Goal: Task Accomplishment & Management: Complete application form

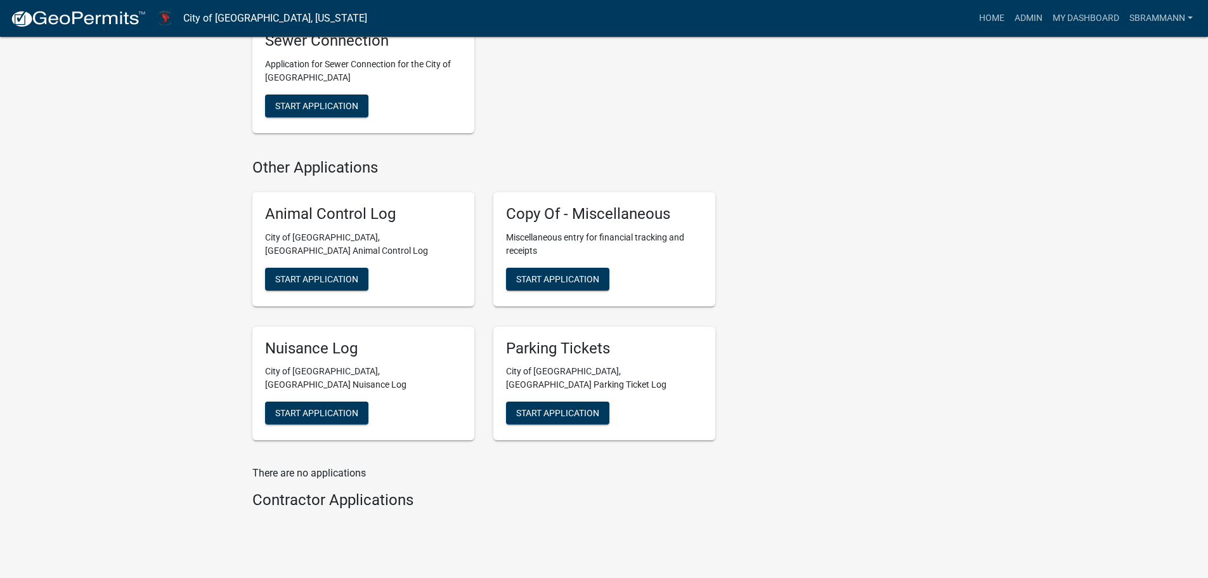
scroll to position [851, 0]
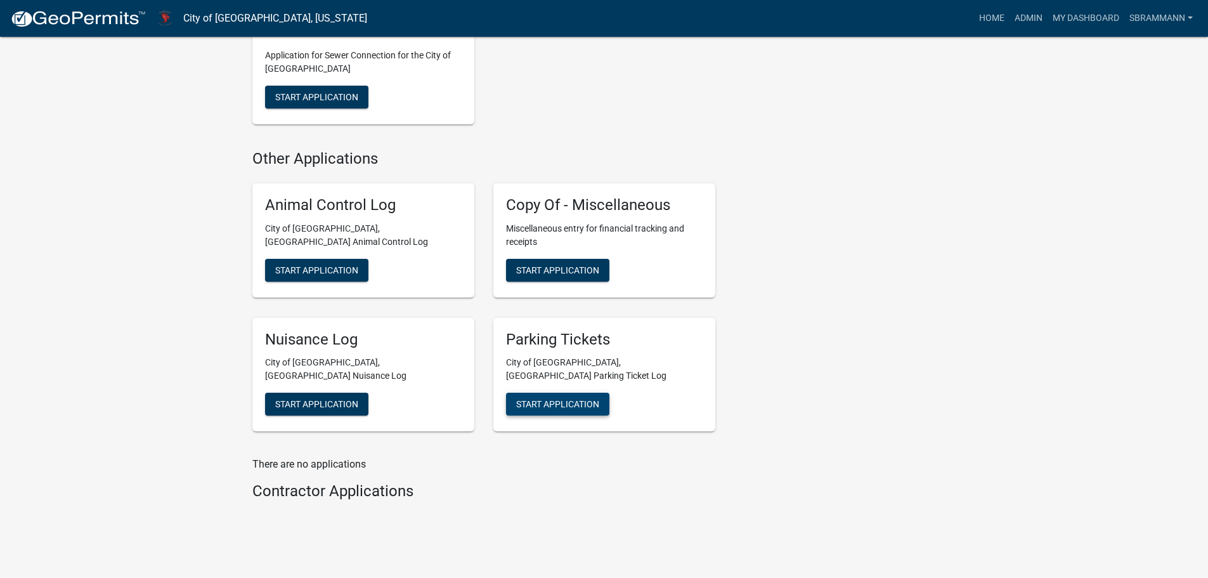
click at [548, 399] on span "Start Application" at bounding box center [557, 404] width 83 height 10
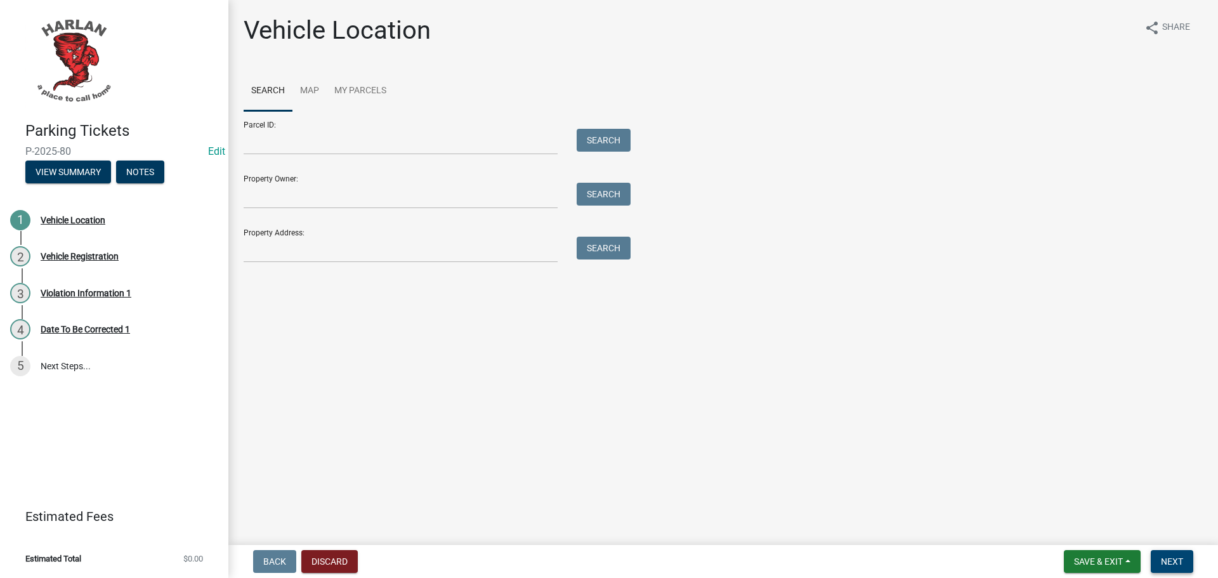
click at [1174, 560] on span "Next" at bounding box center [1172, 561] width 22 height 10
click at [293, 245] on input "Property Address:" at bounding box center [401, 250] width 314 height 26
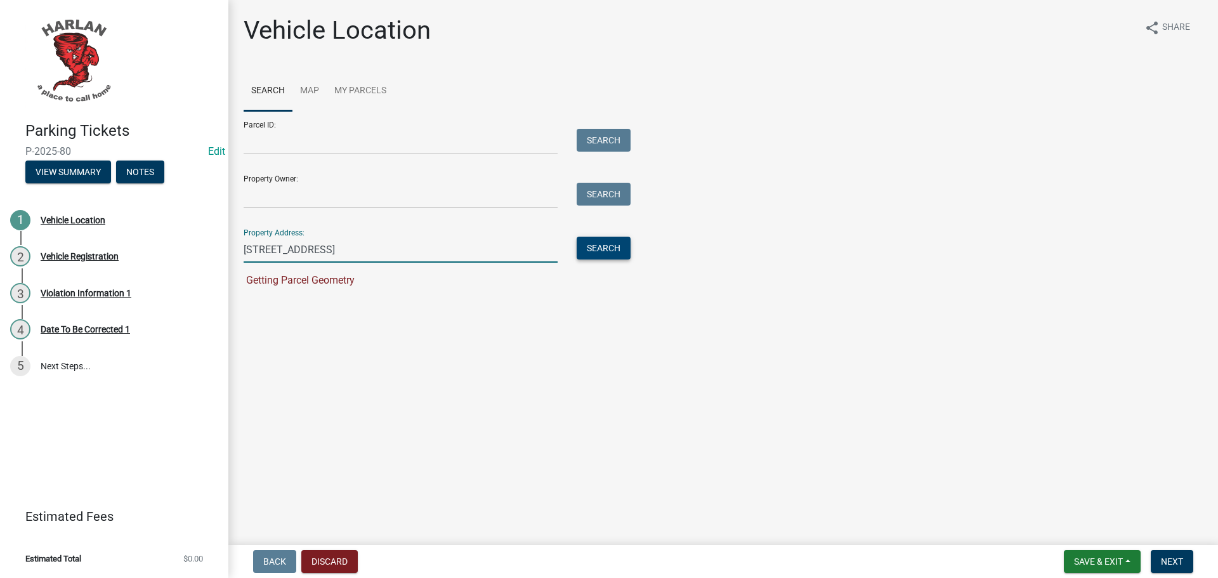
type input "[STREET_ADDRESS]"
click at [610, 247] on button "Search" at bounding box center [604, 248] width 54 height 23
drag, startPoint x: 317, startPoint y: 251, endPoint x: 219, endPoint y: 252, distance: 98.3
click at [219, 252] on div "Parking Tickets P-2025-80 Edit View Summary Notes 1 Vehicle Location 2 Vehicle …" at bounding box center [609, 289] width 1218 height 578
type input "[STREET_ADDRESS]"
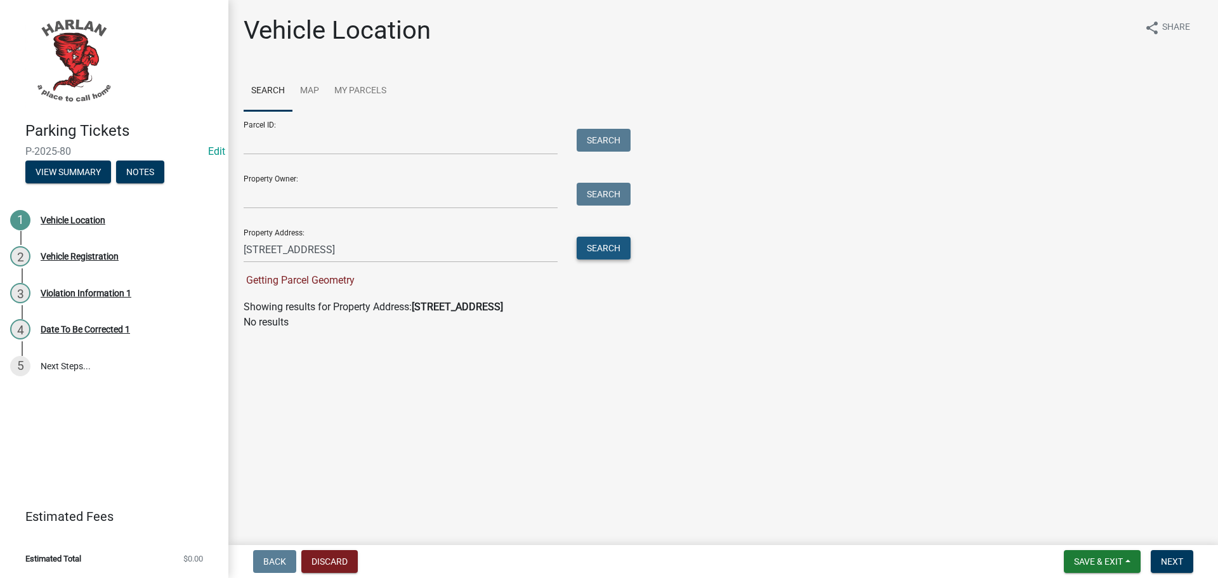
click at [611, 247] on button "Search" at bounding box center [604, 248] width 54 height 23
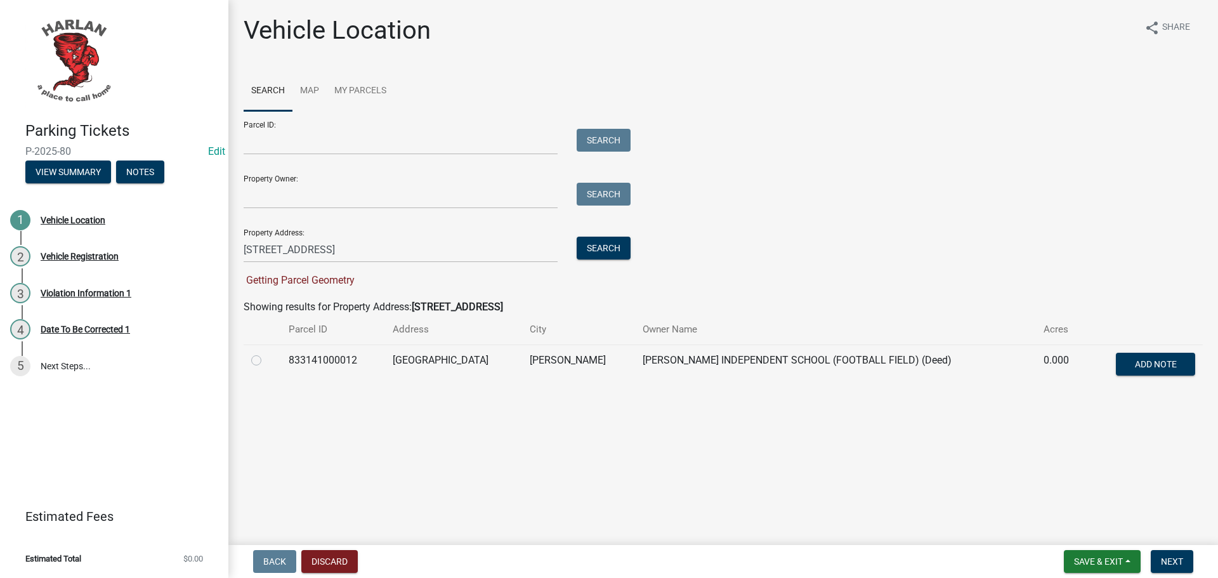
click at [266, 353] on label at bounding box center [266, 353] width 0 height 0
click at [266, 360] on input "radio" at bounding box center [270, 357] width 8 height 8
radio input "true"
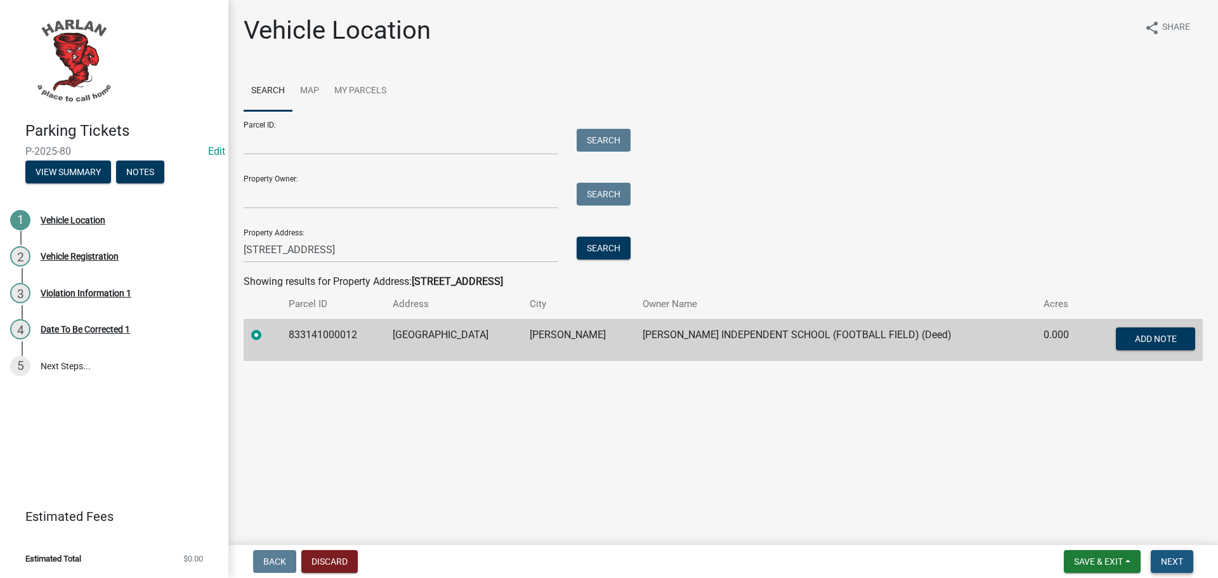
click at [1171, 557] on span "Next" at bounding box center [1172, 561] width 22 height 10
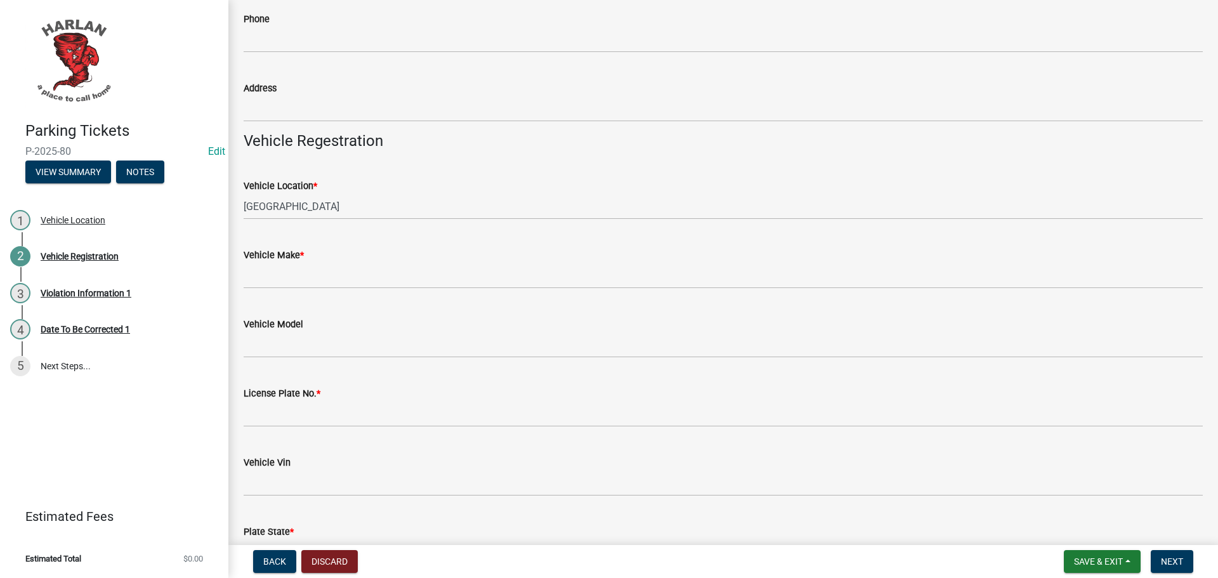
scroll to position [190, 0]
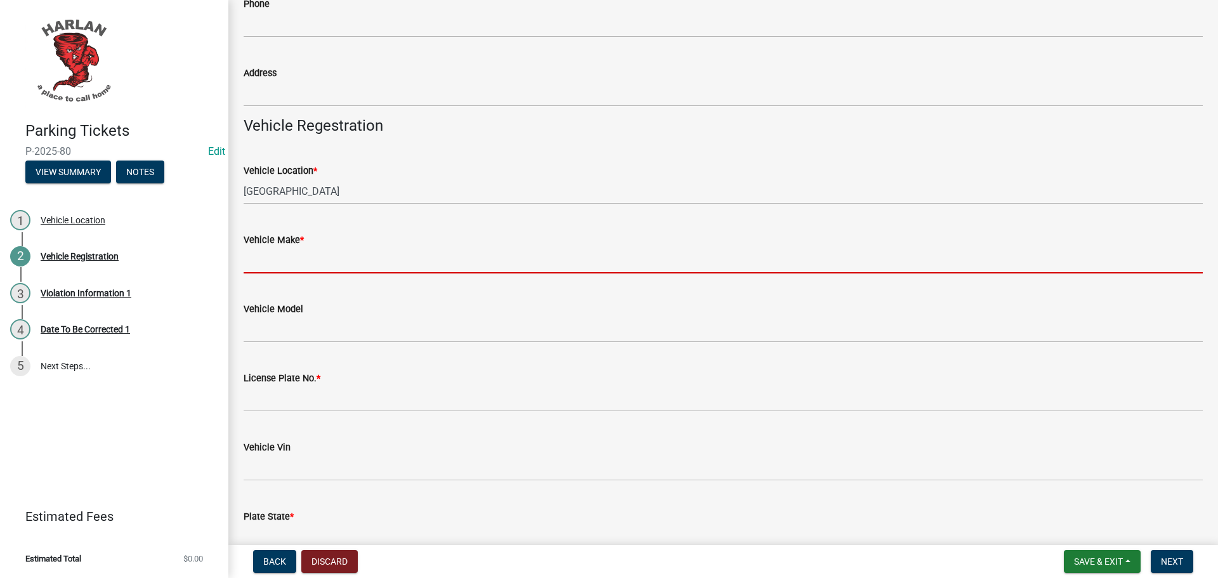
click at [277, 259] on input "Vehicle Make *" at bounding box center [723, 260] width 959 height 26
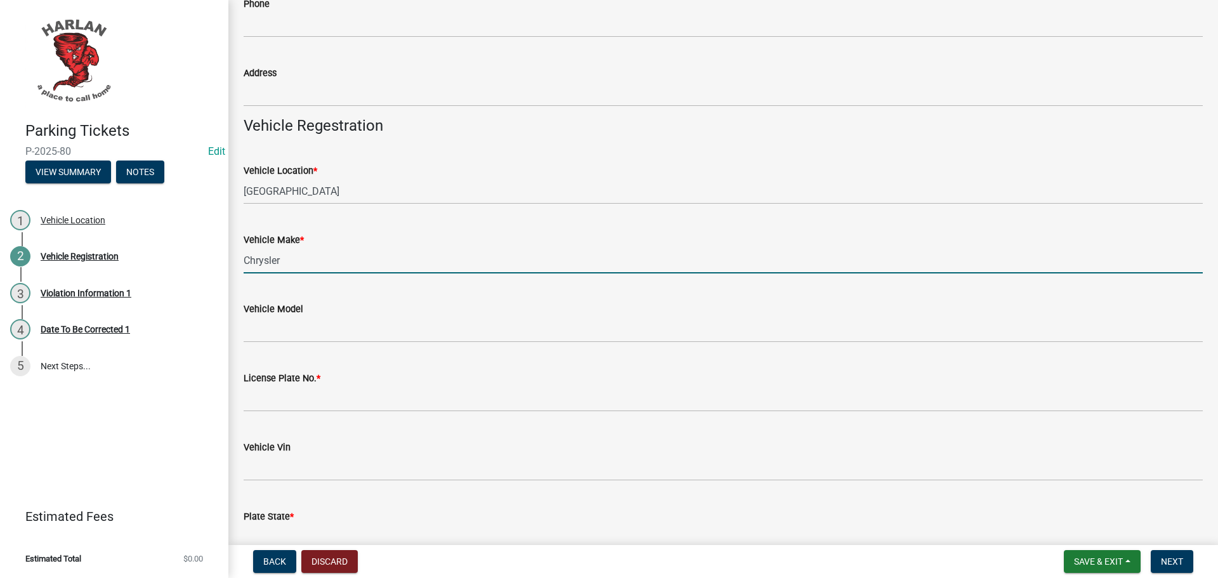
type input "Chrysler"
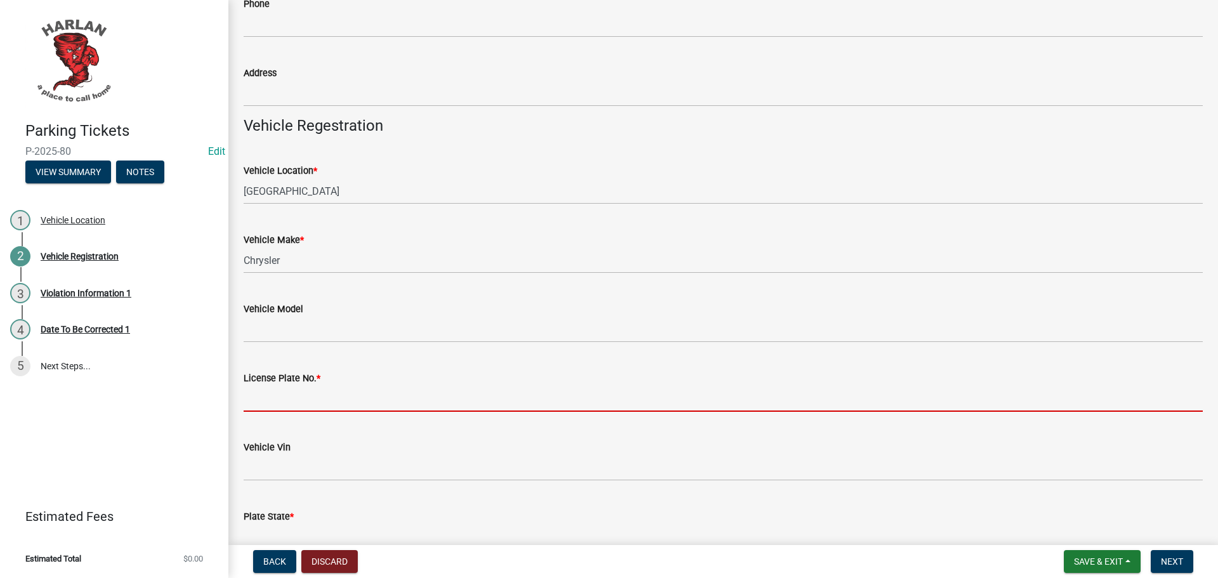
click at [288, 401] on input "License Plate No. *" at bounding box center [723, 399] width 959 height 26
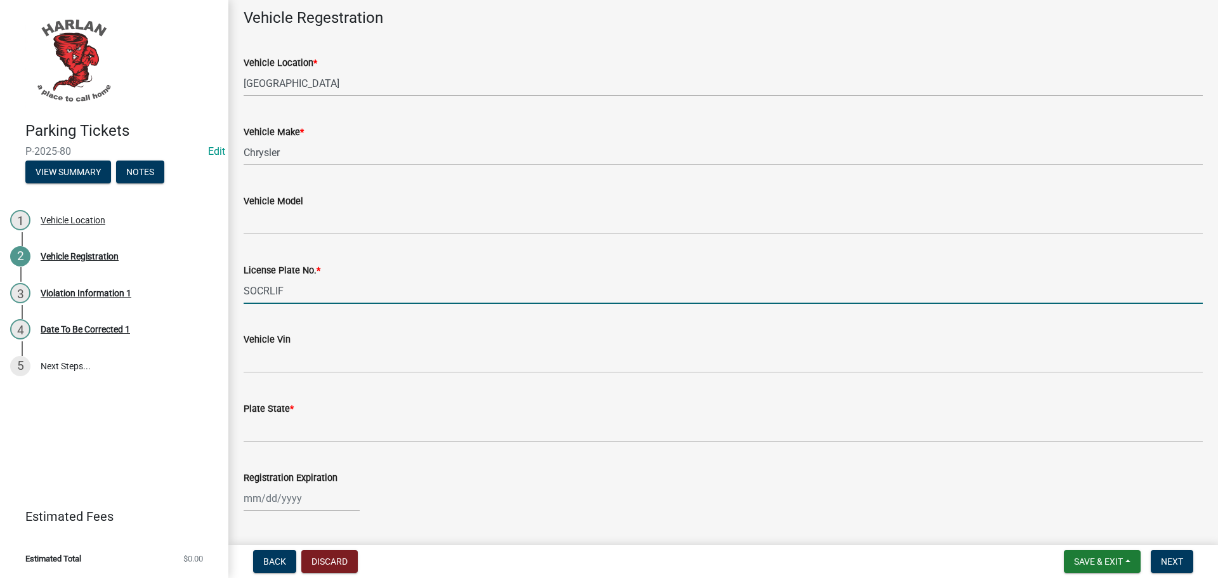
scroll to position [317, 0]
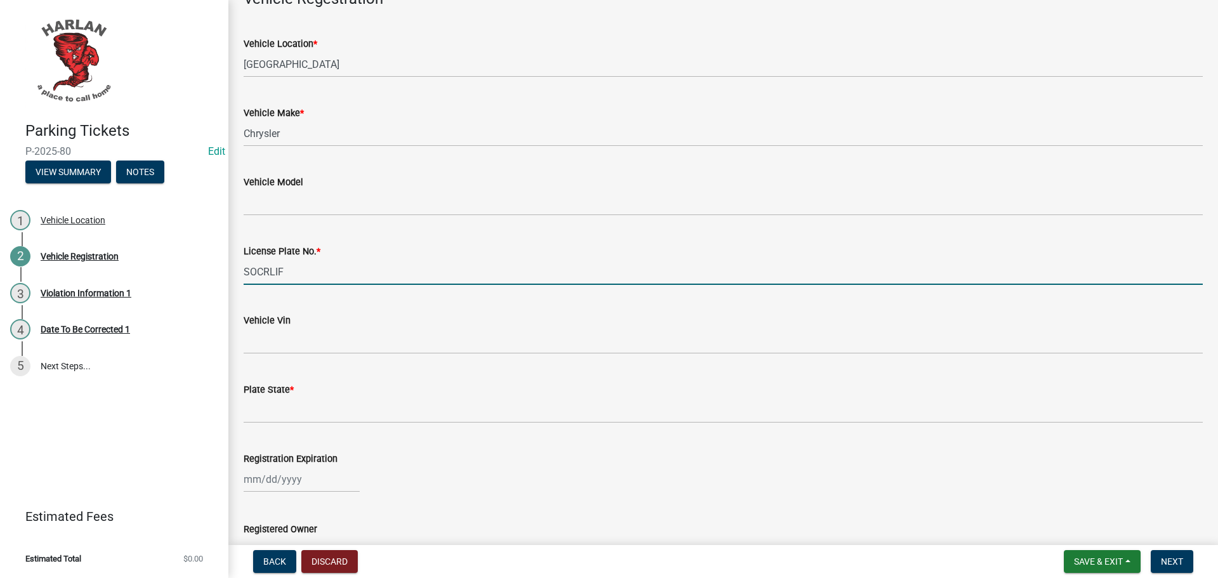
type input "SOCRLIF"
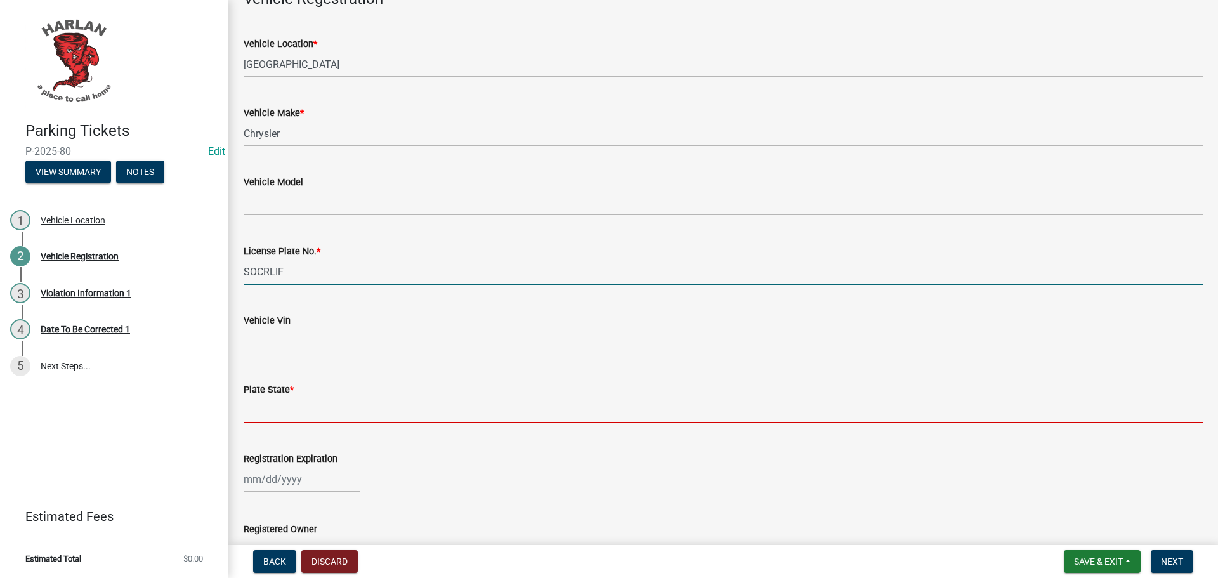
click at [310, 407] on input "Plate State *" at bounding box center [723, 410] width 959 height 26
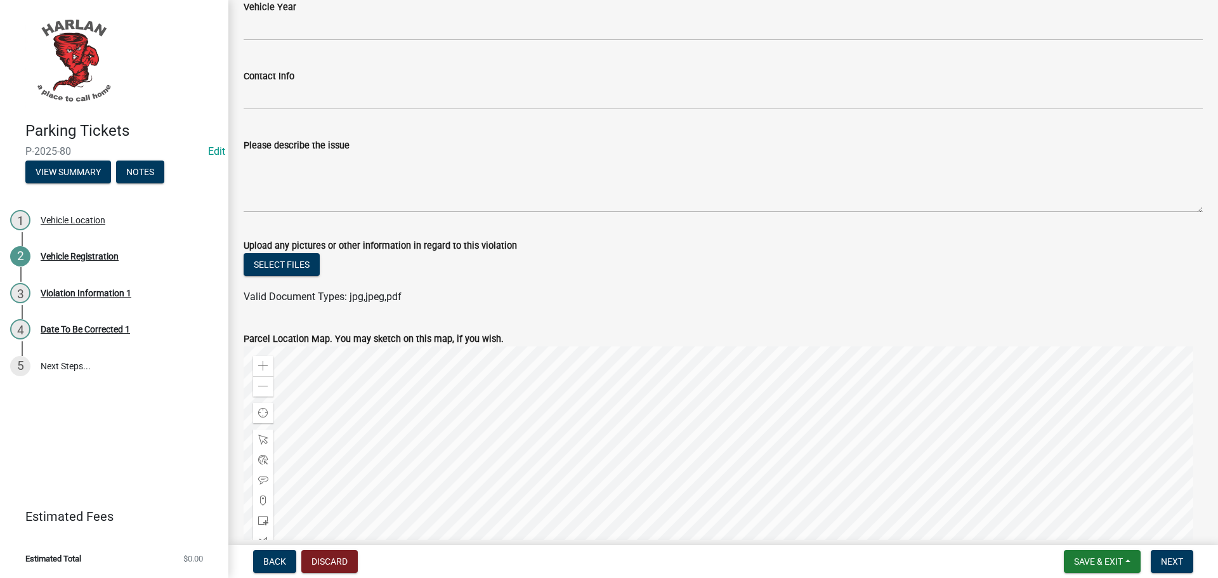
scroll to position [1015, 0]
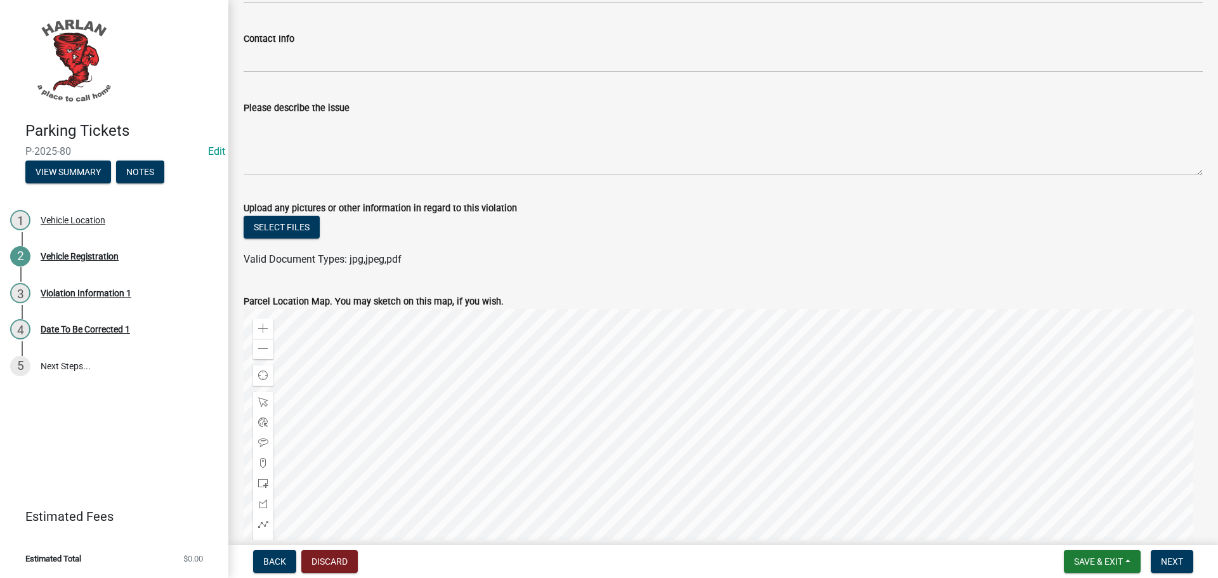
type input "IA"
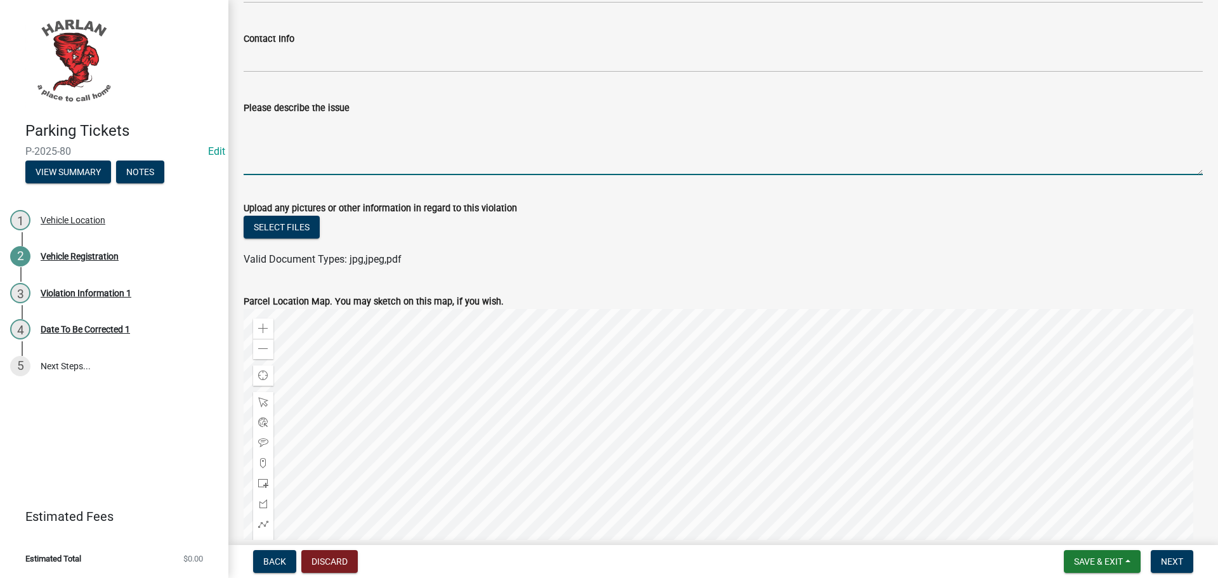
click at [296, 134] on textarea "Please describe the issue" at bounding box center [723, 145] width 959 height 60
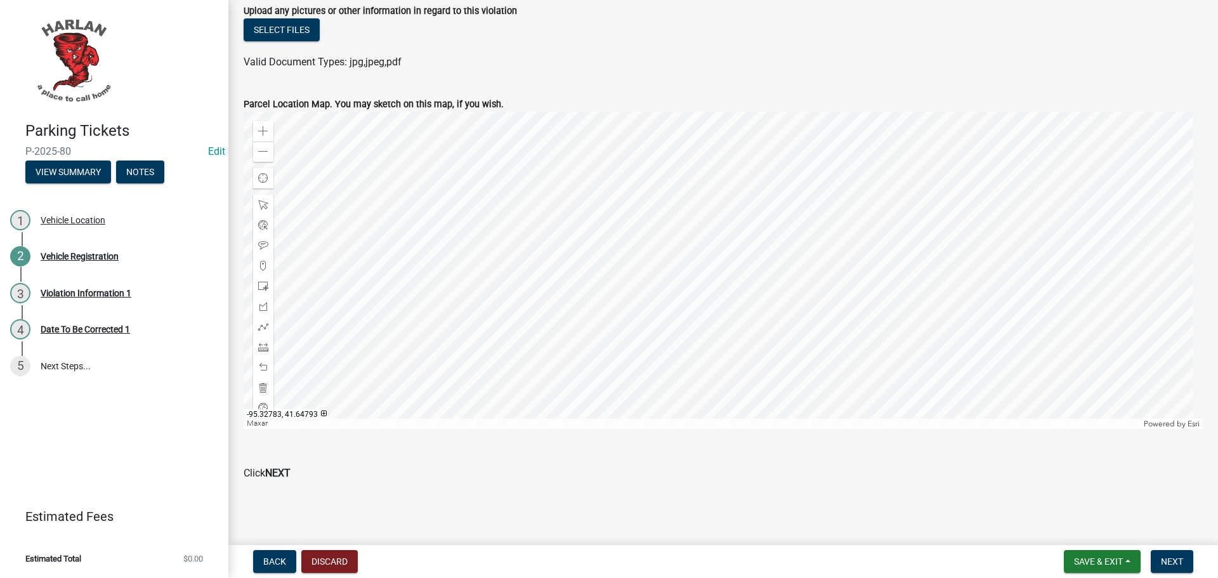
scroll to position [1213, 0]
type textarea "Parking in a no parking zone"
click at [1166, 562] on span "Next" at bounding box center [1172, 561] width 22 height 10
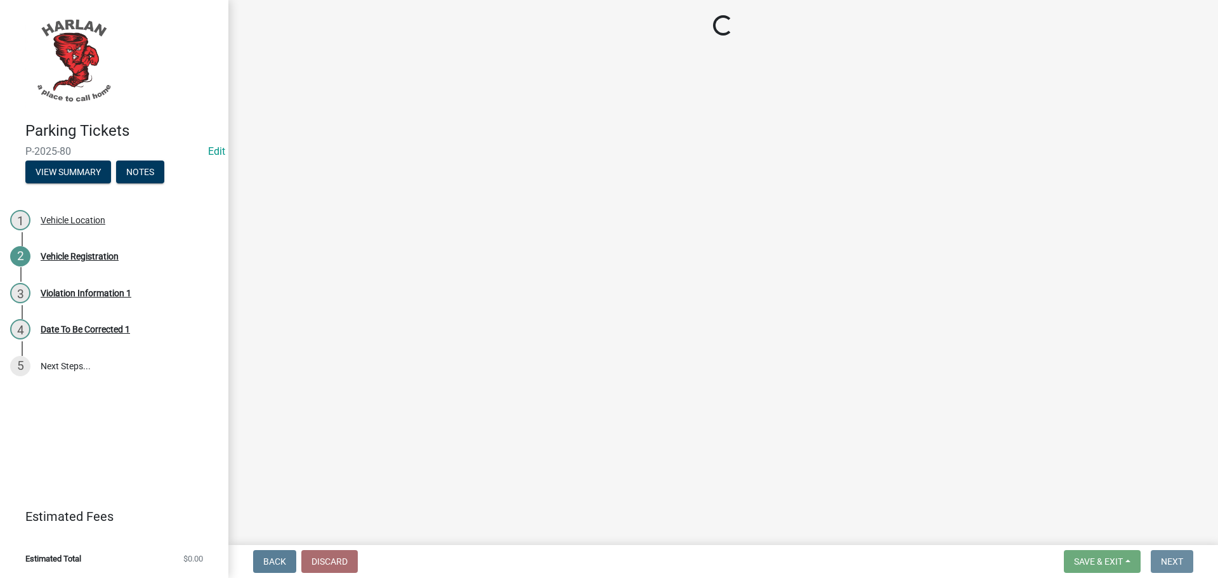
scroll to position [0, 0]
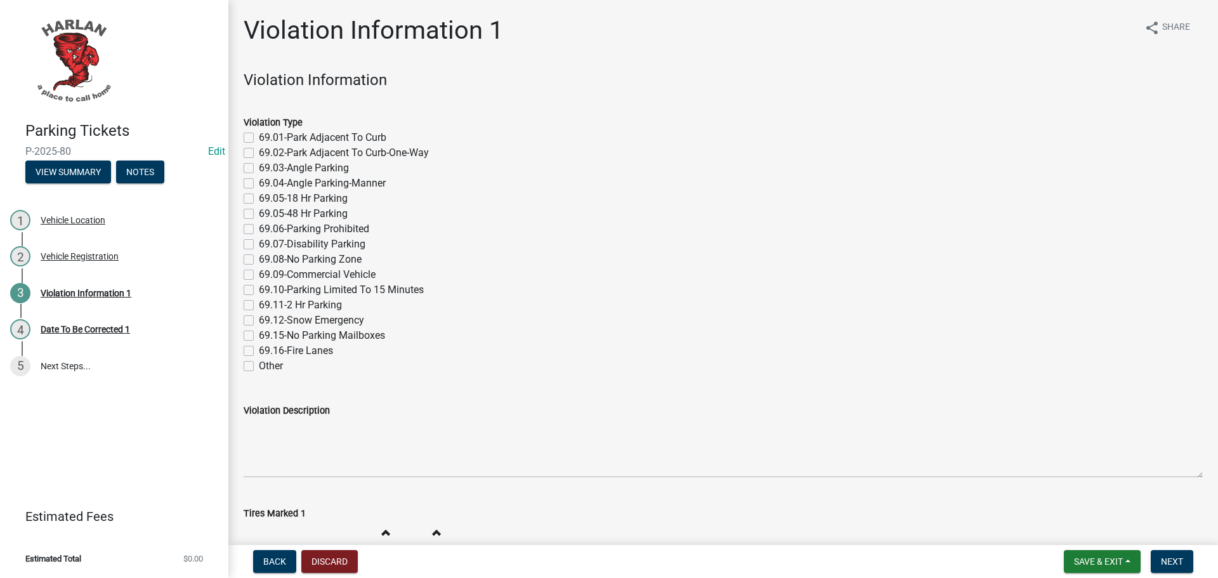
click at [259, 261] on label "69.08-No Parking Zone" at bounding box center [310, 259] width 103 height 15
click at [259, 260] on input "69.08-No Parking Zone" at bounding box center [263, 256] width 8 height 8
checkbox input "true"
checkbox input "false"
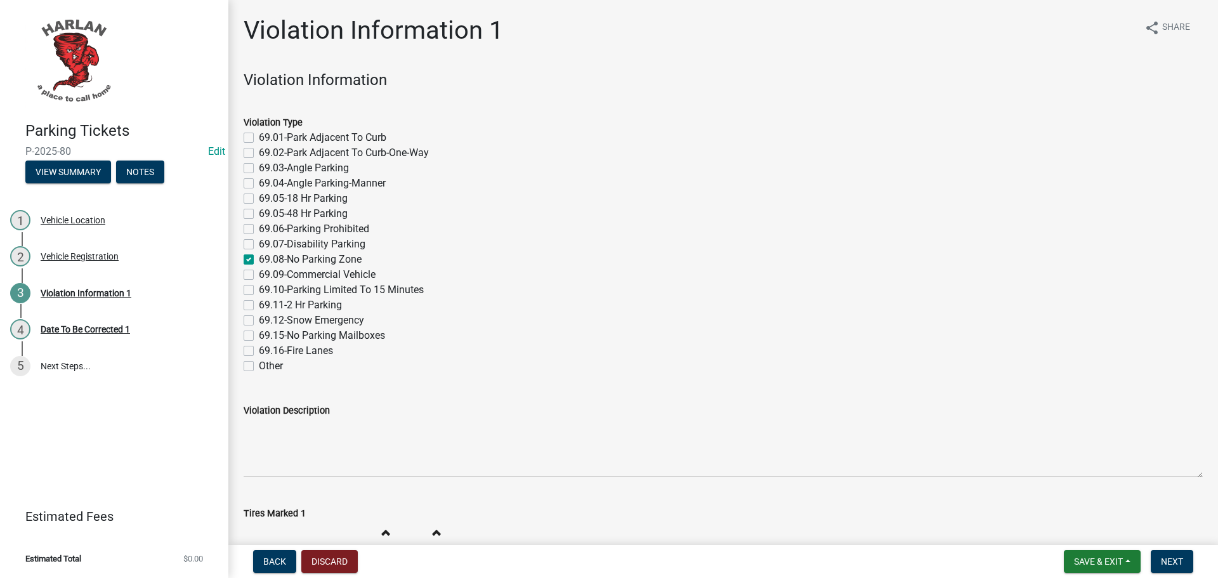
checkbox input "false"
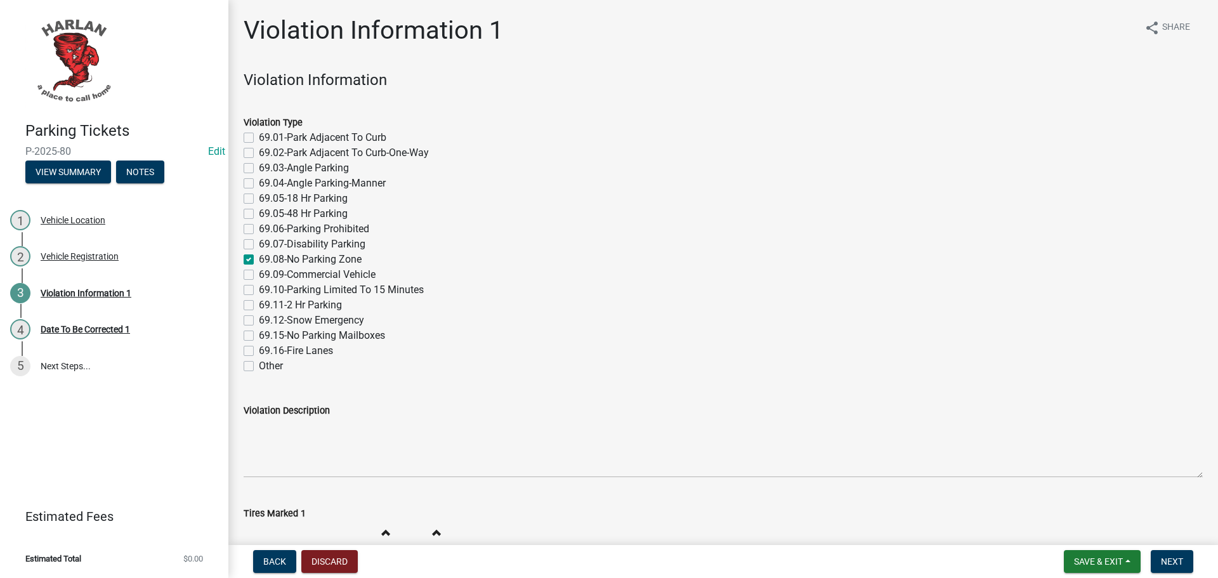
checkbox input "false"
checkbox input "true"
checkbox input "false"
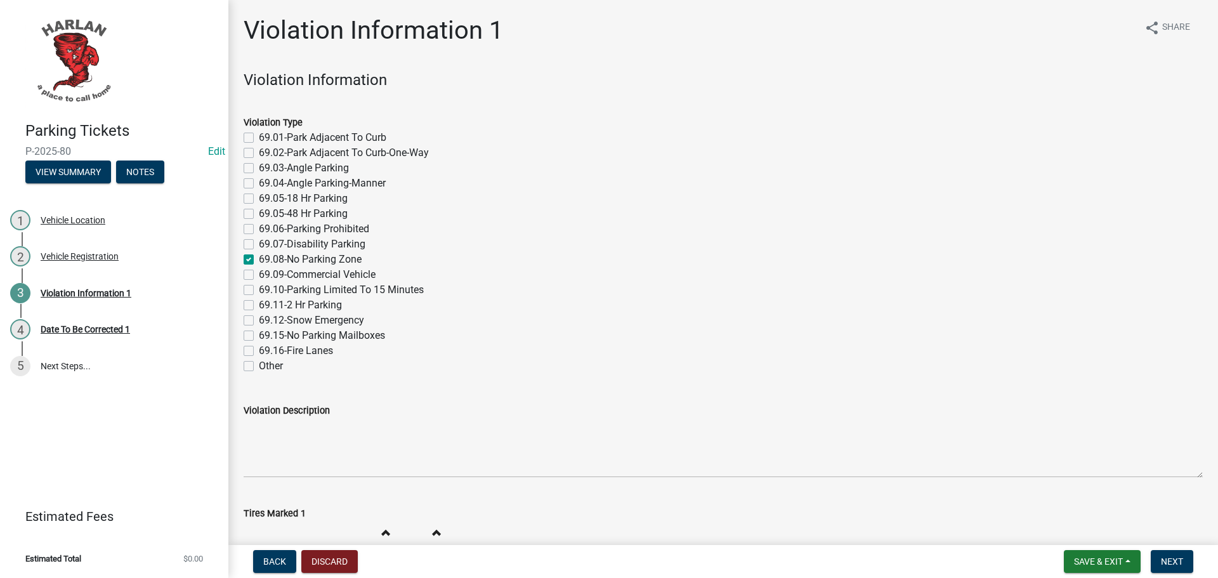
checkbox input "false"
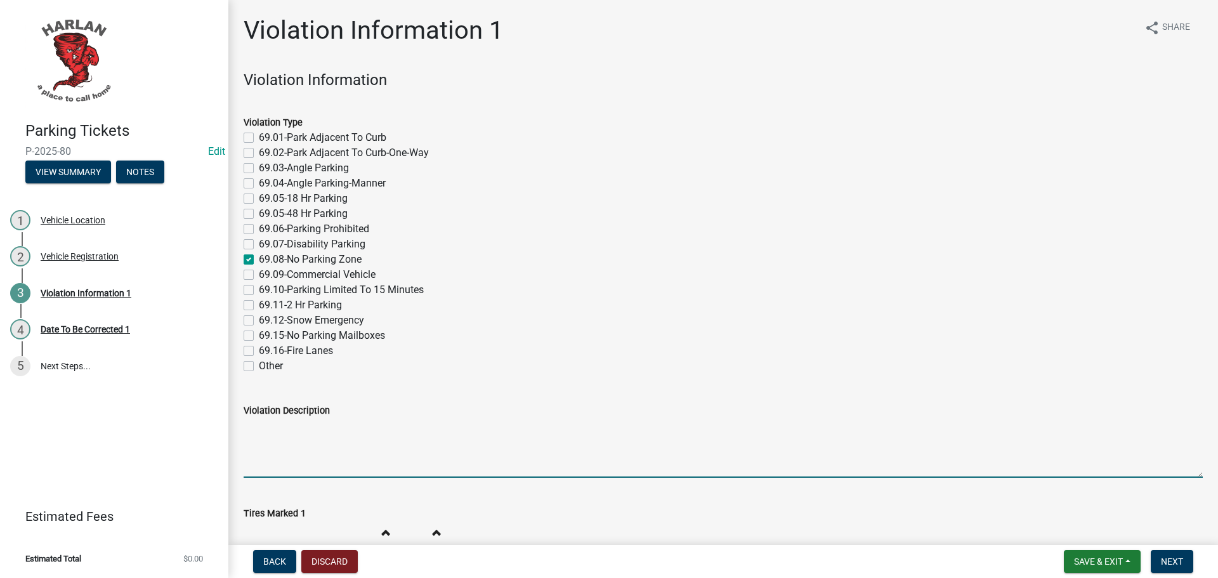
click at [280, 445] on textarea "Violation Description" at bounding box center [723, 448] width 959 height 60
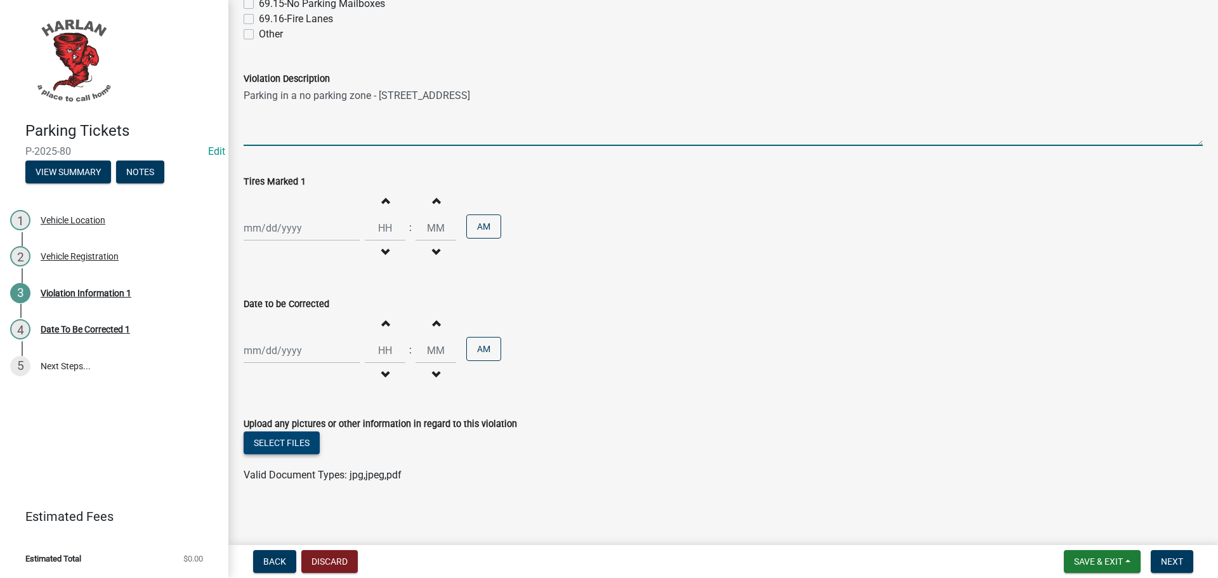
scroll to position [336, 0]
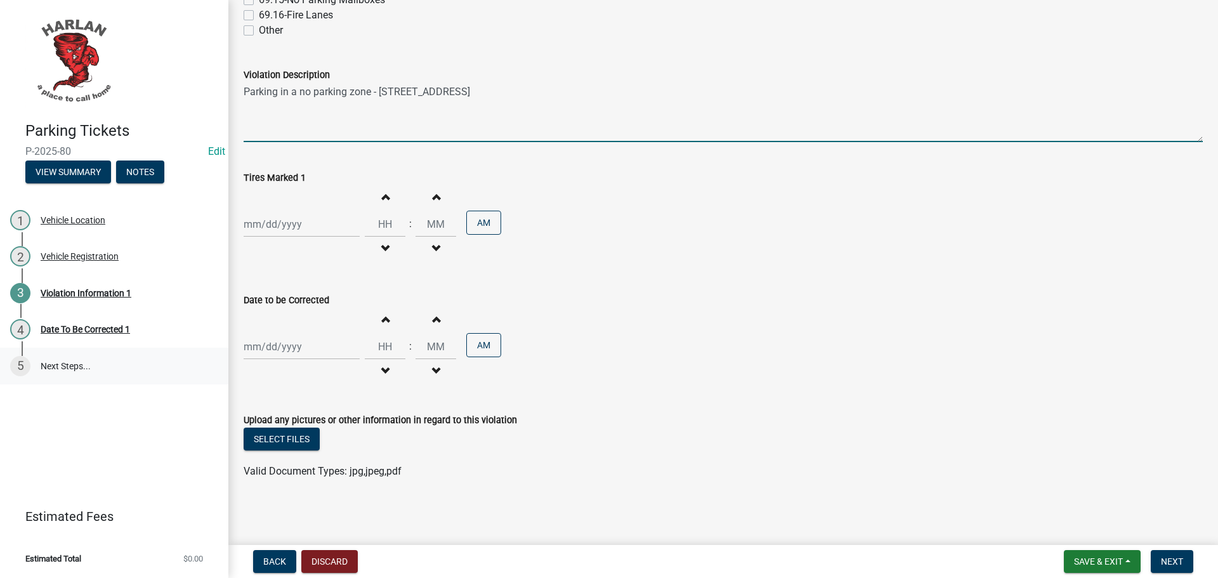
type textarea "Parking in a no parking zone - [STREET_ADDRESS]"
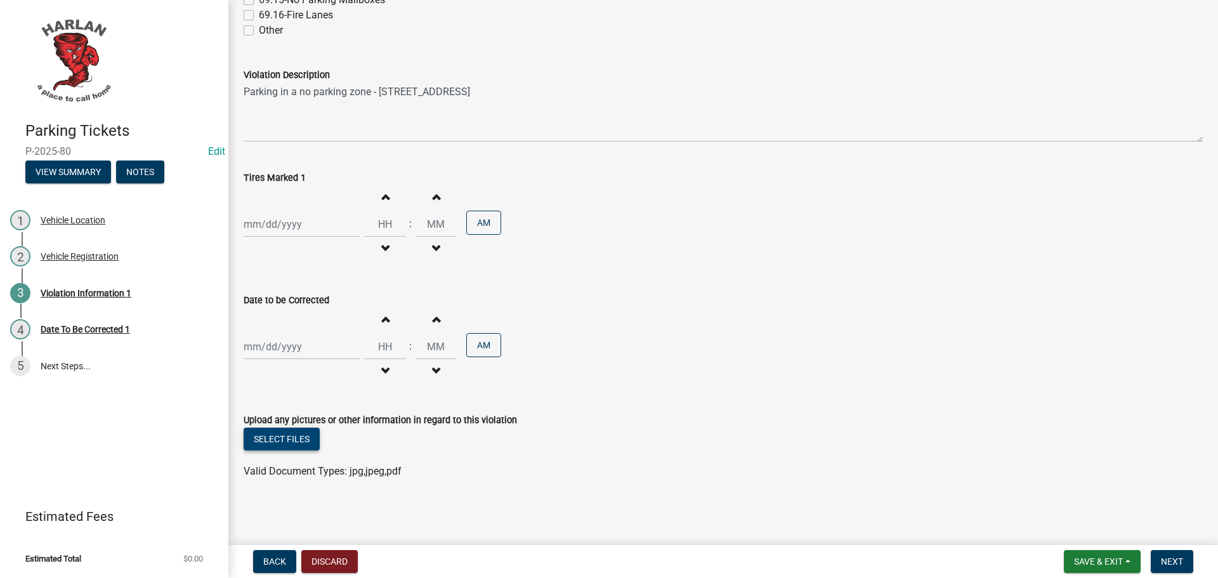
click at [281, 441] on button "Select files" at bounding box center [282, 439] width 76 height 23
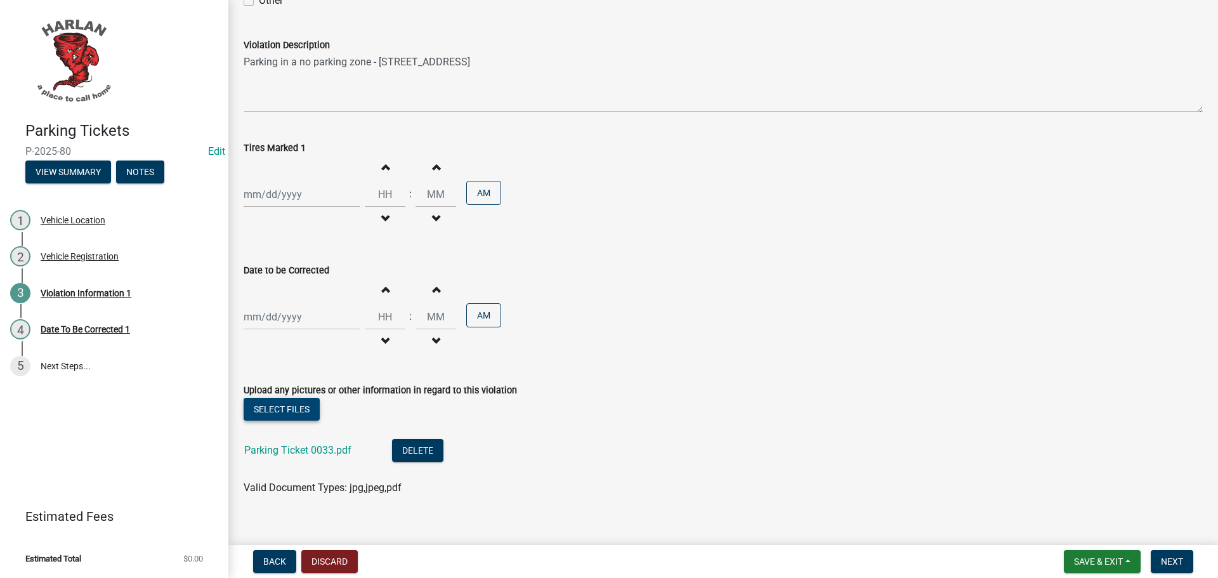
scroll to position [382, 0]
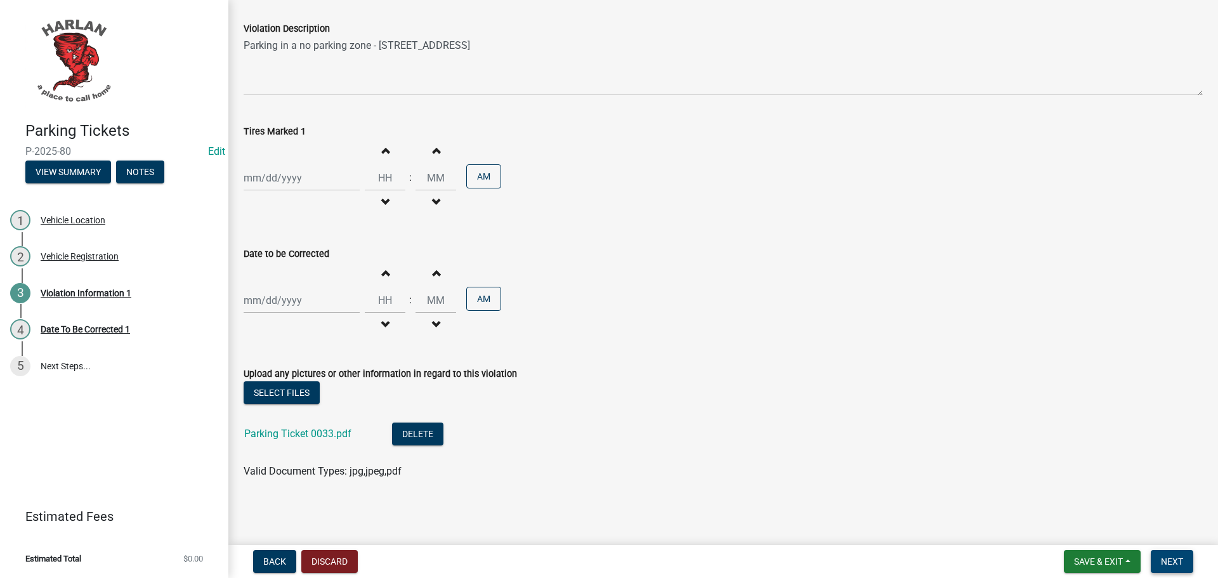
click at [1168, 562] on span "Next" at bounding box center [1172, 561] width 22 height 10
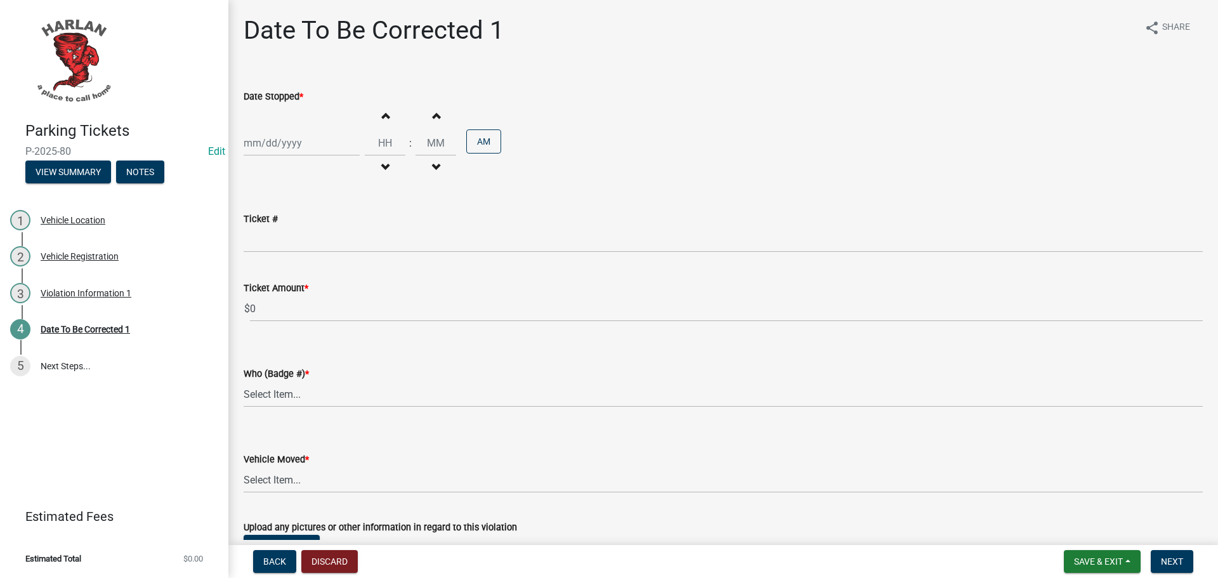
select select "9"
select select "2025"
click at [256, 147] on div "[PERSON_NAME] Feb Mar Apr [PERSON_NAME][DATE] Oct Nov [DATE] 1526 1527 1528 152…" at bounding box center [302, 143] width 116 height 26
click at [254, 167] on span "Previous month" at bounding box center [257, 170] width 10 height 10
select select "8"
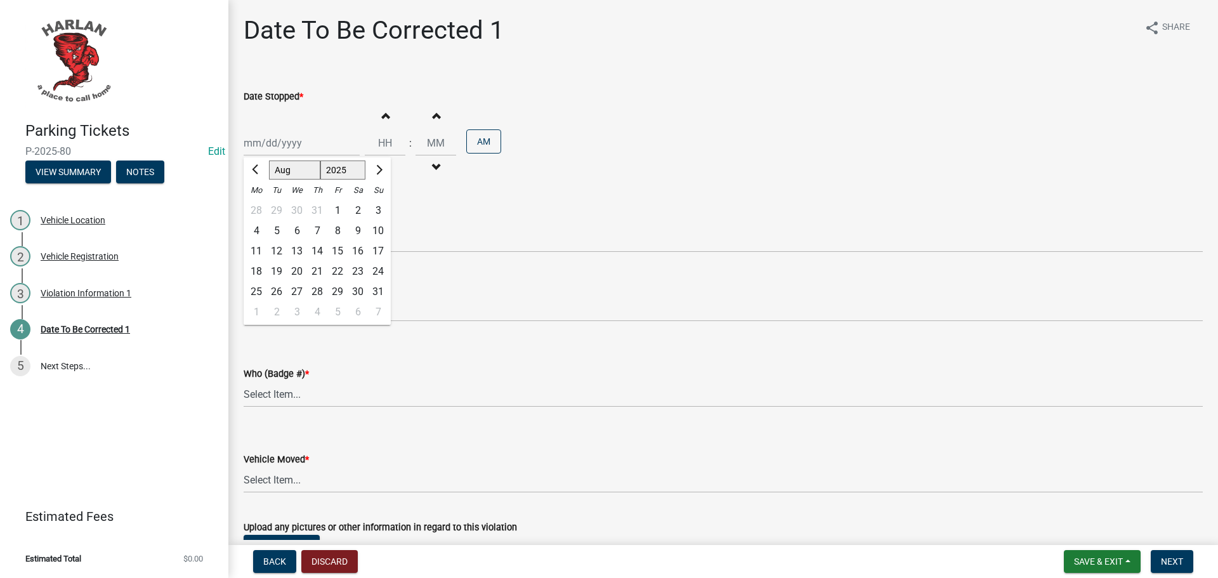
click at [276, 232] on div "5" at bounding box center [276, 231] width 20 height 20
type input "[DATE]"
click at [382, 115] on span "button" at bounding box center [385, 115] width 6 height 10
type input "01"
type input "00"
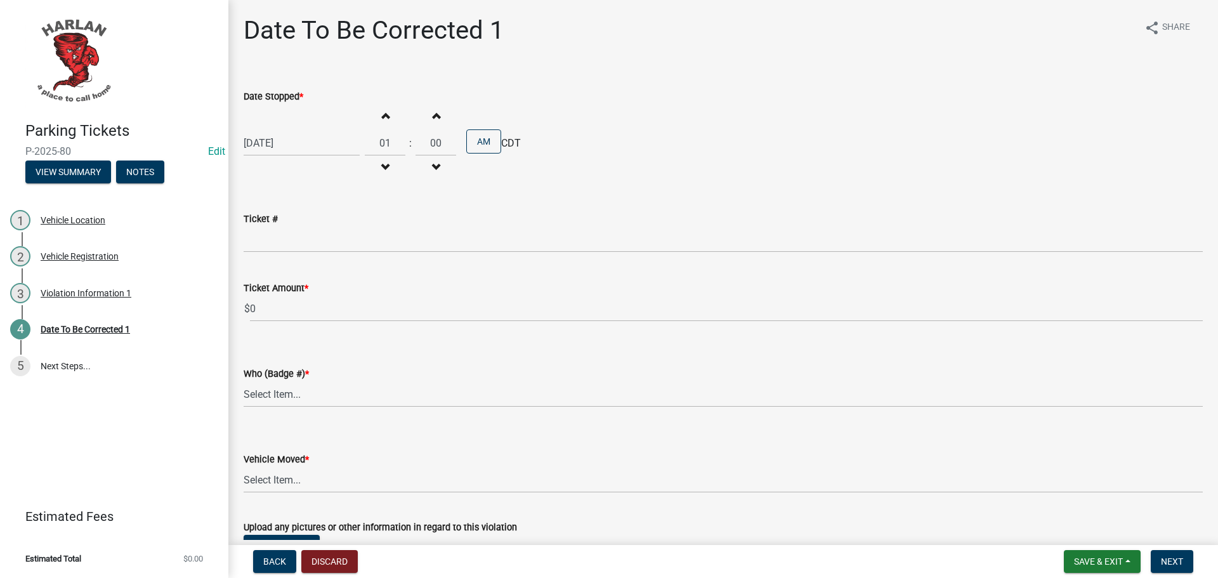
click at [382, 114] on span "button" at bounding box center [385, 115] width 6 height 10
click at [382, 164] on span "button" at bounding box center [385, 167] width 6 height 10
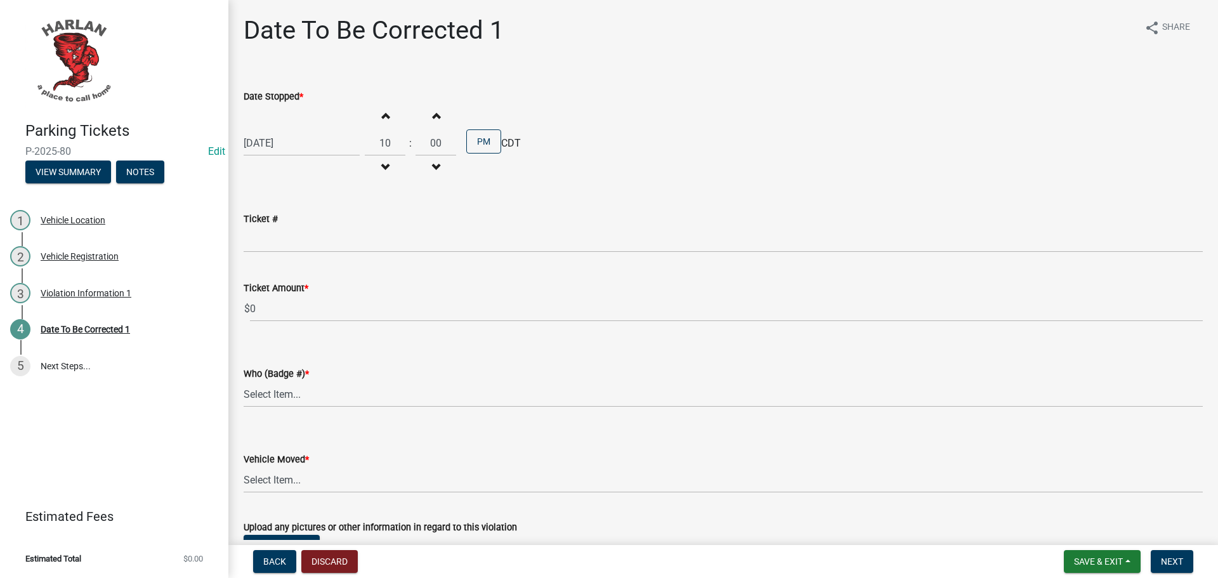
click at [382, 164] on span "button" at bounding box center [385, 167] width 6 height 10
type input "06"
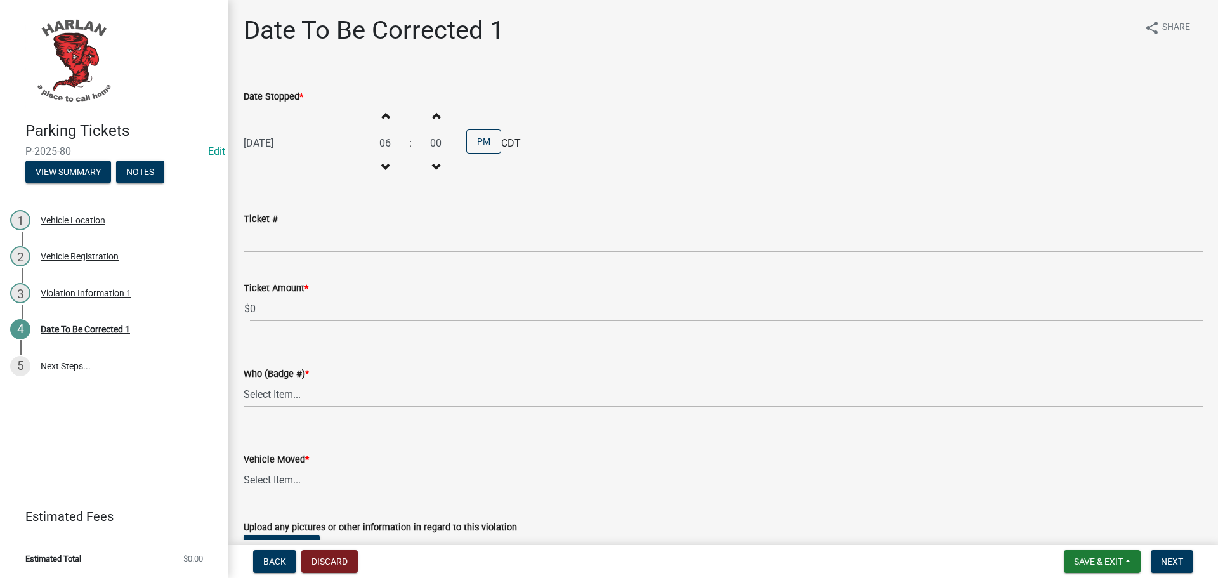
click at [433, 116] on span "button" at bounding box center [436, 115] width 6 height 10
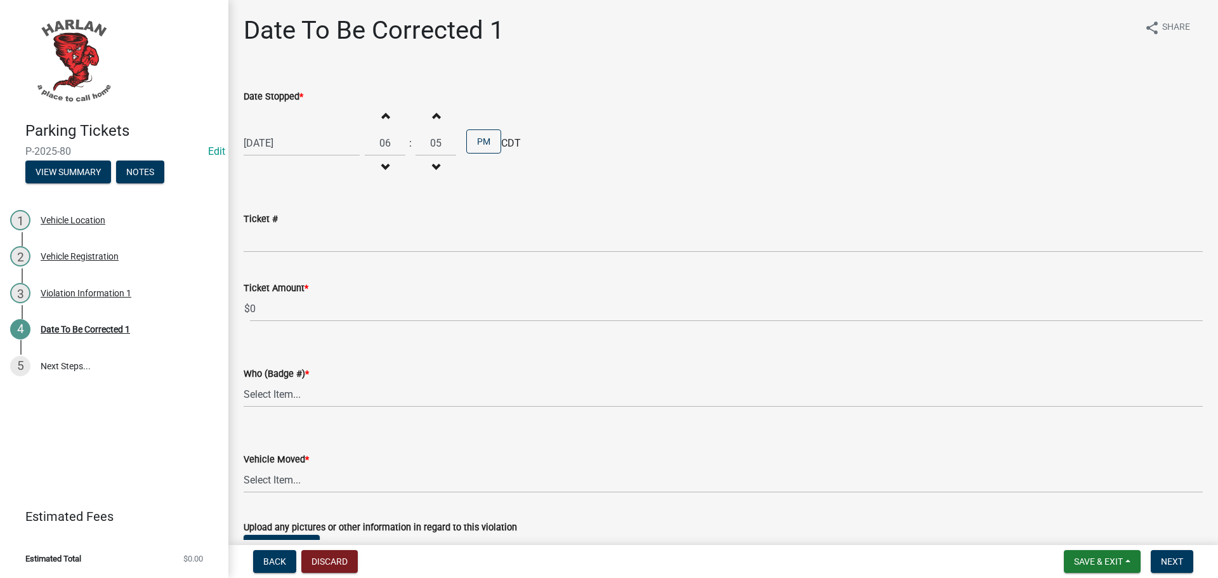
click at [433, 116] on span "button" at bounding box center [436, 115] width 6 height 10
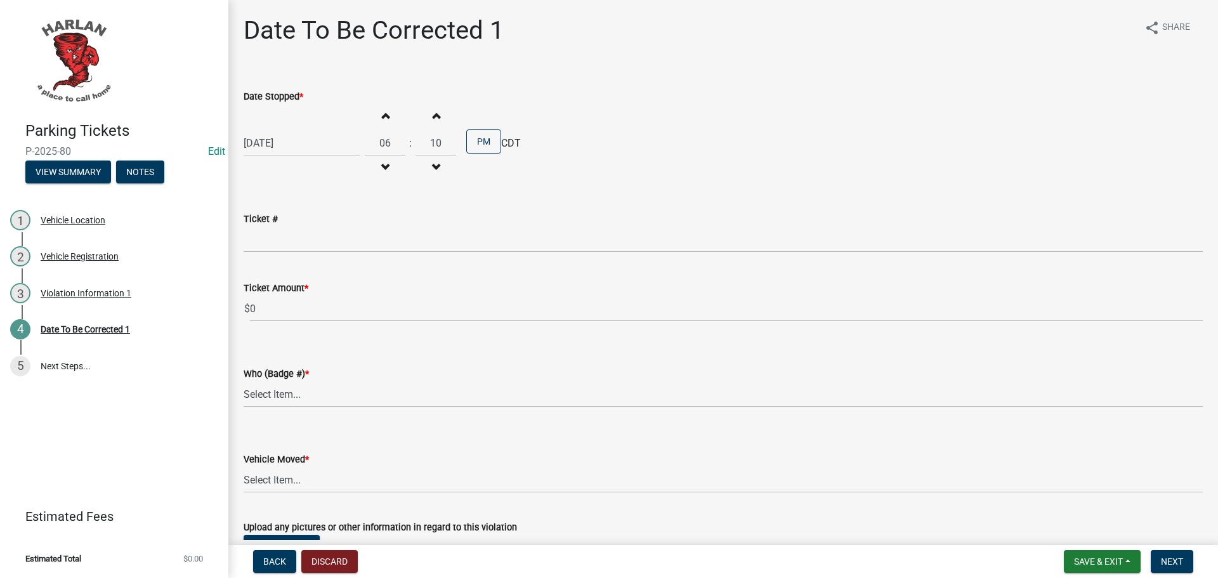
click at [433, 116] on span "button" at bounding box center [436, 115] width 6 height 10
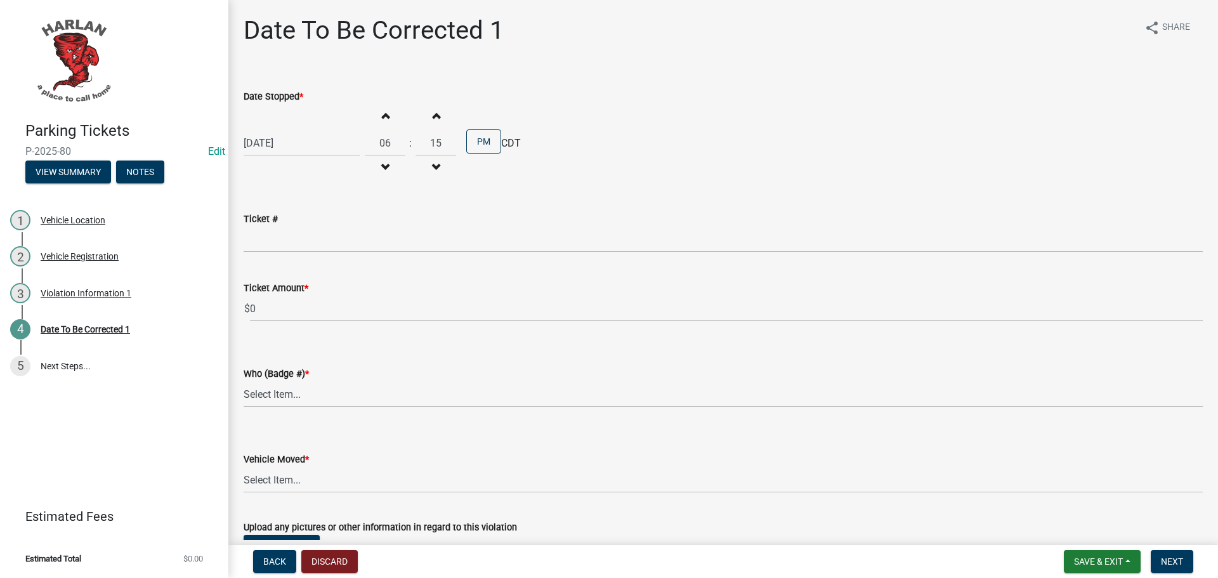
click at [433, 116] on span "button" at bounding box center [436, 115] width 6 height 10
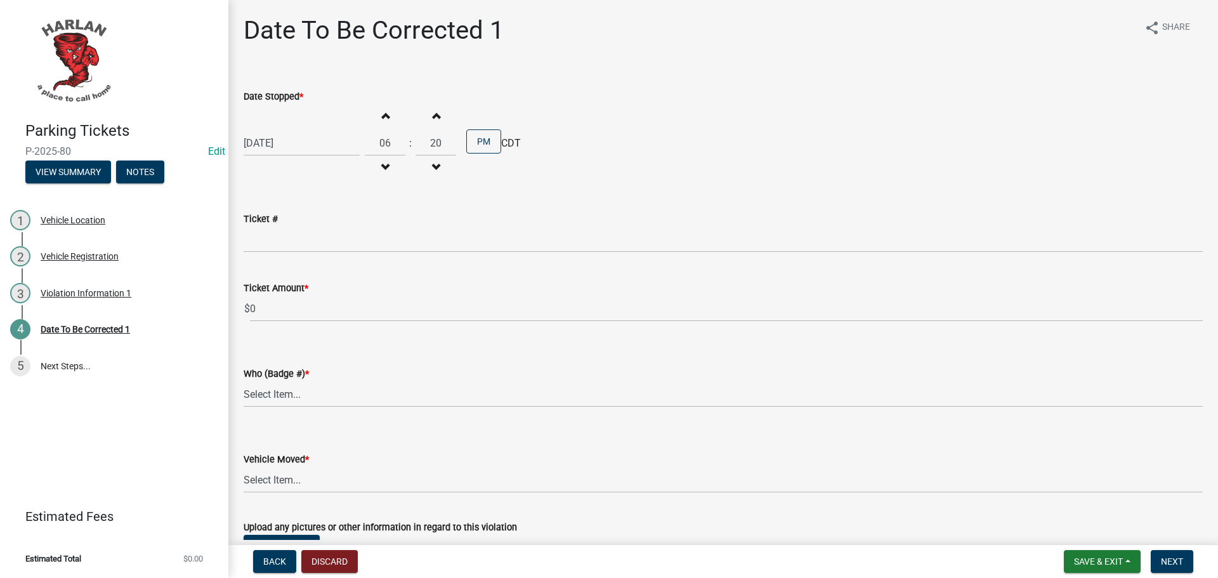
click at [433, 116] on span "button" at bounding box center [436, 115] width 6 height 10
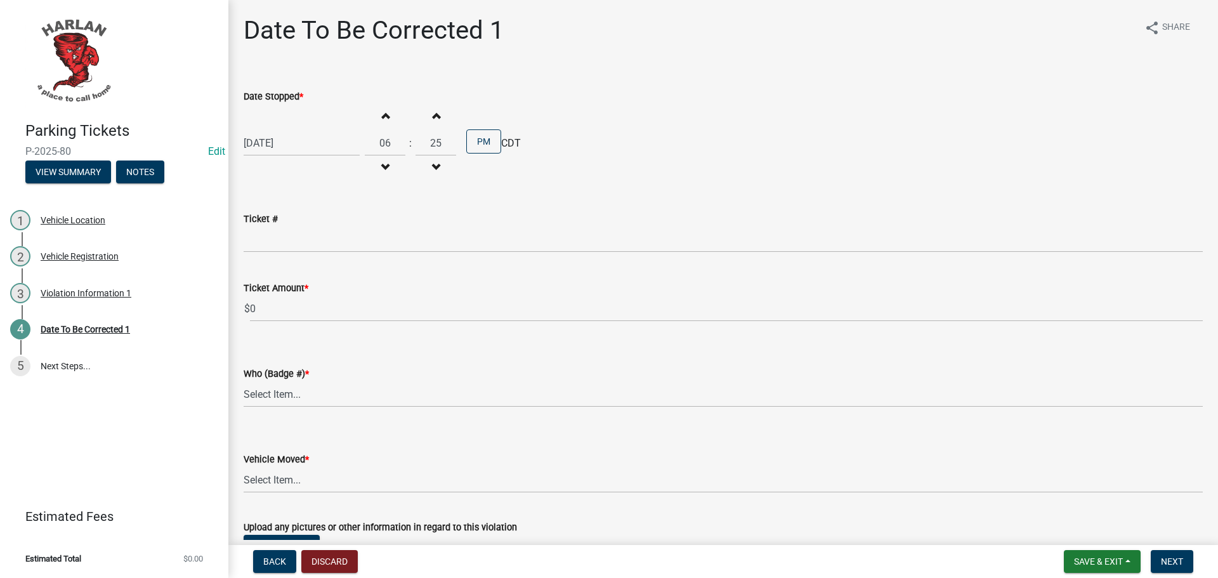
click at [433, 116] on span "button" at bounding box center [436, 115] width 6 height 10
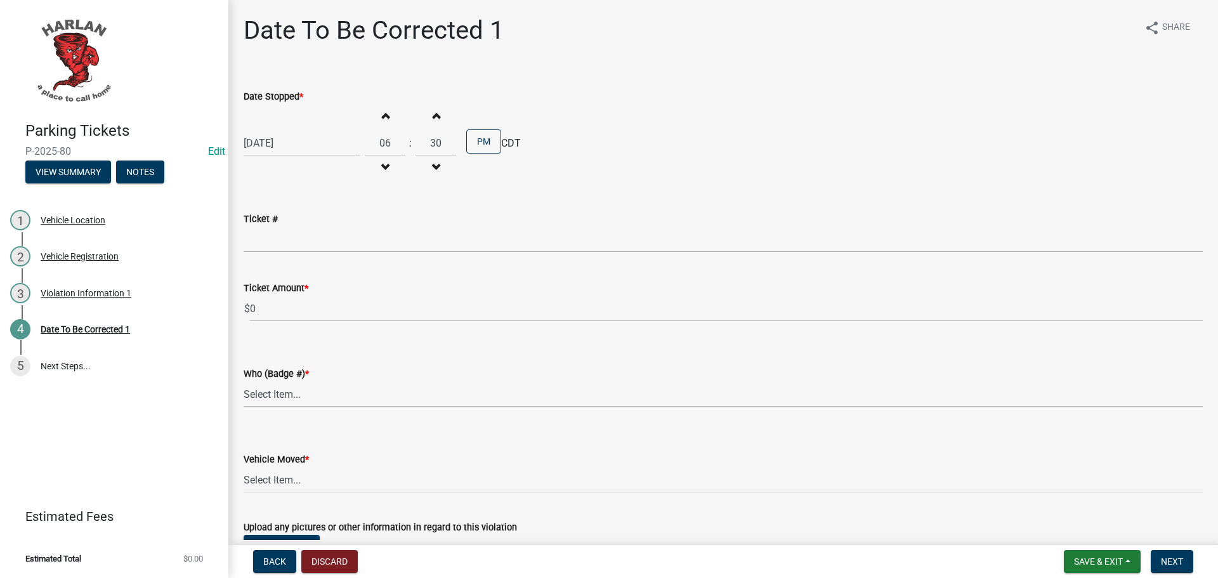
click at [433, 116] on span "button" at bounding box center [436, 115] width 6 height 10
type input "34"
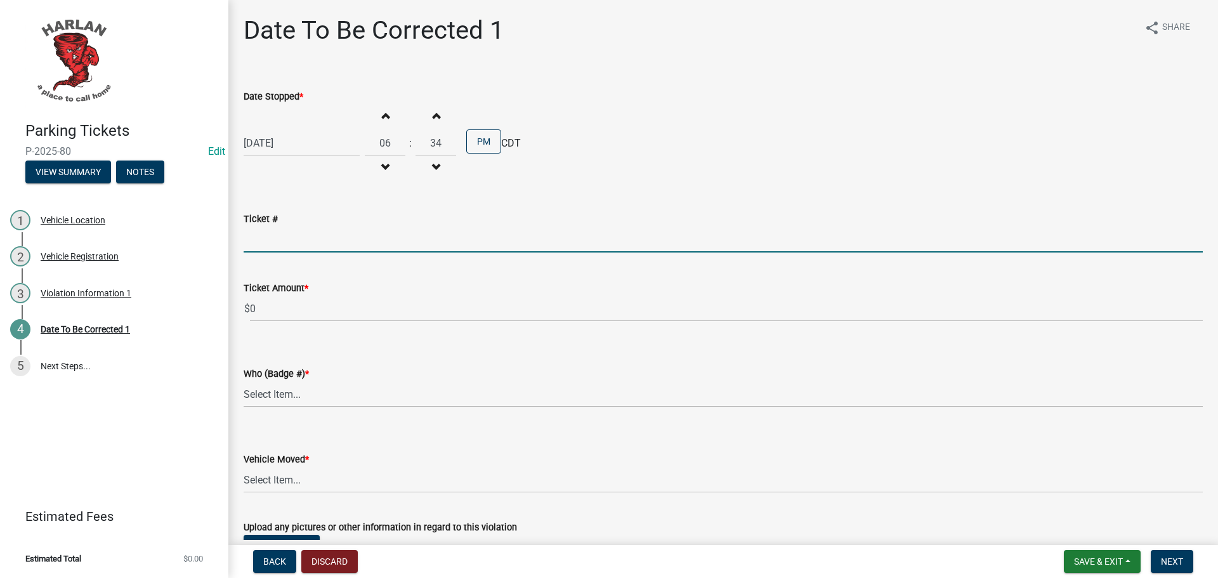
click at [270, 234] on input "Ticket #" at bounding box center [723, 239] width 959 height 26
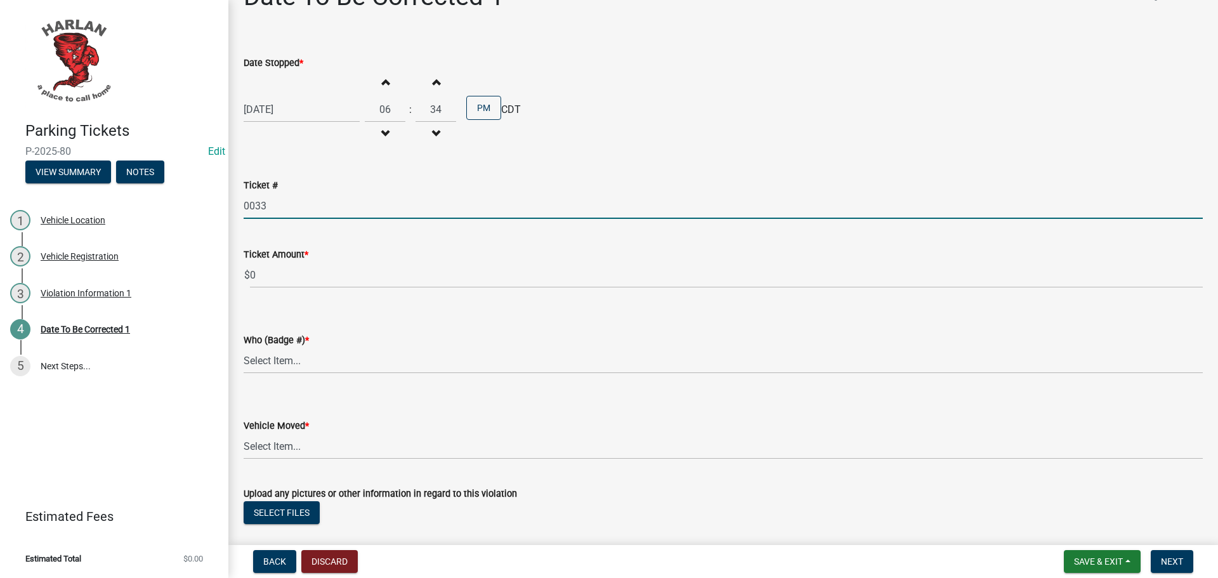
scroll to position [63, 0]
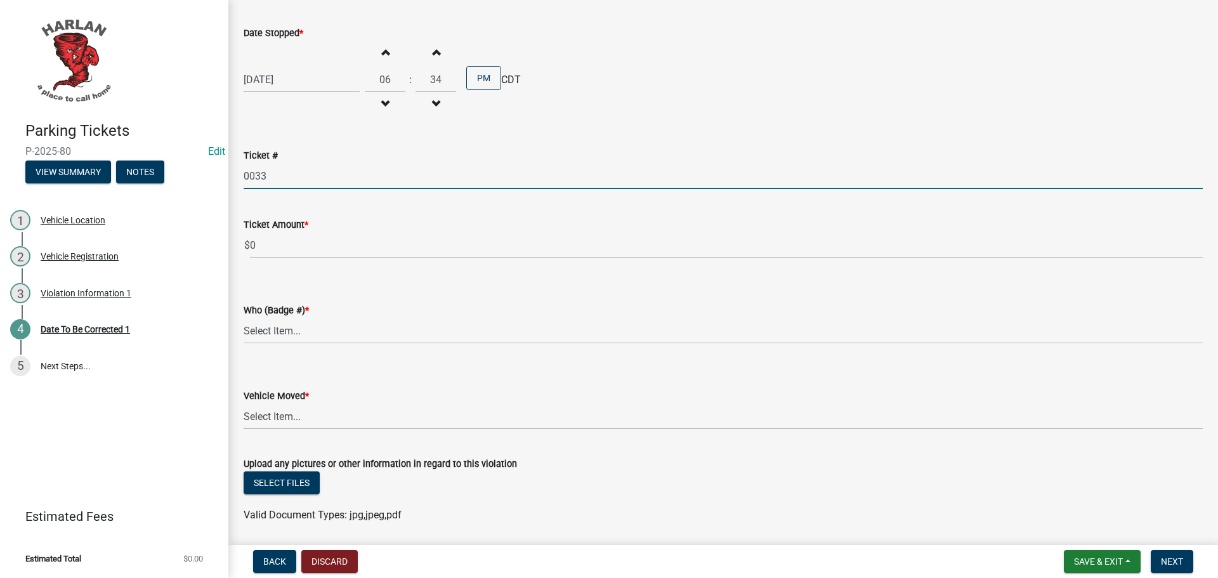
type input "0033"
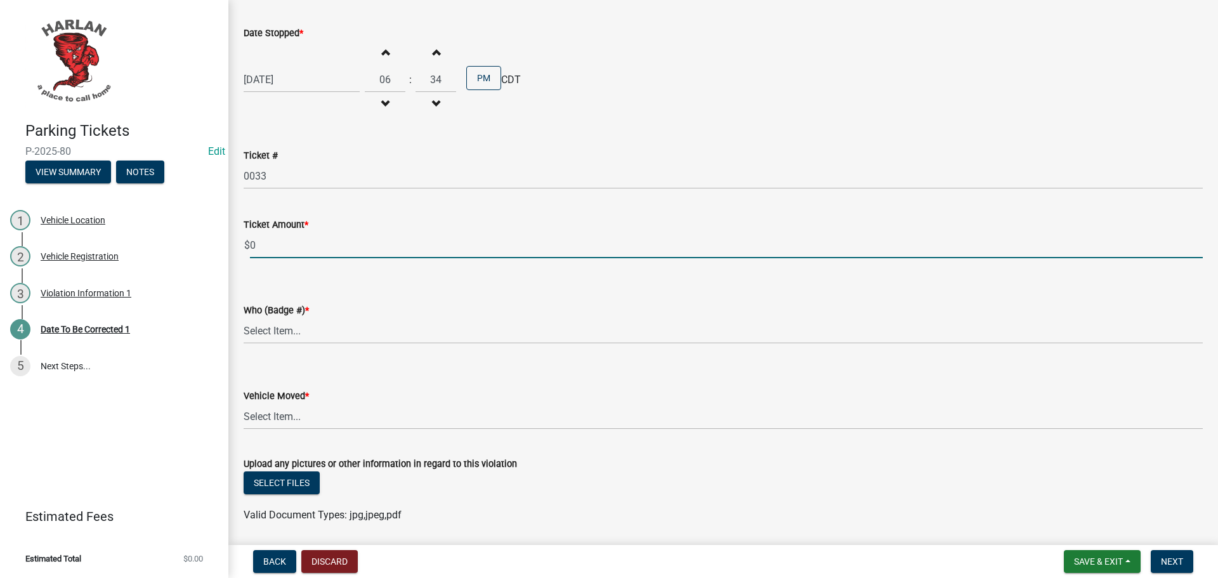
click at [260, 243] on input "0" at bounding box center [726, 245] width 953 height 26
drag, startPoint x: 260, startPoint y: 243, endPoint x: 251, endPoint y: 244, distance: 8.9
click at [251, 244] on input "0" at bounding box center [726, 245] width 953 height 26
type input "10.00"
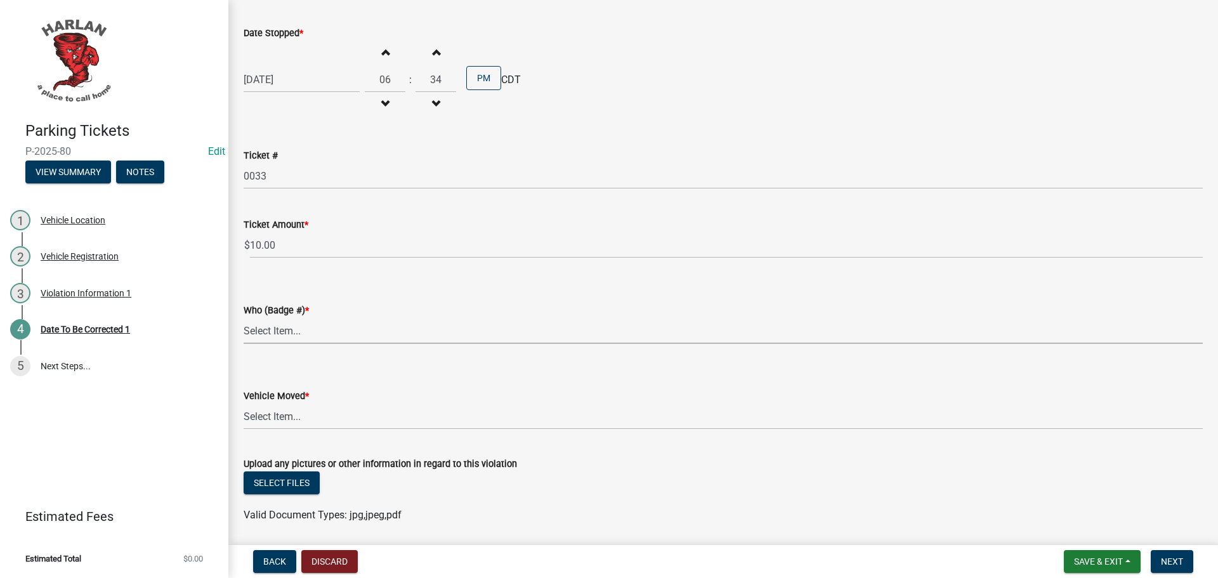
click at [280, 330] on select "Select Item... [PHONE_NUMBER] 83-15" at bounding box center [723, 331] width 959 height 26
click at [244, 318] on select "Select Item... [PHONE_NUMBER] 83-15" at bounding box center [723, 331] width 959 height 26
select select "d0d514c9-d4c9-4109-857e-e043ef8c641f"
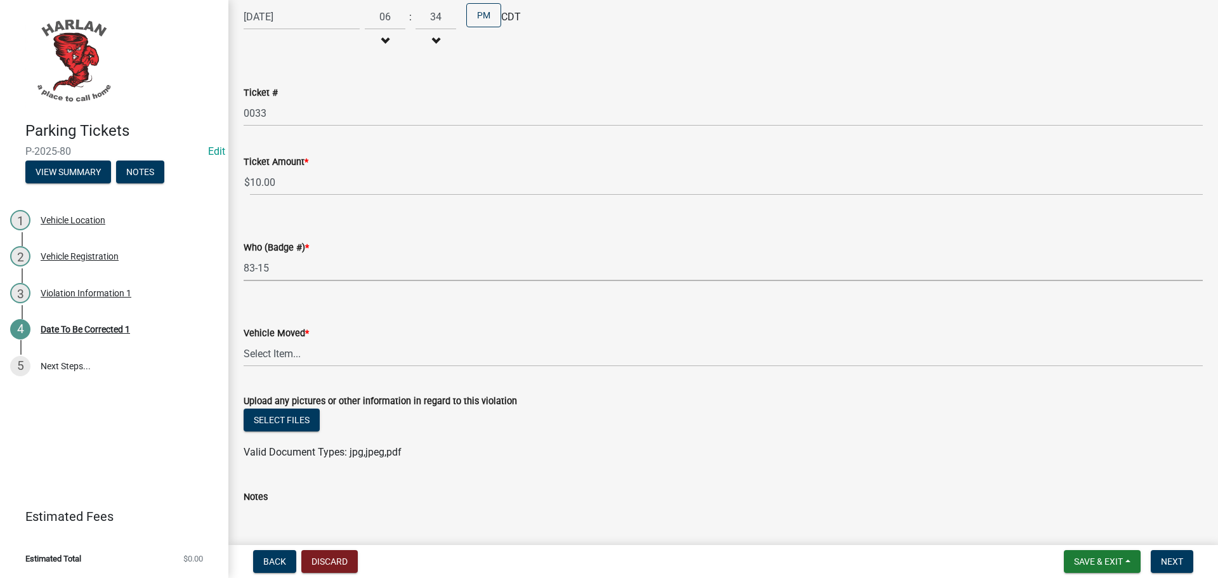
scroll to position [127, 0]
click at [287, 350] on select "Select Item... Yes No" at bounding box center [723, 353] width 959 height 26
click at [244, 340] on select "Select Item... Yes No" at bounding box center [723, 353] width 959 height 26
select select "48a692b8-104f-4075-9072-841642fea642"
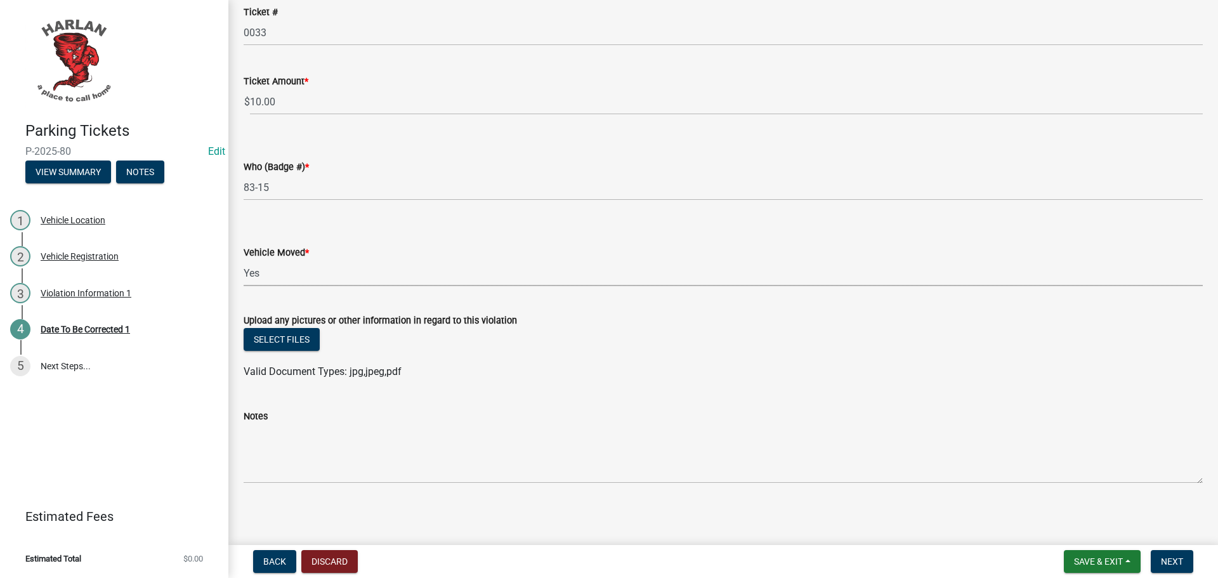
scroll to position [210, 0]
click at [1166, 563] on span "Next" at bounding box center [1172, 561] width 22 height 10
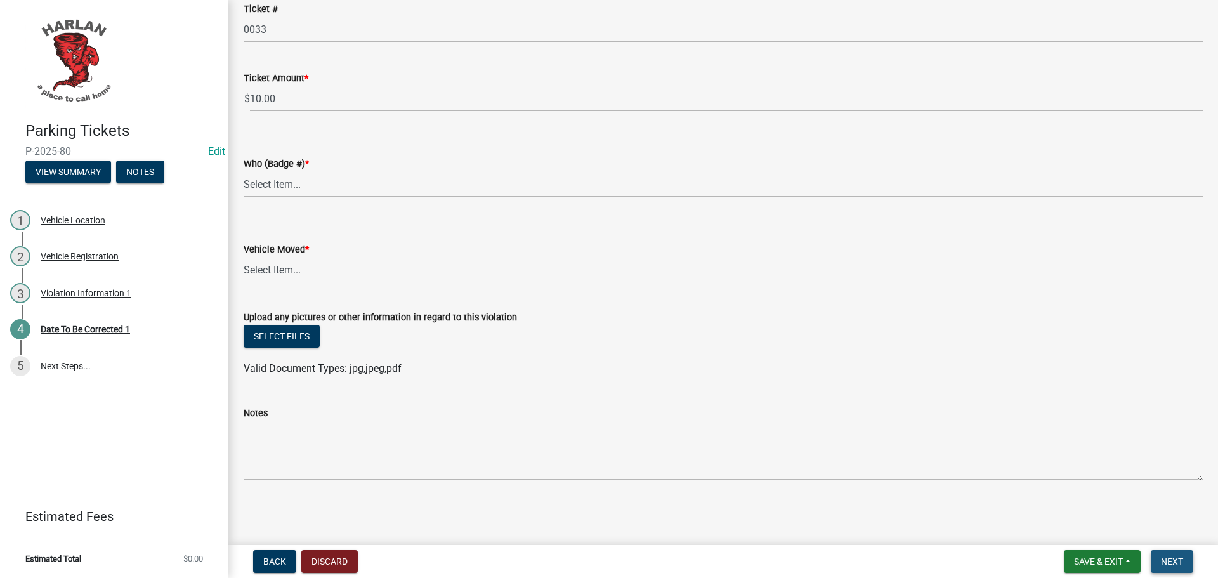
scroll to position [0, 0]
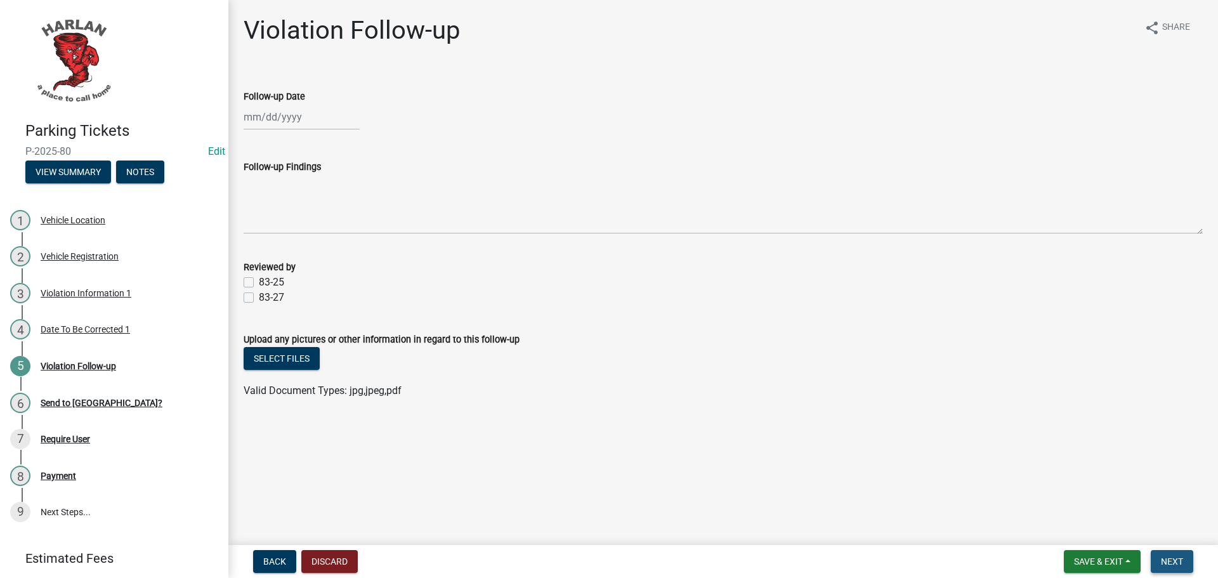
click at [1180, 559] on span "Next" at bounding box center [1172, 561] width 22 height 10
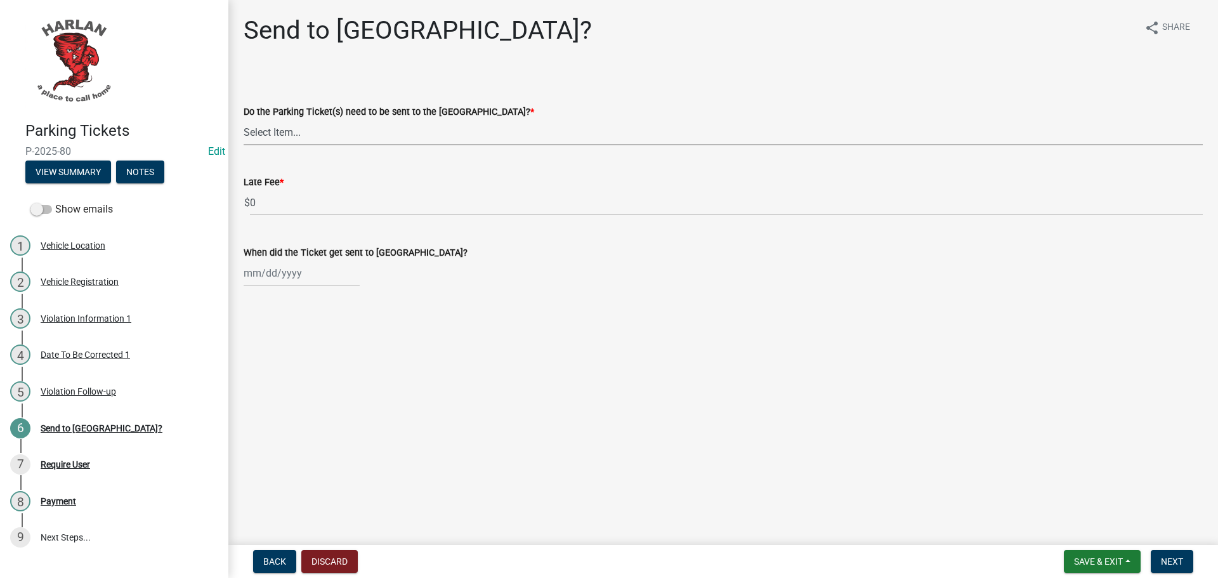
click at [290, 134] on select "Select Item... Yes No" at bounding box center [723, 132] width 959 height 26
click at [244, 119] on select "Select Item... Yes No" at bounding box center [723, 132] width 959 height 26
select select "5b600111-4ff5-4da3-bcae-dc88a9f3c8db"
click at [1172, 558] on span "Next" at bounding box center [1172, 561] width 22 height 10
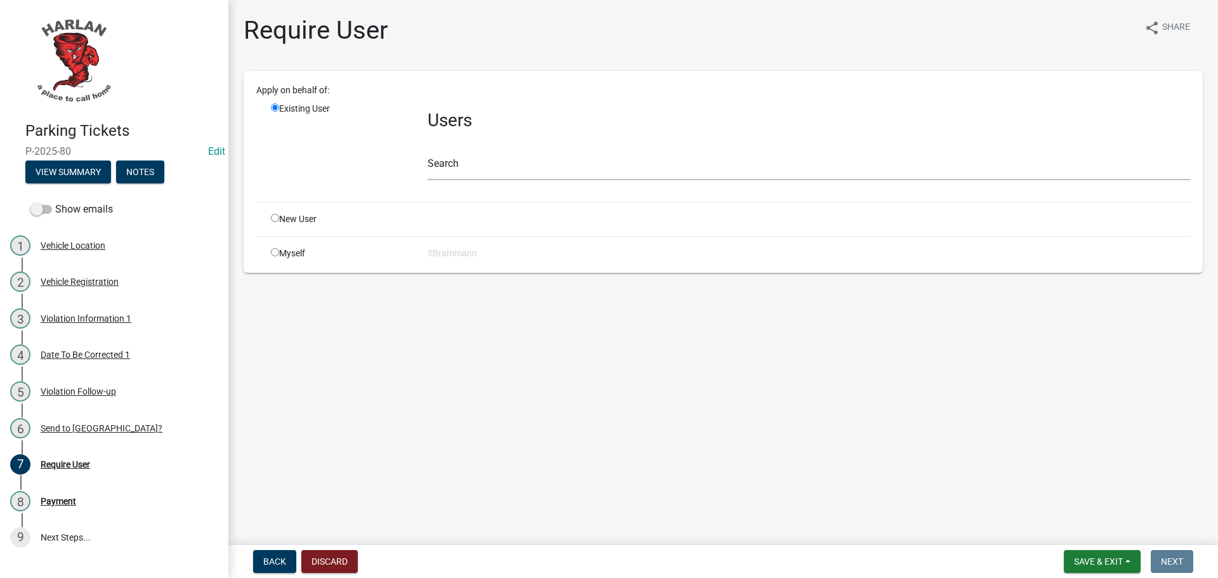
click at [278, 218] on input "radio" at bounding box center [275, 218] width 8 height 8
radio input "true"
radio input "false"
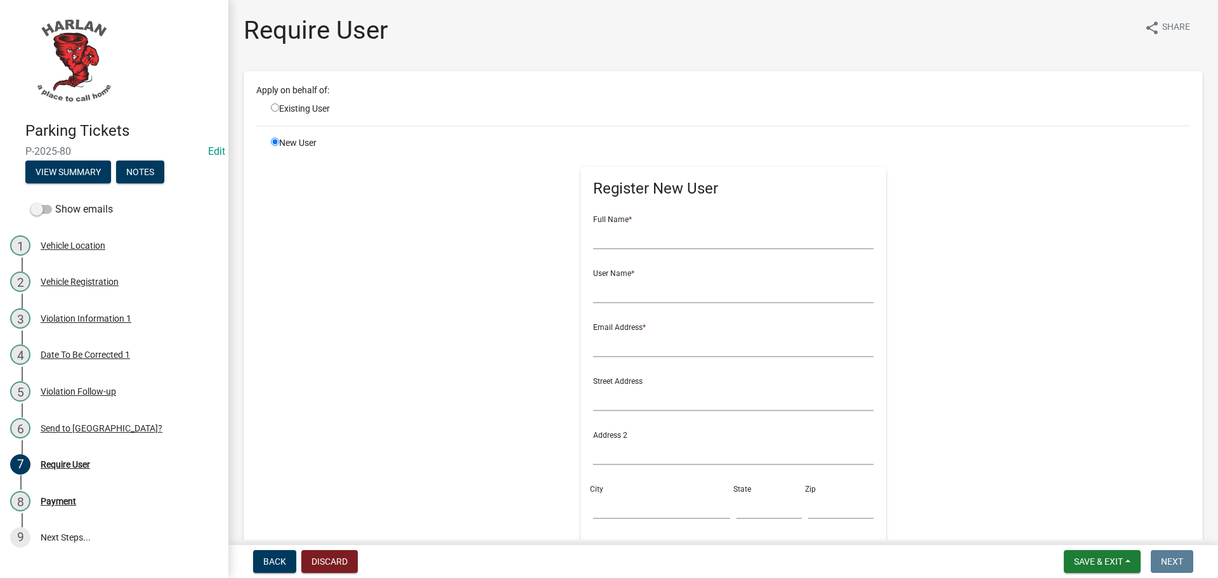
scroll to position [264, 0]
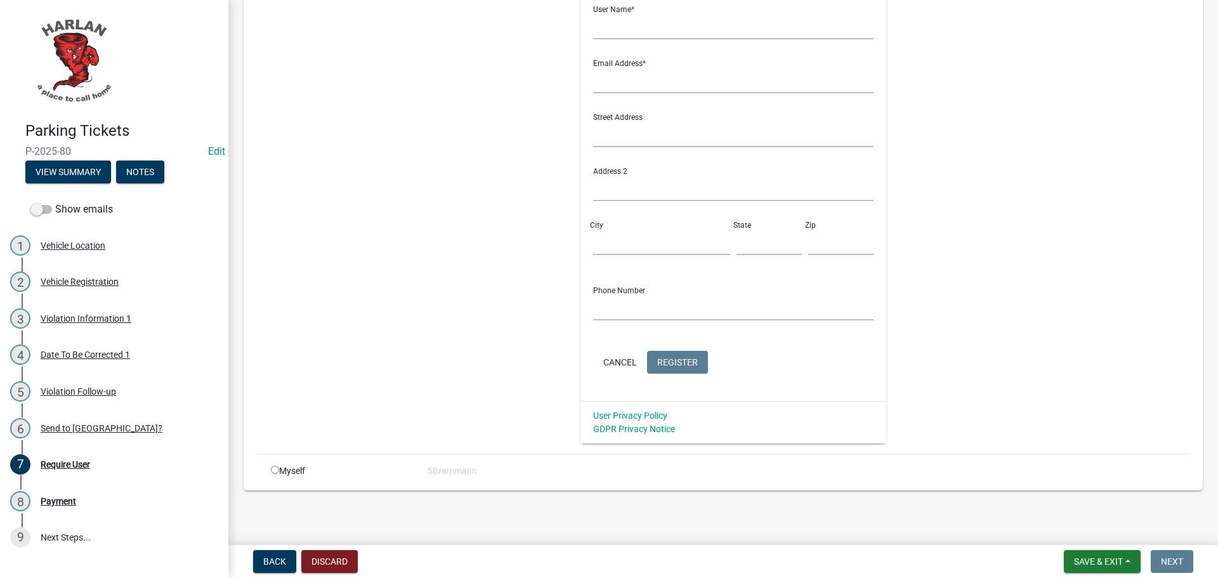
click at [275, 469] on input "radio" at bounding box center [275, 470] width 8 height 8
radio input "true"
radio input "false"
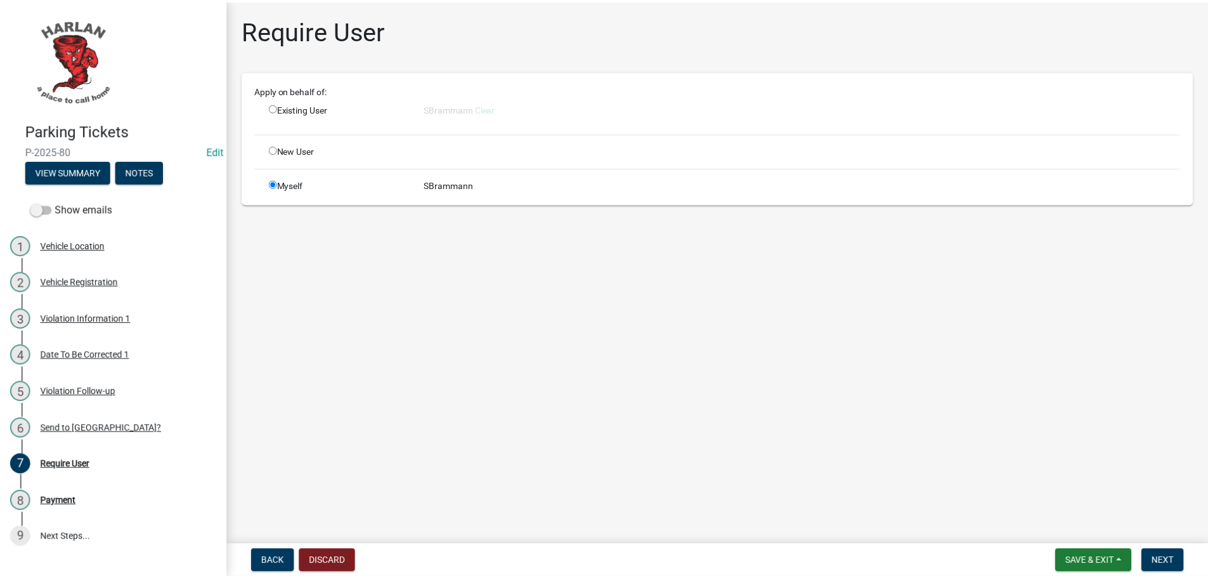
scroll to position [0, 0]
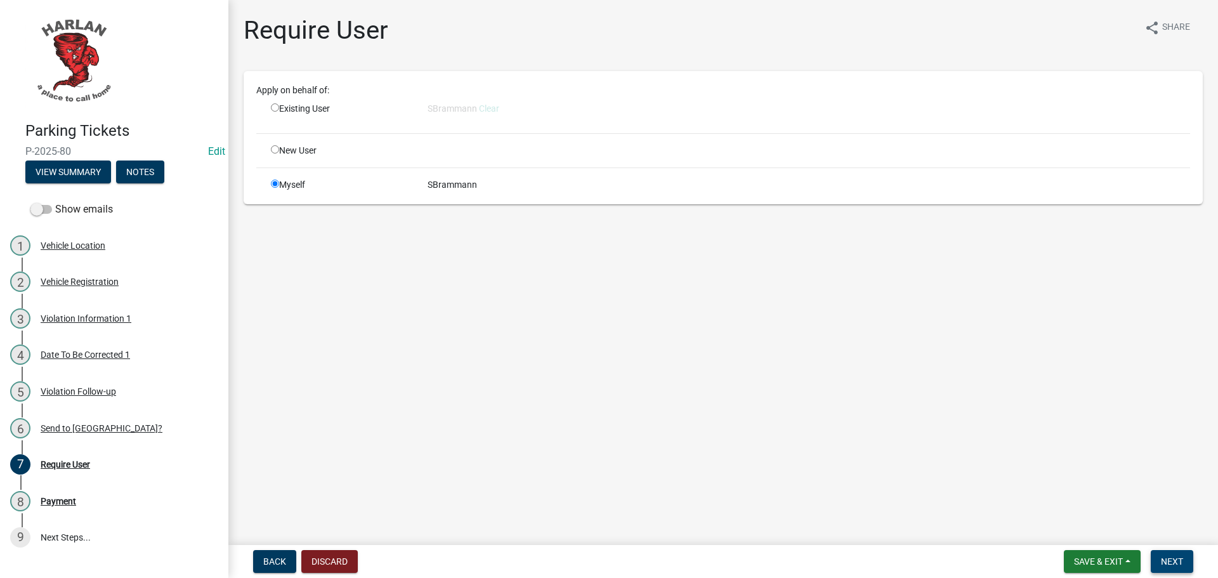
click at [1177, 561] on span "Next" at bounding box center [1172, 561] width 22 height 10
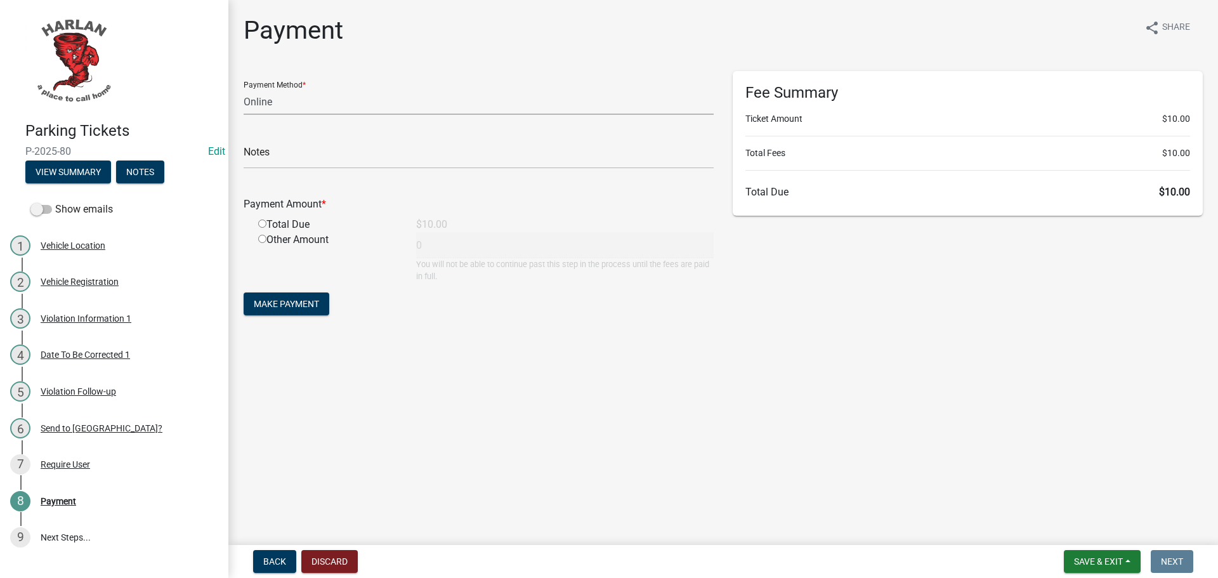
drag, startPoint x: 278, startPoint y: 98, endPoint x: 271, endPoint y: 98, distance: 7.0
click at [278, 98] on select "Credit Card POS Check Cash Online" at bounding box center [479, 102] width 470 height 26
select select "1: 0"
click at [244, 89] on select "Credit Card POS Check Cash Online" at bounding box center [479, 102] width 470 height 26
click at [273, 161] on input "text" at bounding box center [479, 156] width 470 height 26
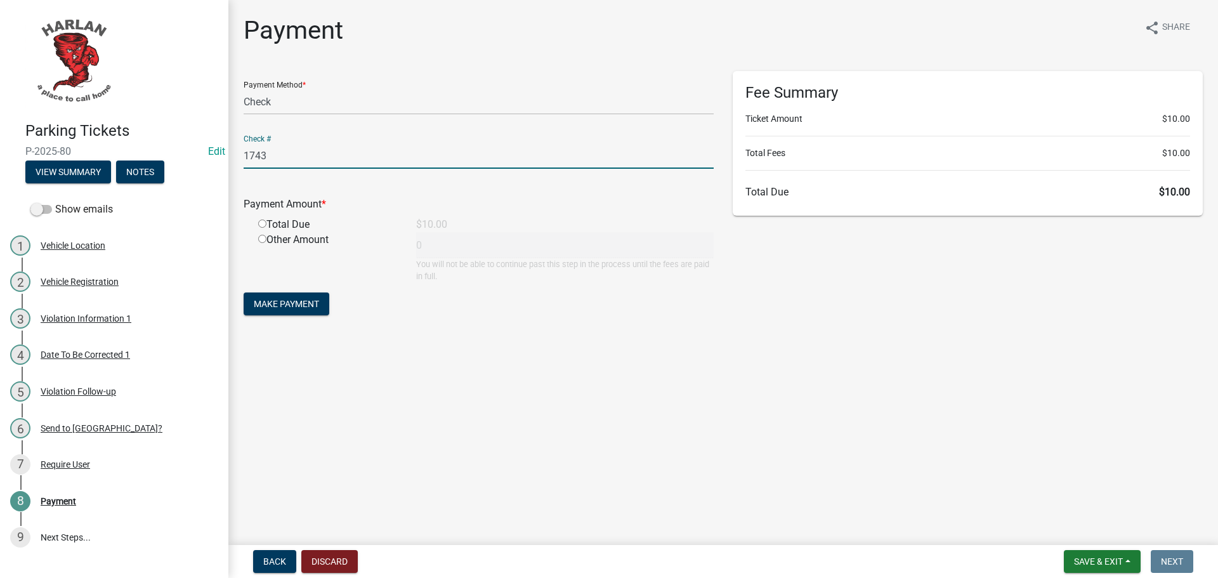
type input "1743"
click at [263, 223] on input "radio" at bounding box center [262, 223] width 8 height 8
radio input "true"
type input "10"
click at [285, 304] on span "Make Payment" at bounding box center [286, 304] width 65 height 10
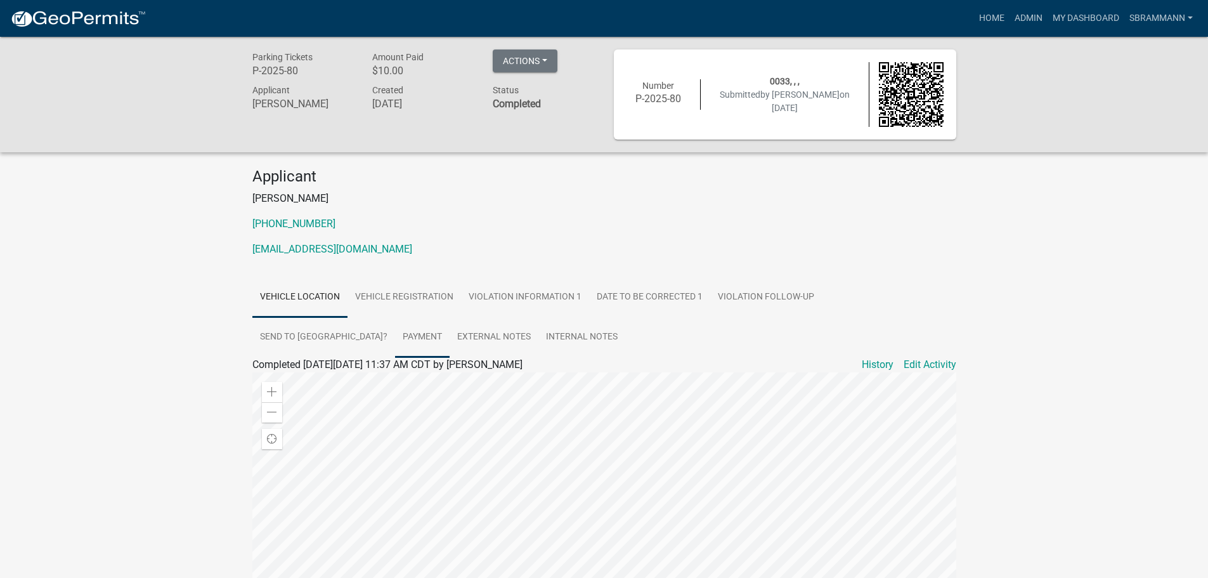
click at [395, 337] on link "Payment" at bounding box center [422, 337] width 55 height 41
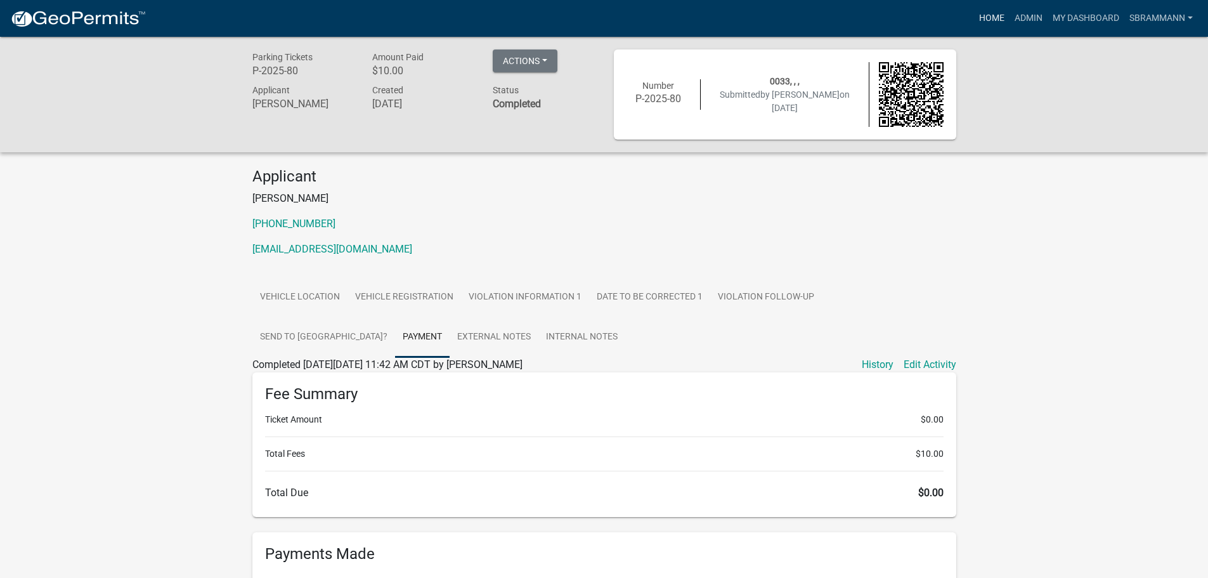
click at [987, 18] on link "Home" at bounding box center [992, 18] width 36 height 24
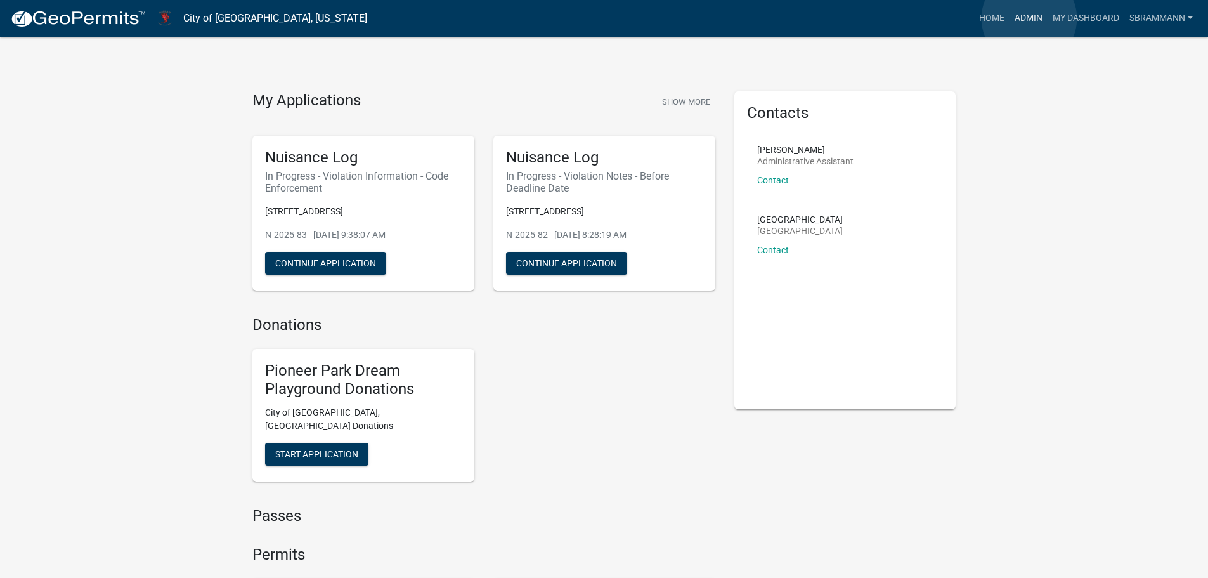
click at [1029, 18] on link "Admin" at bounding box center [1029, 18] width 38 height 24
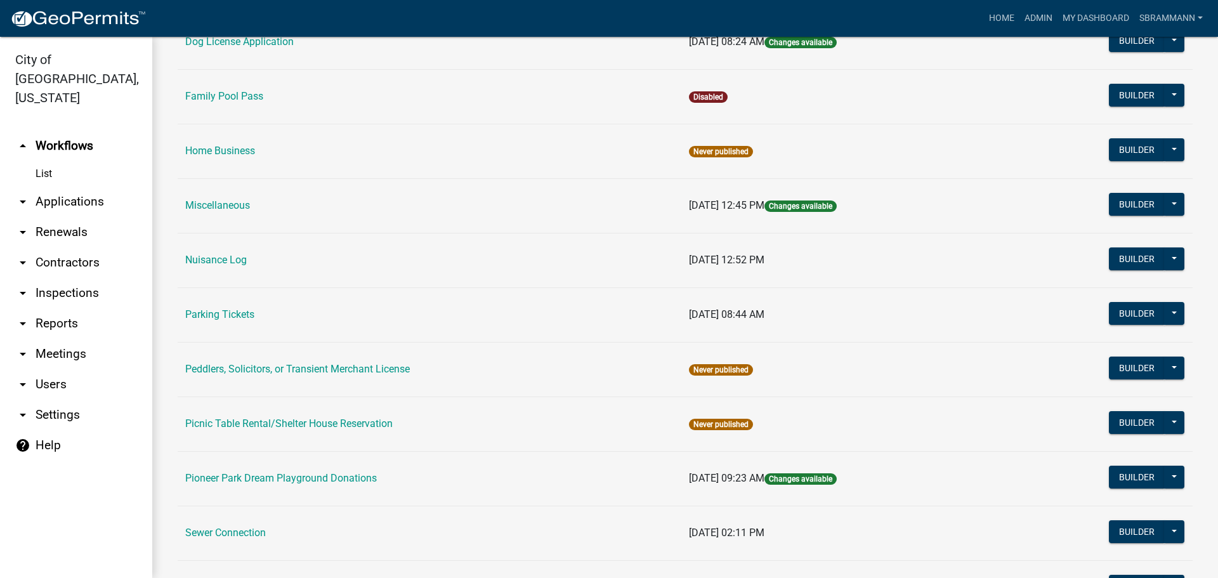
scroll to position [388, 0]
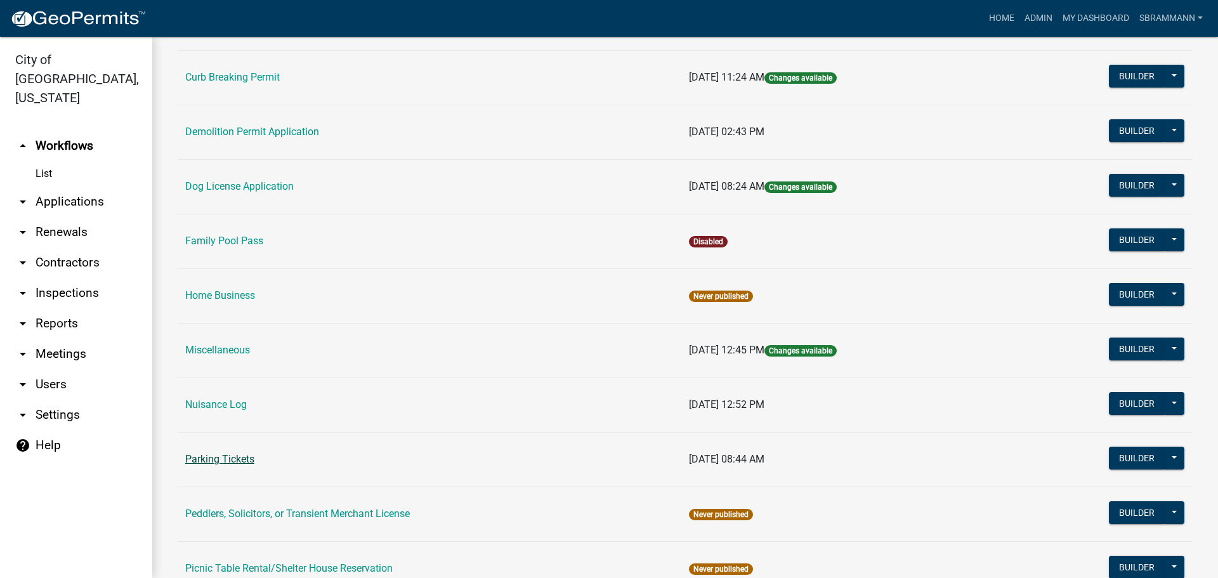
click at [233, 459] on link "Parking Tickets" at bounding box center [219, 459] width 69 height 12
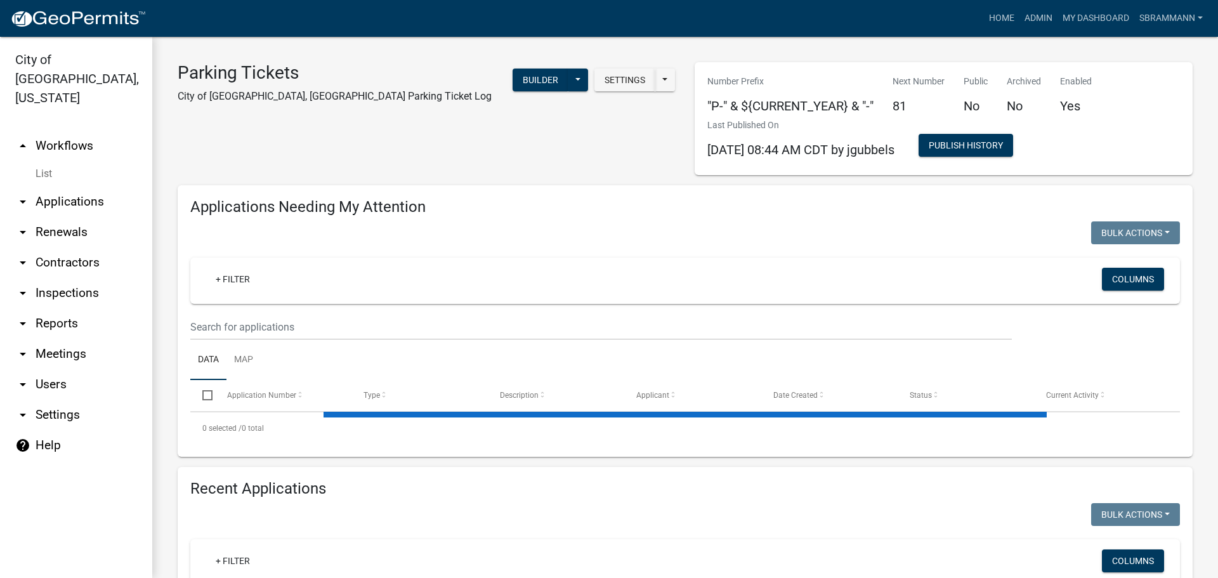
select select "3: 100"
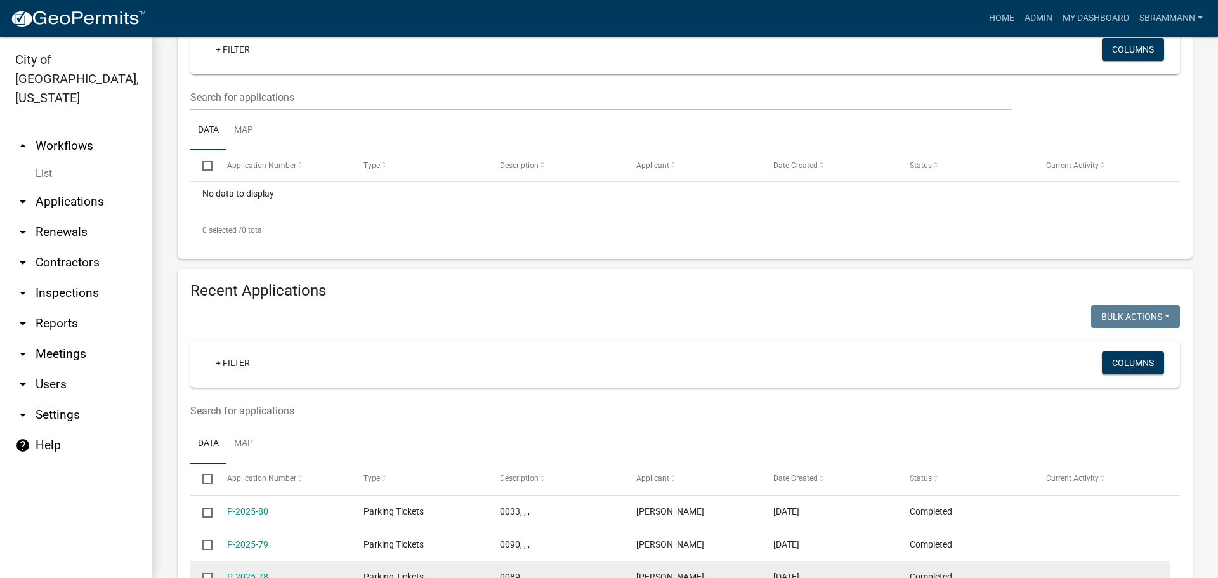
scroll to position [381, 0]
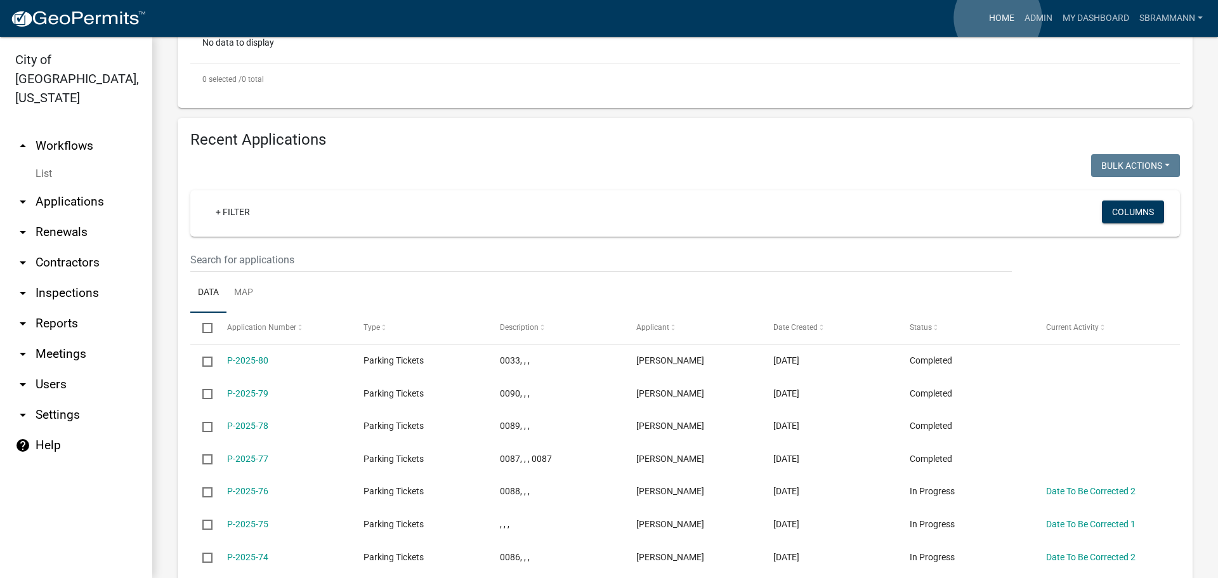
click at [998, 18] on link "Home" at bounding box center [1002, 18] width 36 height 24
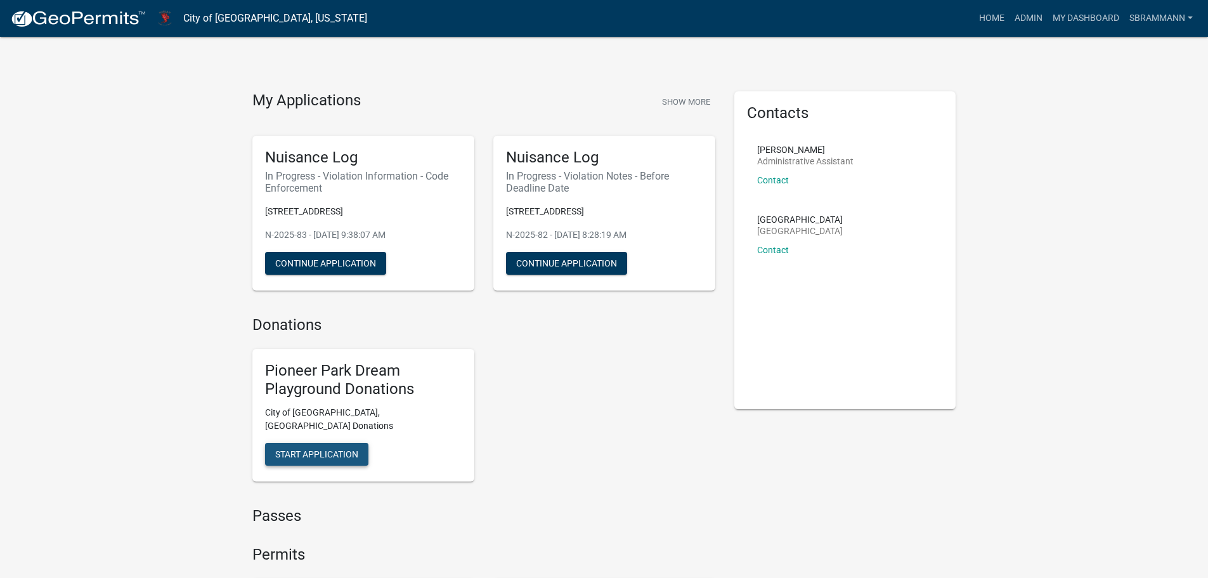
click at [314, 443] on button "Start Application" at bounding box center [316, 454] width 103 height 23
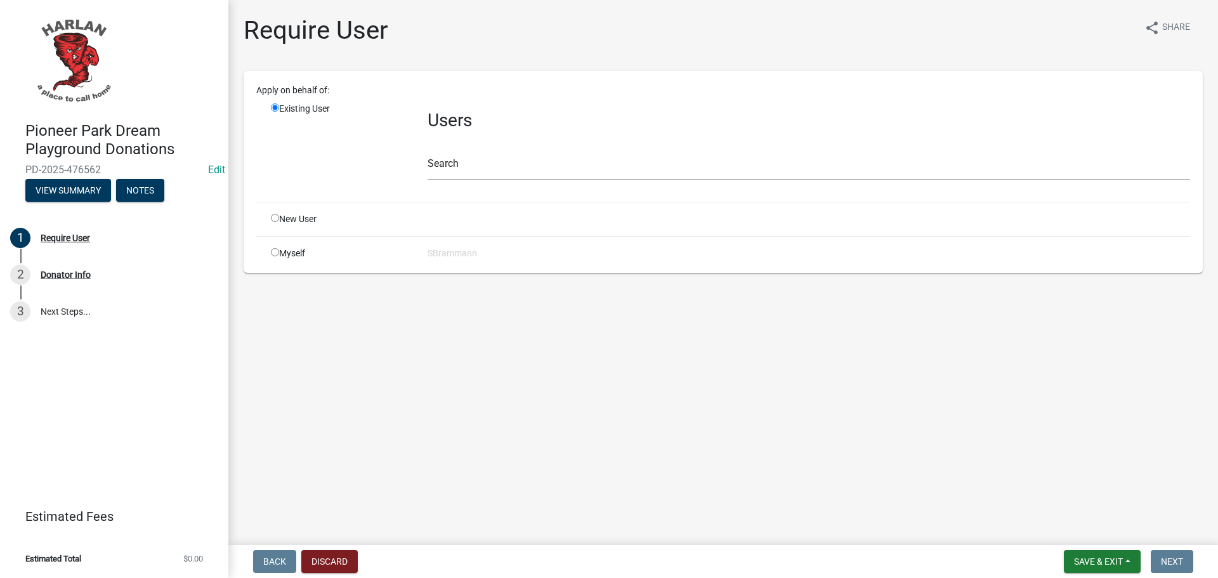
click at [274, 251] on input "radio" at bounding box center [275, 252] width 8 height 8
radio input "true"
radio input "false"
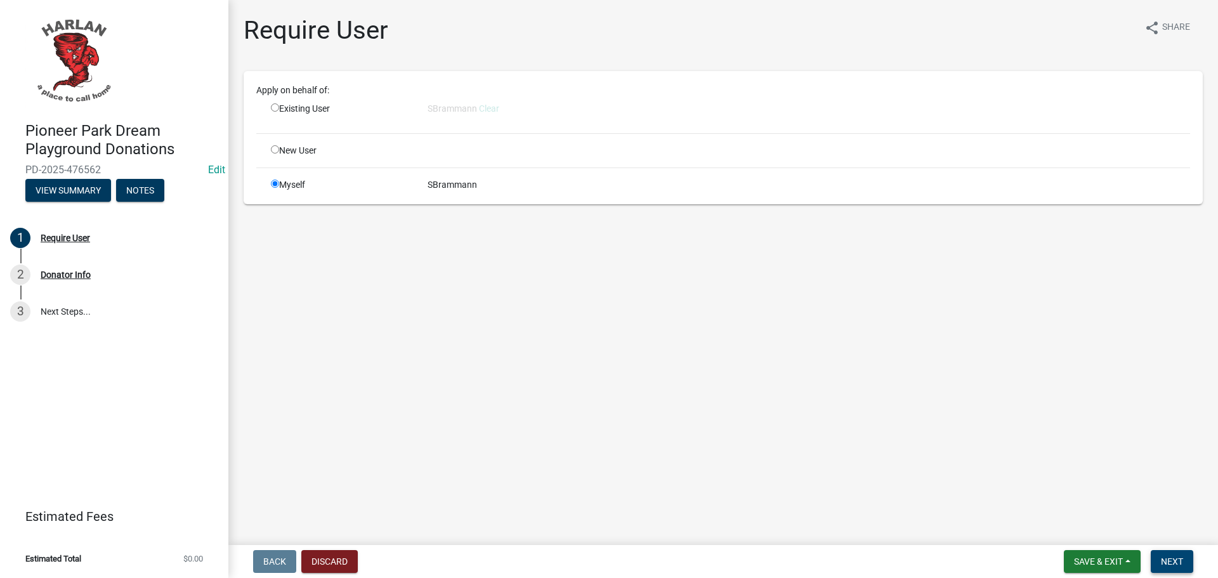
click at [1175, 554] on button "Next" at bounding box center [1172, 561] width 42 height 23
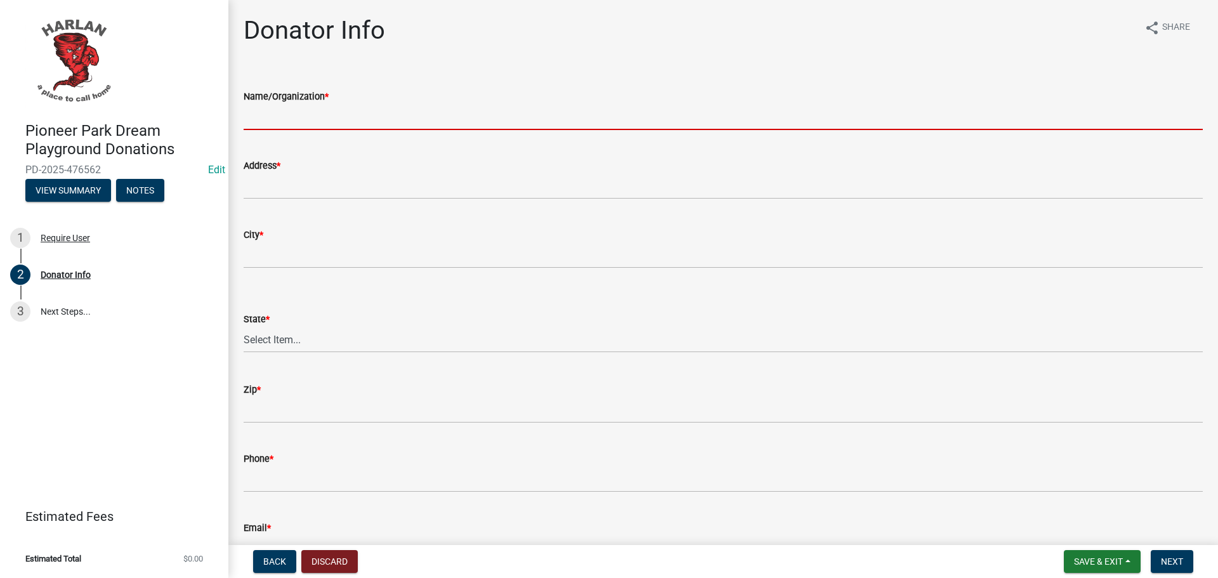
click at [325, 111] on input "Name/Organization *" at bounding box center [723, 117] width 959 height 26
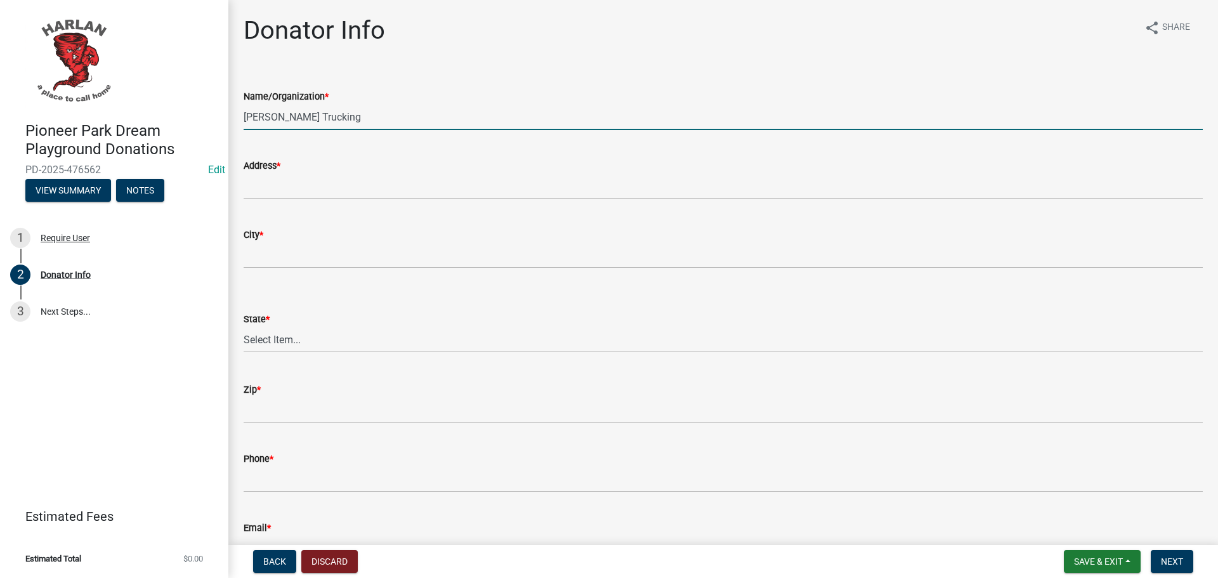
type input "[PERSON_NAME] Trucking"
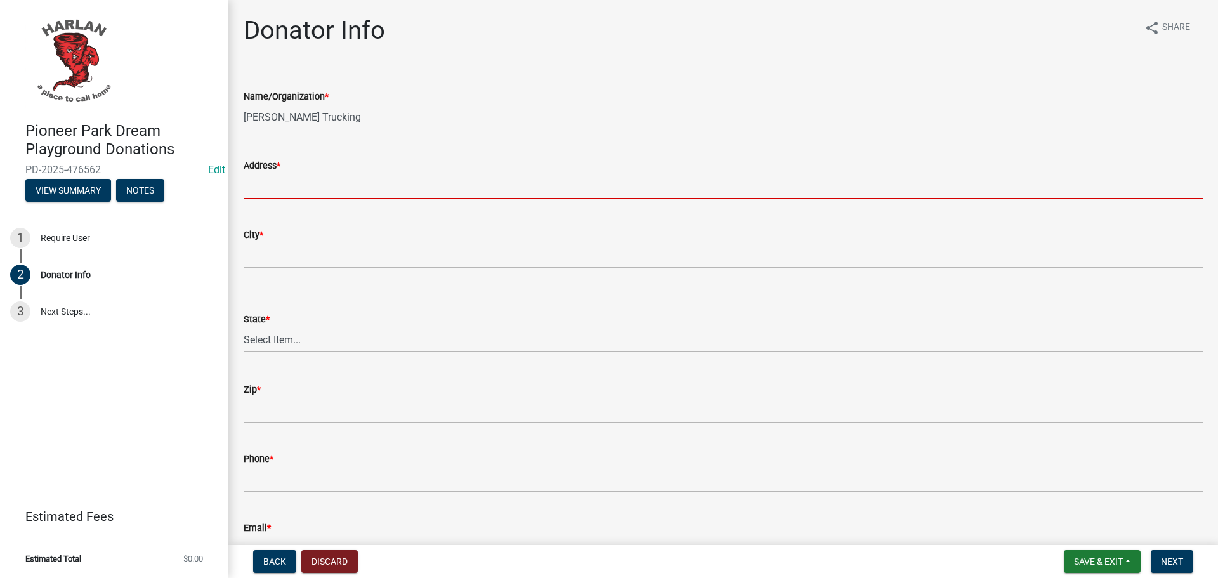
click at [282, 187] on input "Address *" at bounding box center [723, 186] width 959 height 26
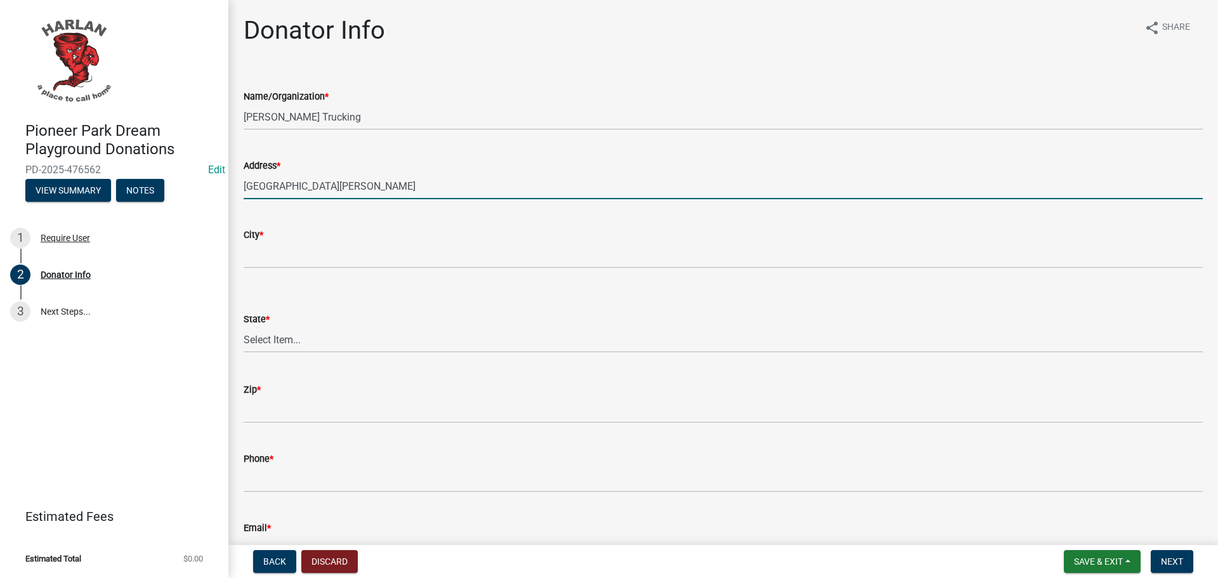
type input "[GEOGRAPHIC_DATA][PERSON_NAME]"
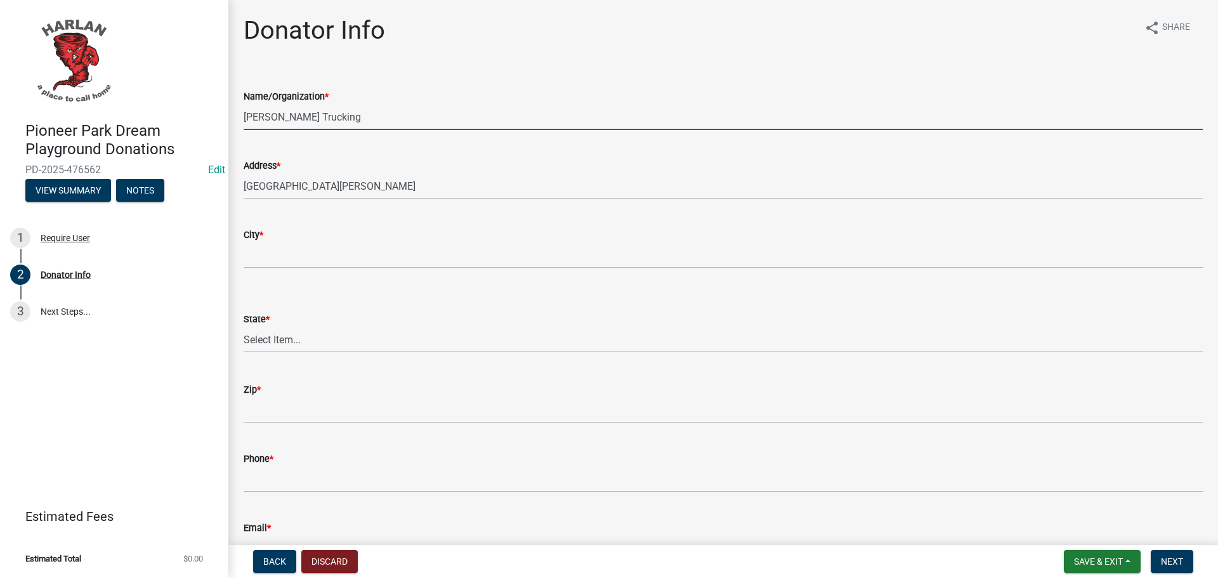
click at [322, 113] on input "[PERSON_NAME] Trucking" at bounding box center [723, 117] width 959 height 26
type input "[PERSON_NAME] Trucking - [DATE] Final Slide Sponsor"
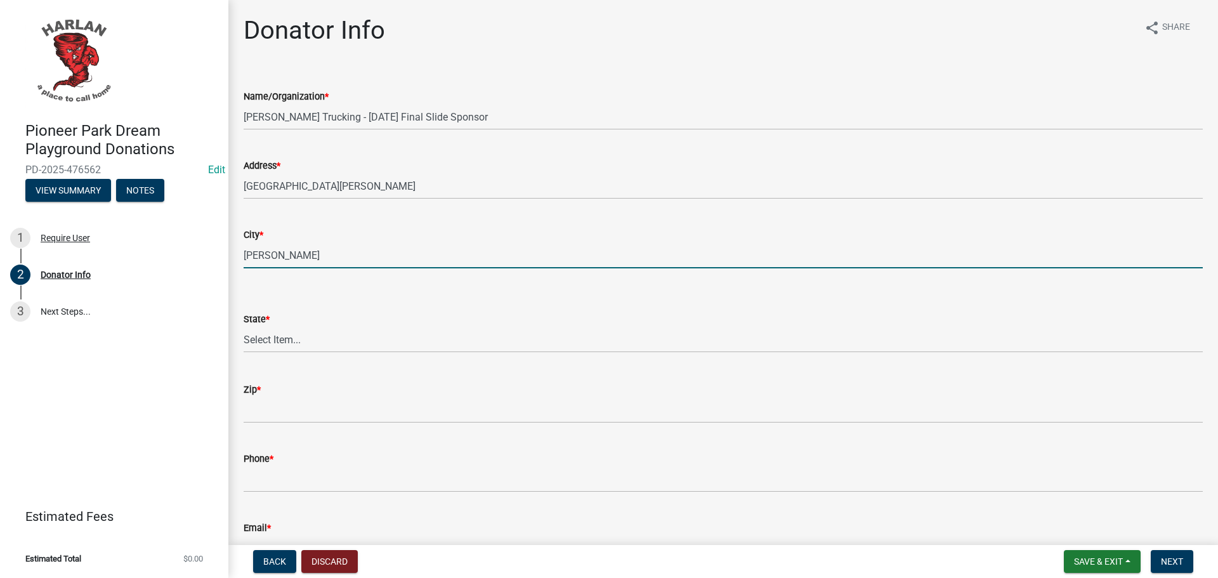
type input "[PERSON_NAME]"
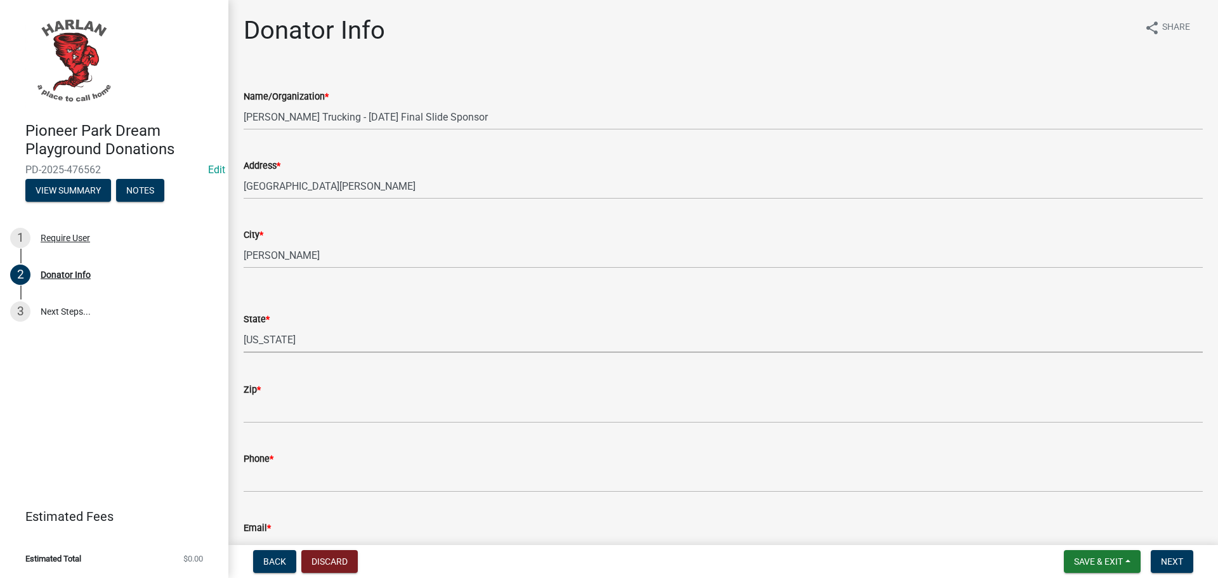
select select "IA"
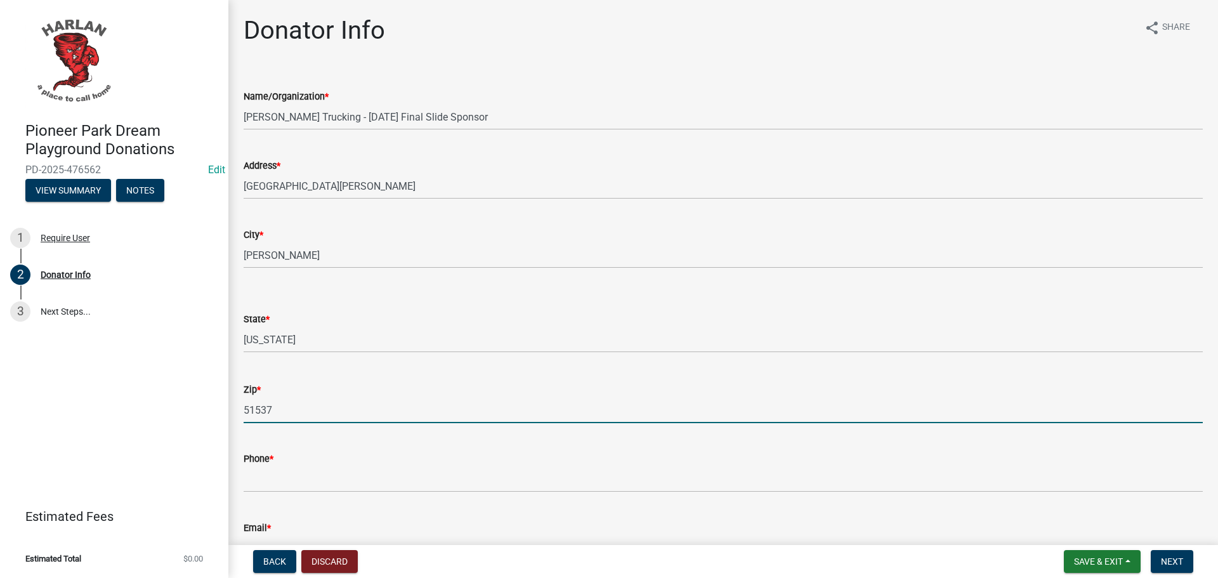
type input "51537"
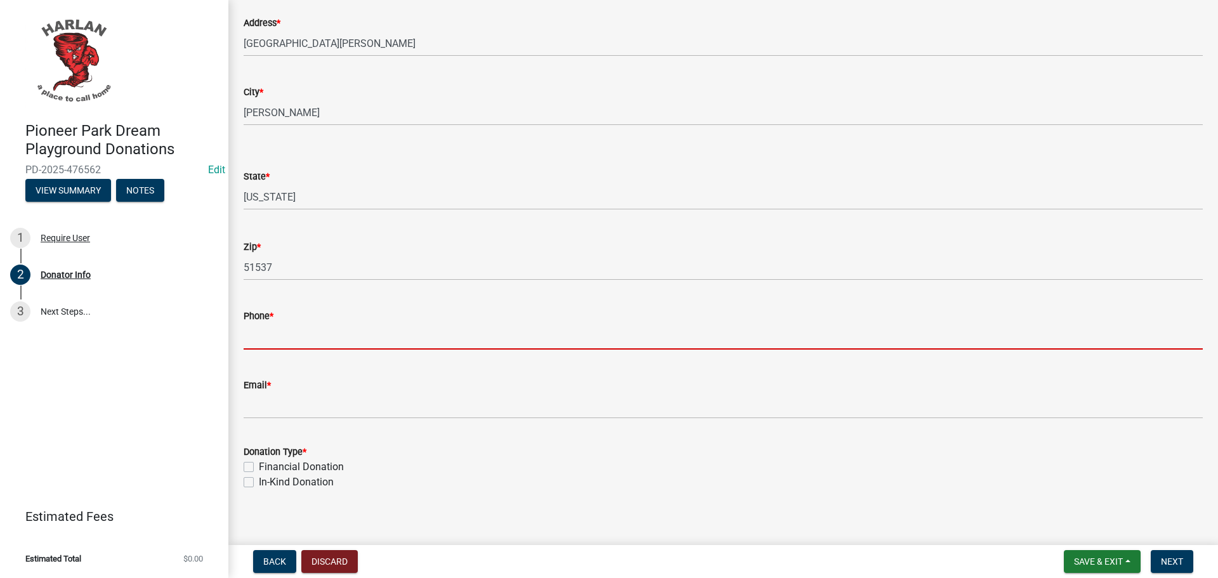
scroll to position [153, 0]
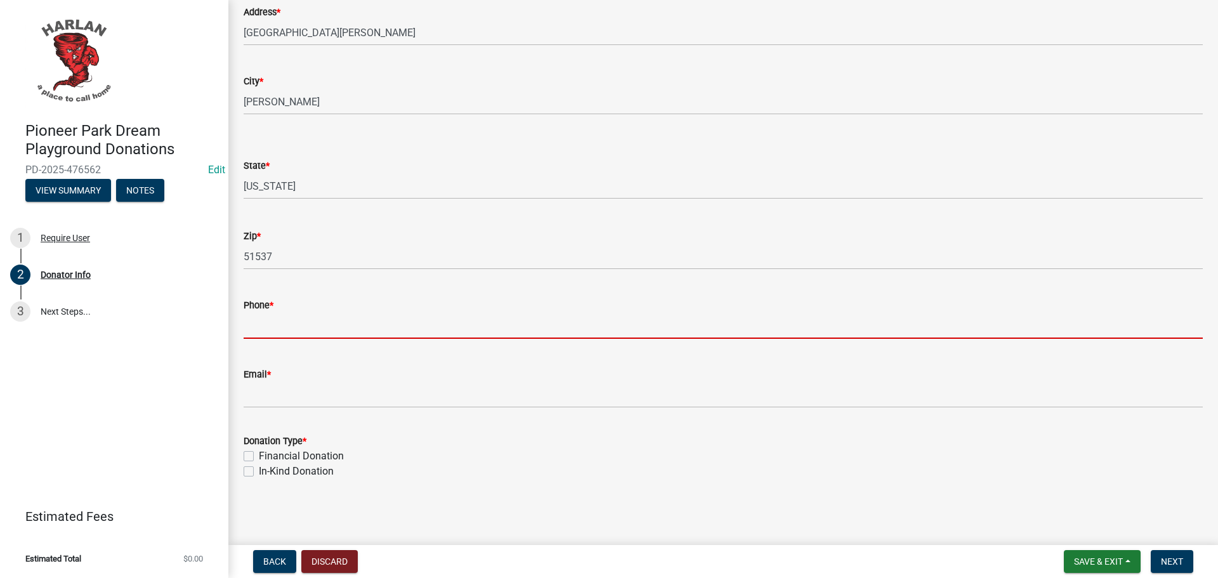
click at [270, 330] on input "Phone *" at bounding box center [723, 326] width 959 height 26
type input "7127555137"
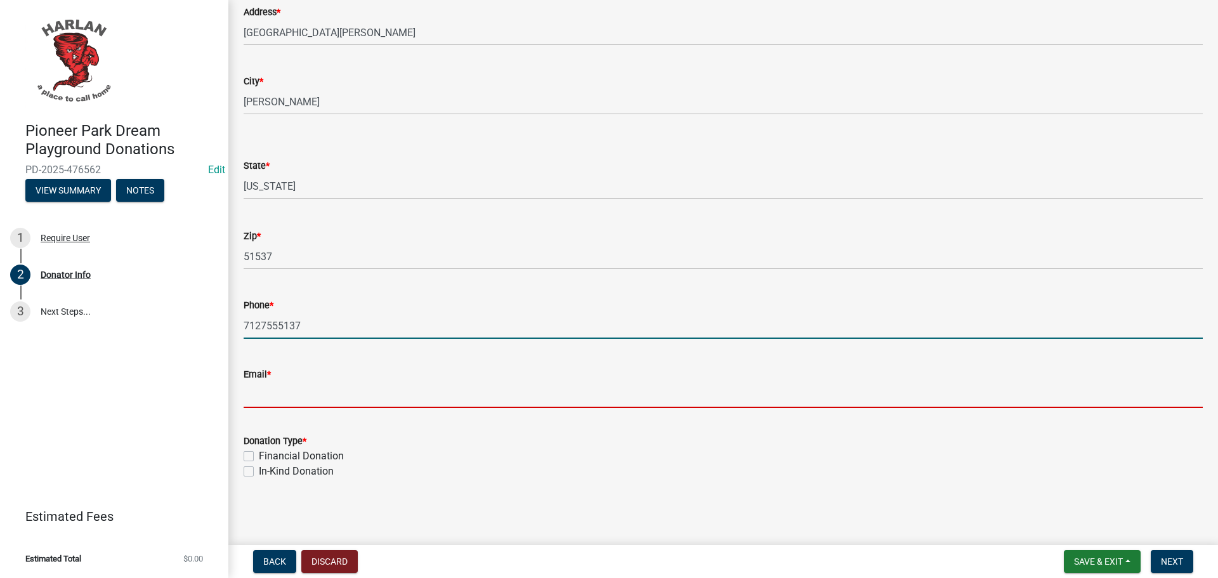
type input "[EMAIL_ADDRESS][DOMAIN_NAME]"
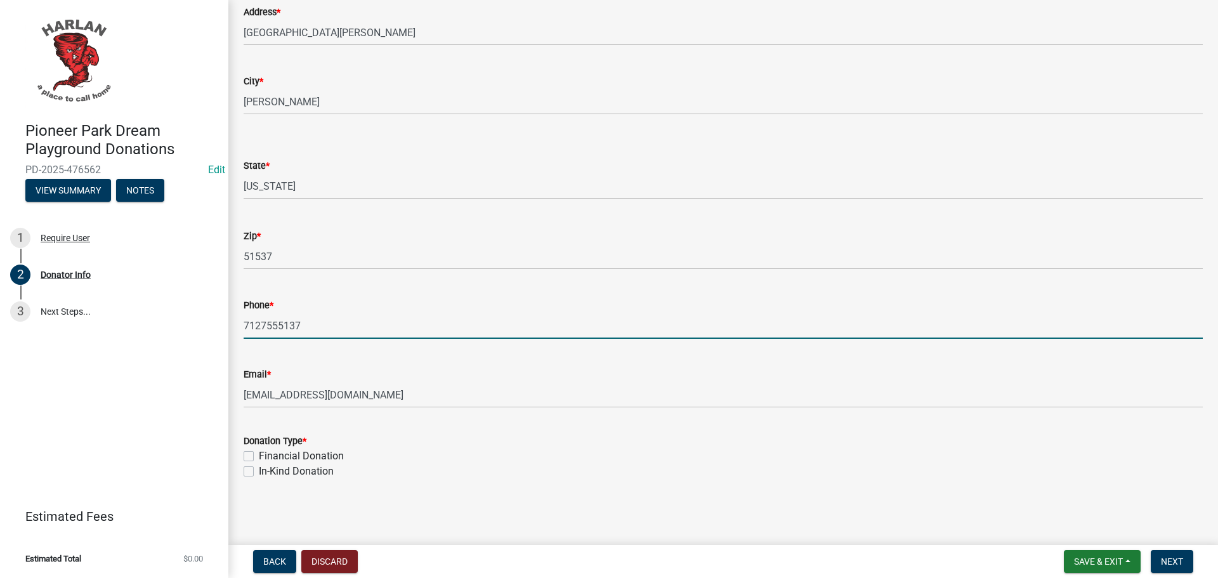
click at [254, 455] on div "Financial Donation" at bounding box center [723, 455] width 959 height 15
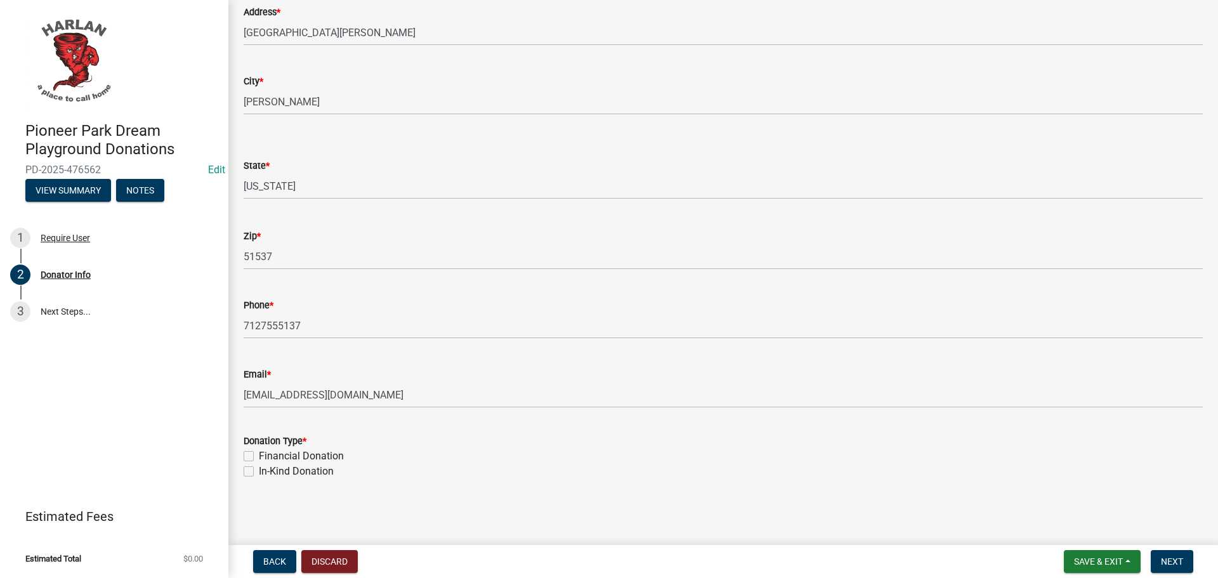
click at [259, 454] on label "Financial Donation" at bounding box center [301, 455] width 85 height 15
click at [259, 454] on input "Financial Donation" at bounding box center [263, 452] width 8 height 8
checkbox input "true"
checkbox input "false"
click at [1170, 563] on span "Next" at bounding box center [1172, 561] width 22 height 10
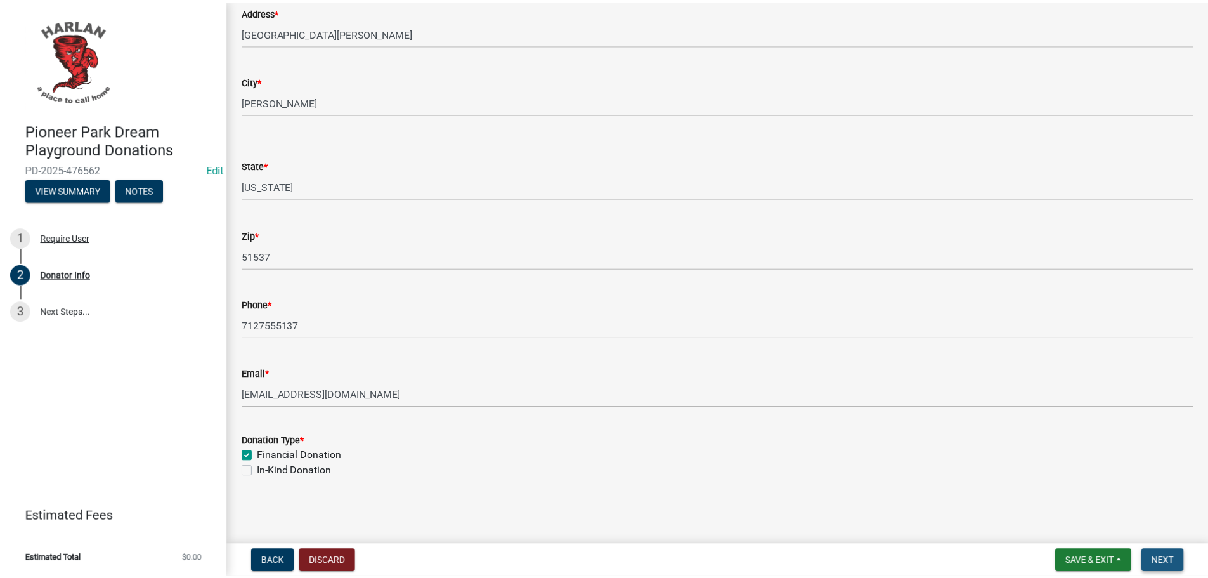
scroll to position [0, 0]
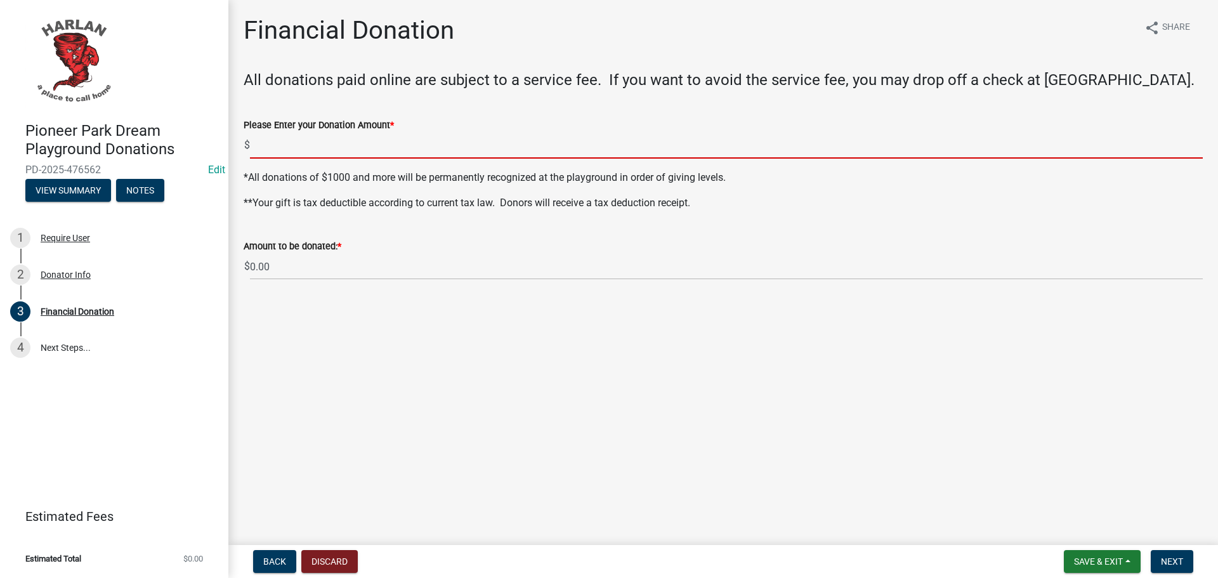
click at [269, 139] on input "text" at bounding box center [726, 146] width 953 height 26
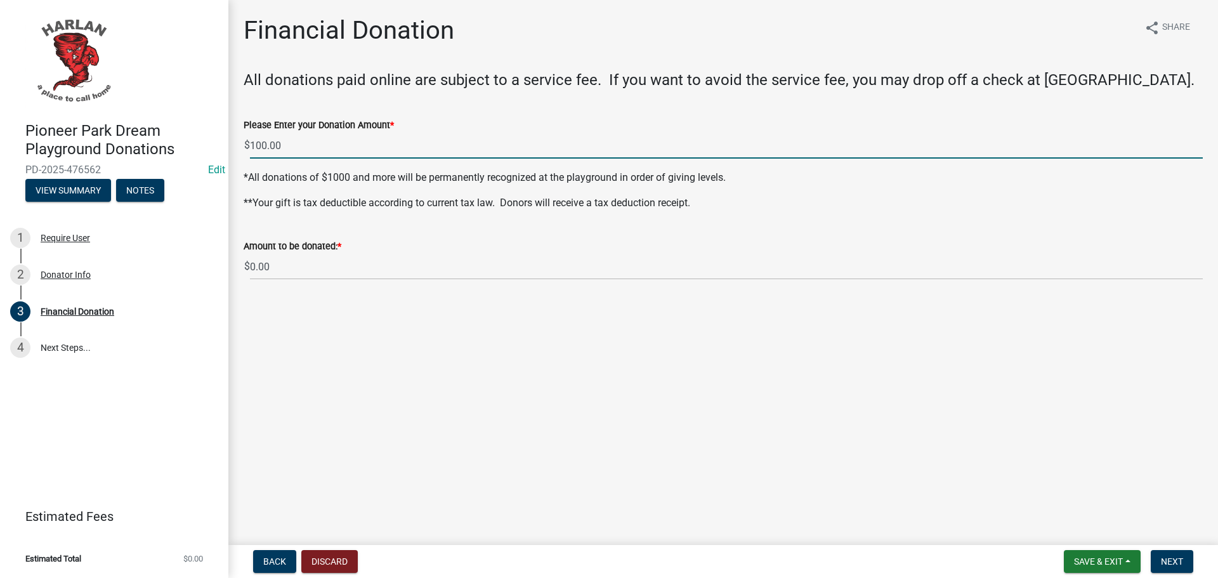
type input "100"
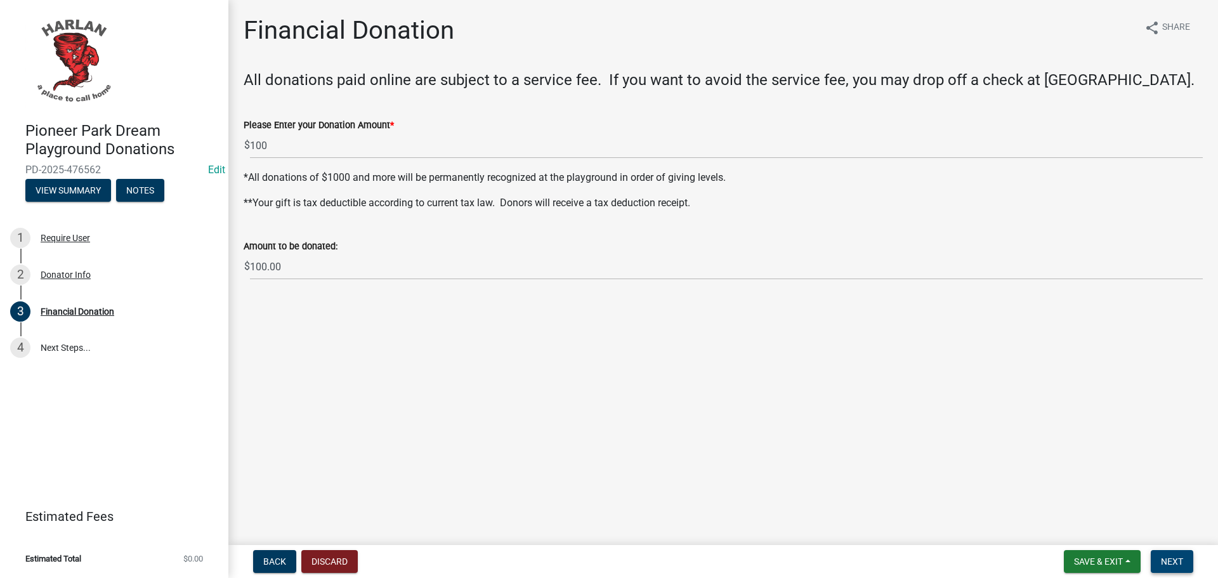
click at [1176, 563] on span "Next" at bounding box center [1172, 561] width 22 height 10
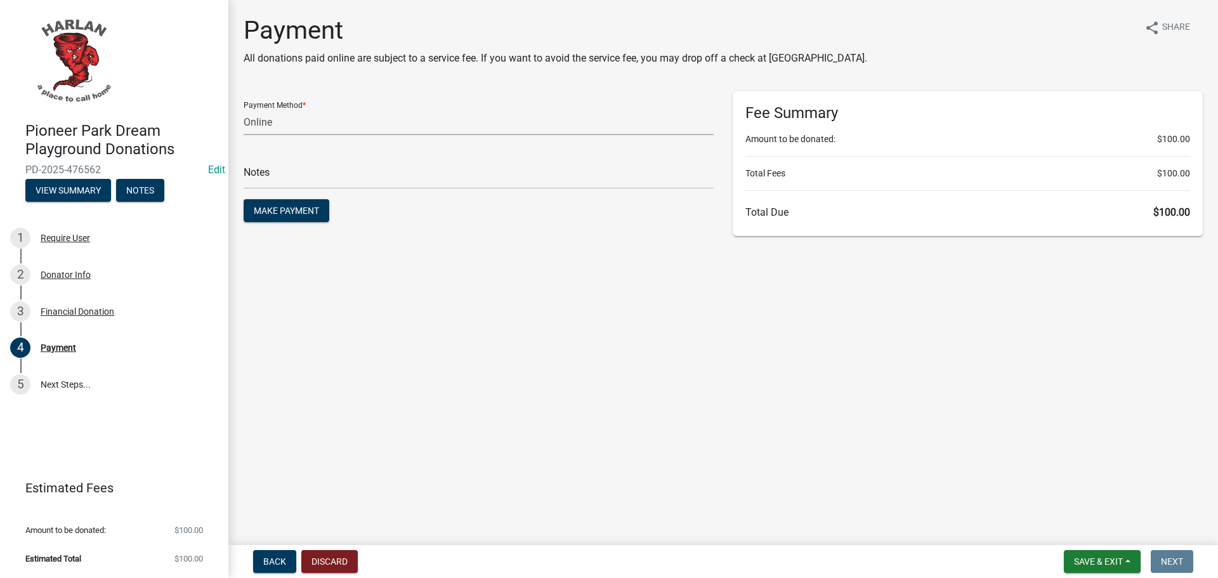
click at [264, 122] on select "Credit Card POS Check Cash Online" at bounding box center [479, 122] width 470 height 26
select select "1: 0"
click at [244, 109] on select "Credit Card POS Check Cash Online" at bounding box center [479, 122] width 470 height 26
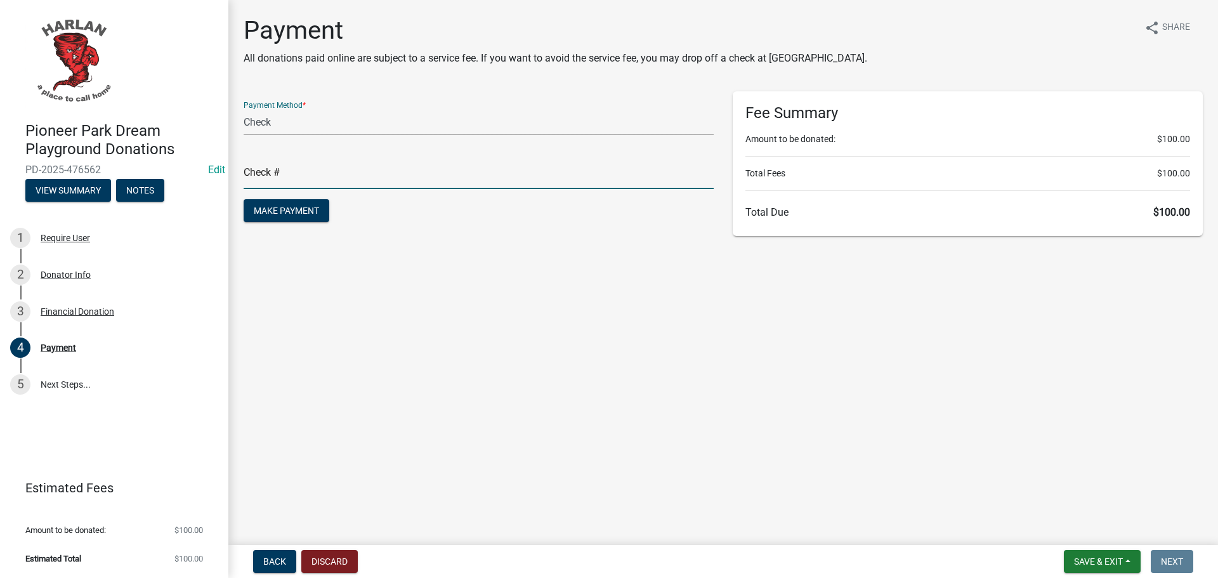
click at [254, 177] on input "text" at bounding box center [479, 176] width 470 height 26
type input "2273"
click at [285, 210] on span "Make Payment" at bounding box center [286, 211] width 65 height 10
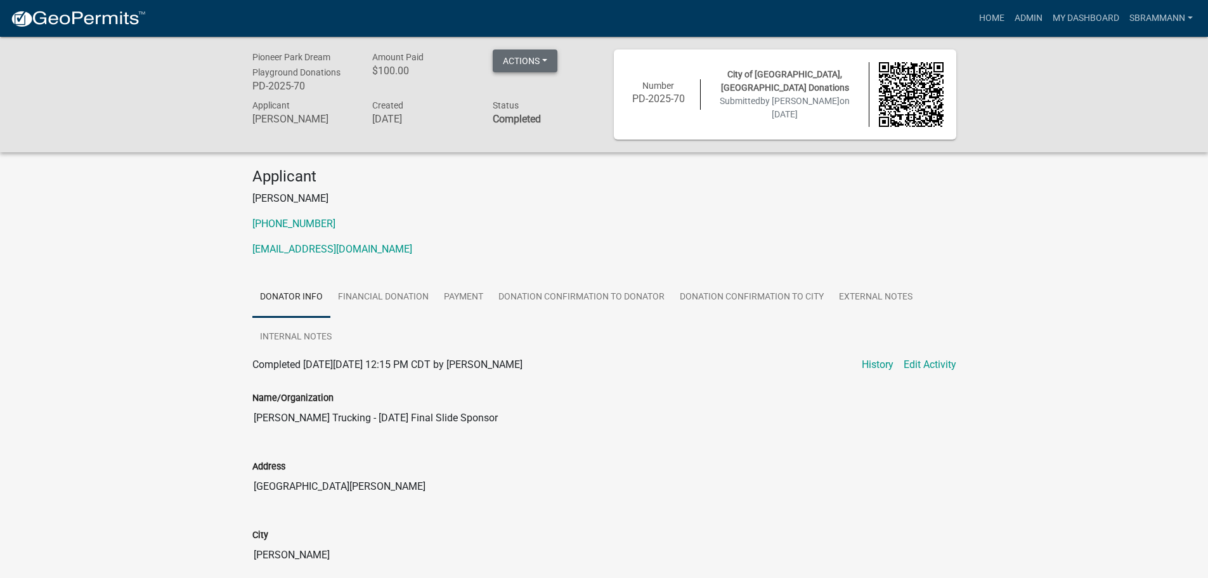
click at [525, 65] on button "Actions" at bounding box center [525, 60] width 65 height 23
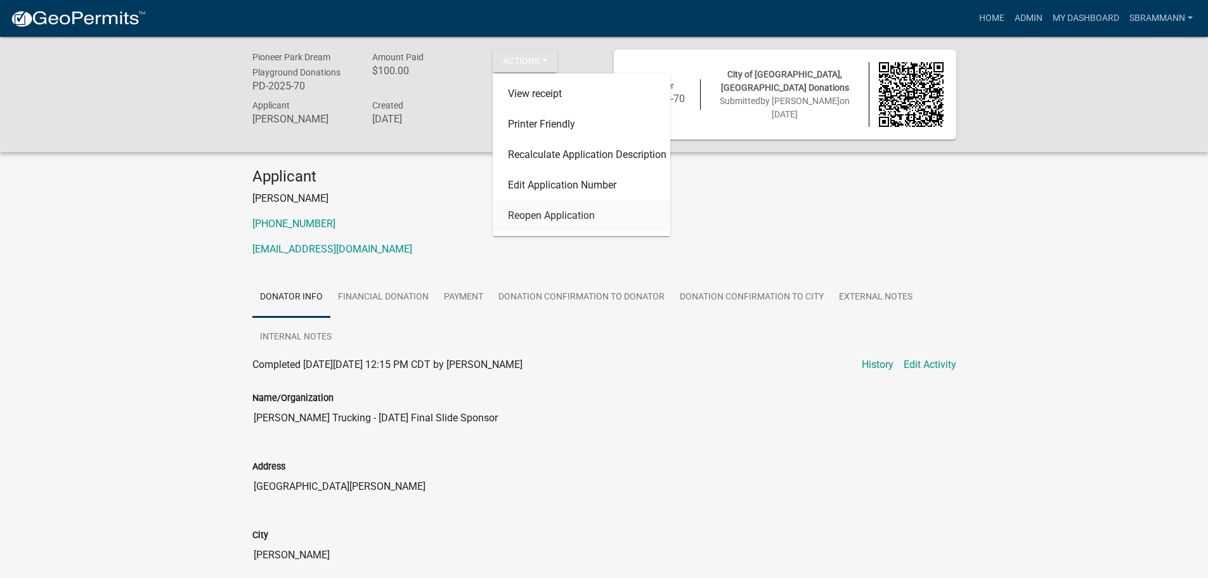
click at [527, 223] on link "Reopen Application" at bounding box center [582, 215] width 178 height 30
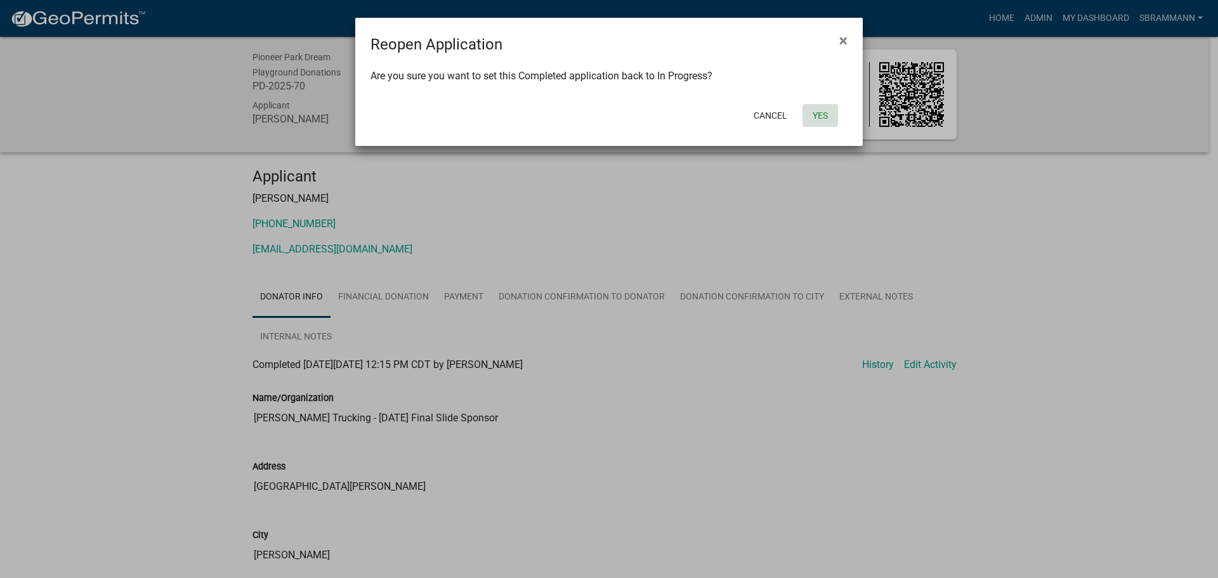
click at [826, 116] on button "Yes" at bounding box center [820, 115] width 36 height 23
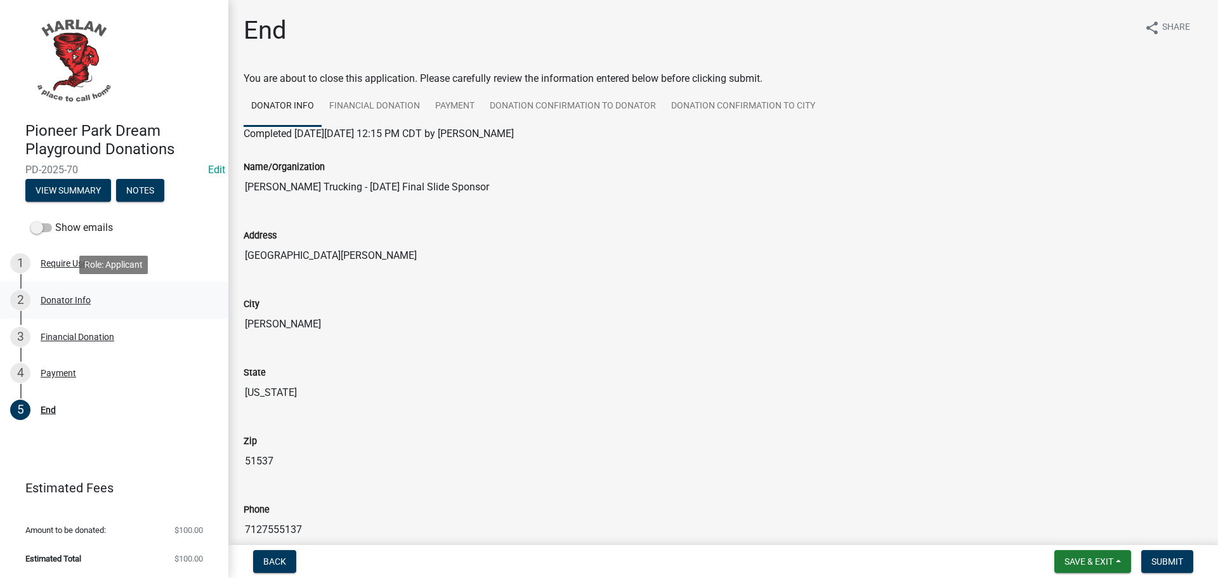
click at [58, 300] on div "Donator Info" at bounding box center [66, 300] width 50 height 9
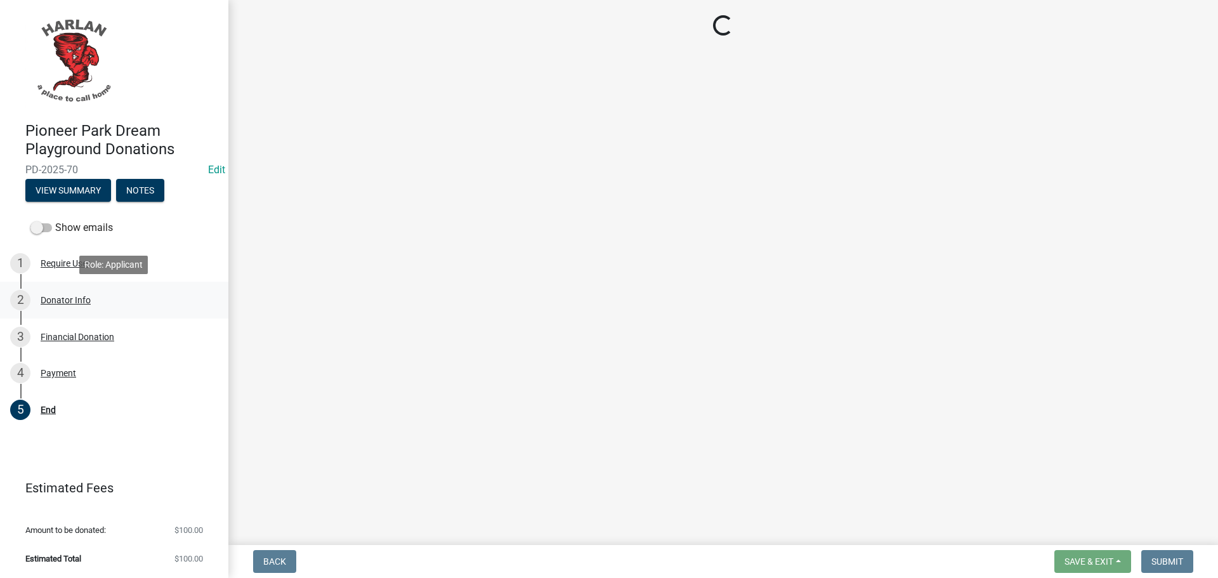
select select "IA"
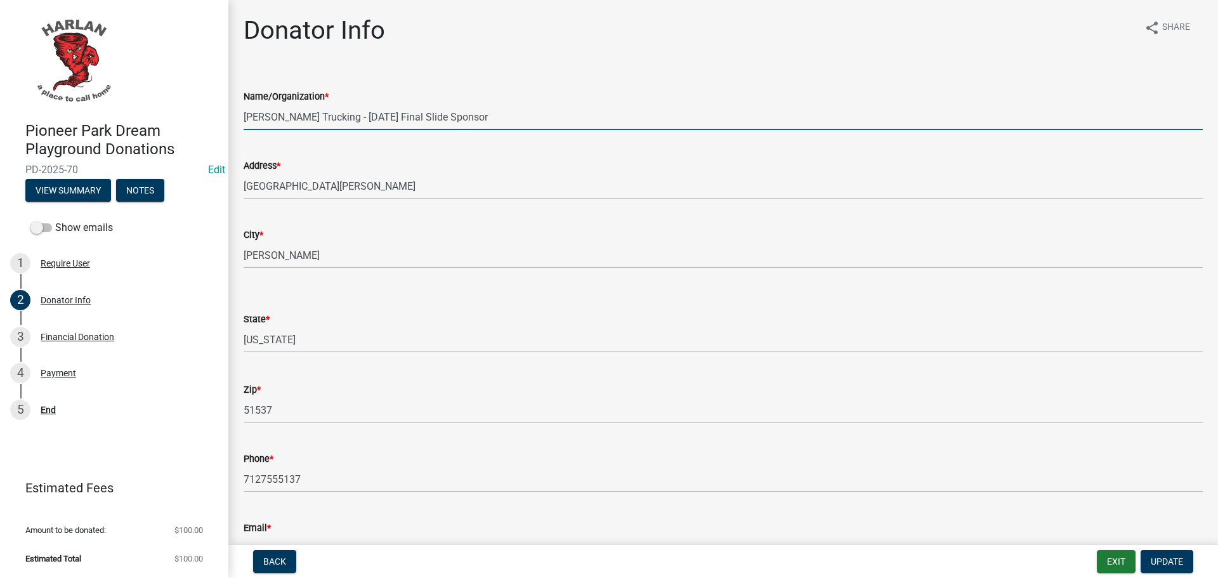
click at [412, 120] on input "[PERSON_NAME] Trucking - [DATE] Final Slide Sponsor" at bounding box center [723, 117] width 959 height 26
type input "[PERSON_NAME] Trucking - [DATE] Final Slide Fundraiser Sponsor"
click at [1174, 562] on span "Update" at bounding box center [1167, 561] width 32 height 10
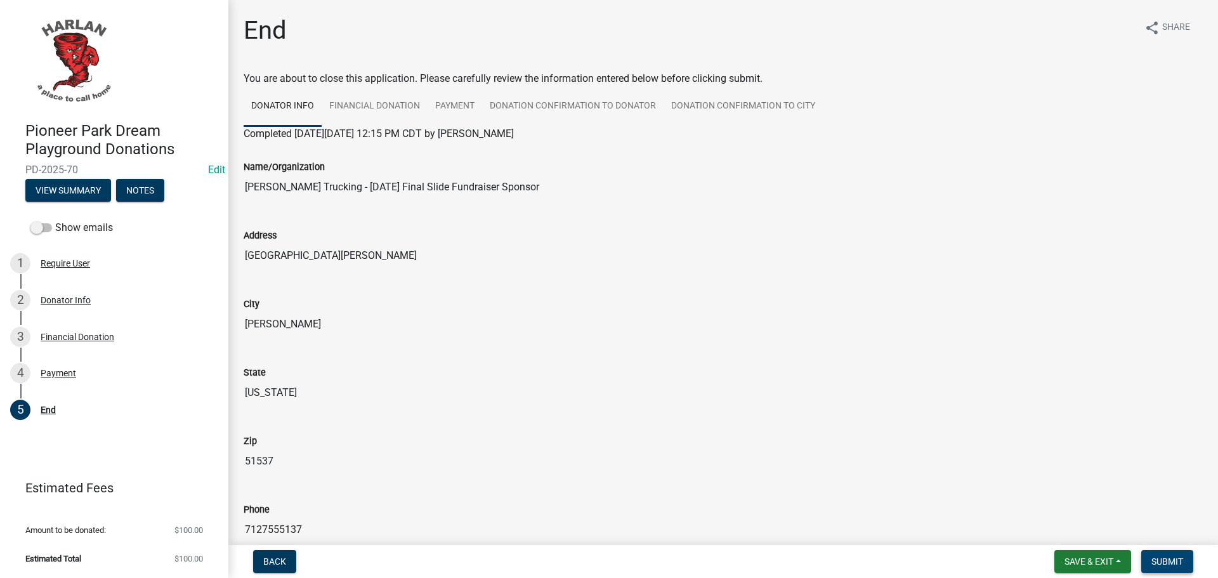
click at [1174, 560] on span "Submit" at bounding box center [1167, 561] width 32 height 10
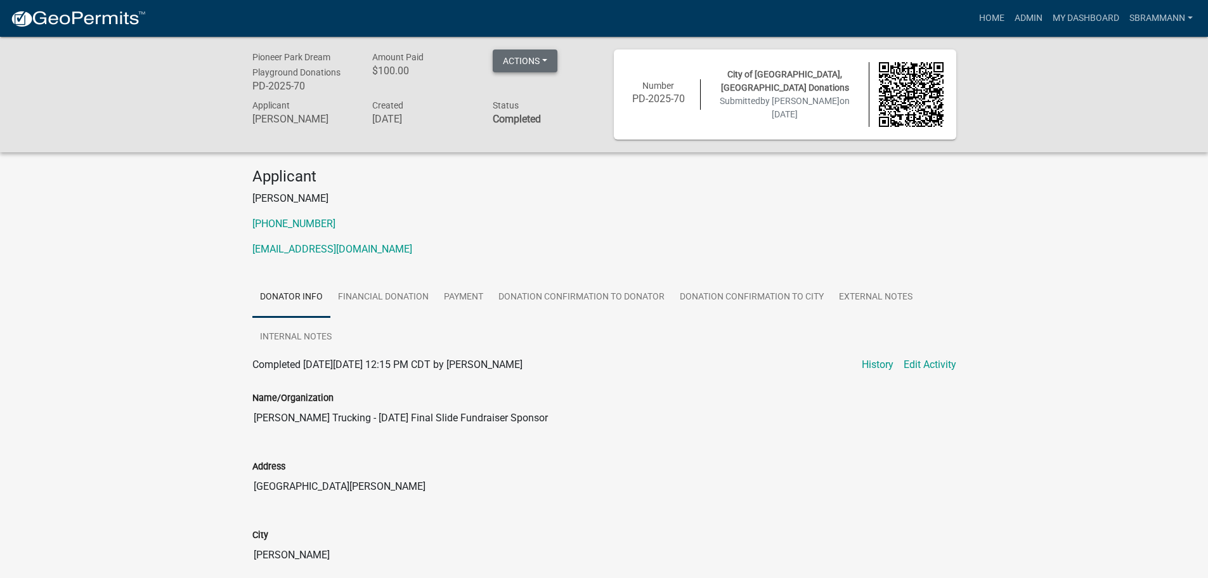
click at [521, 55] on button "Actions" at bounding box center [525, 60] width 65 height 23
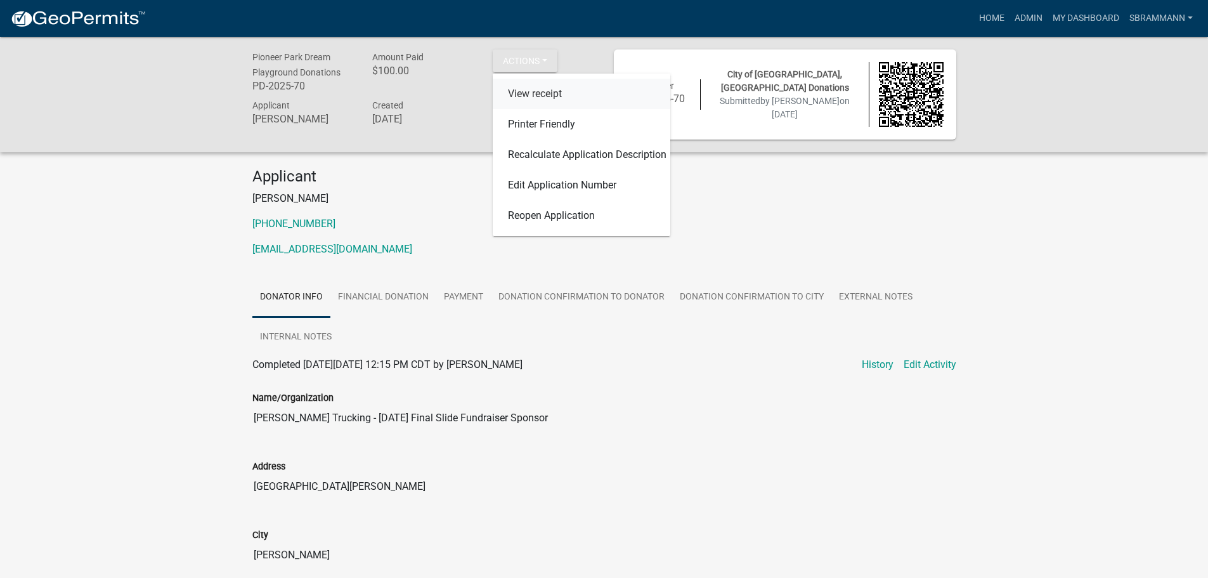
click at [539, 91] on link "View receipt" at bounding box center [582, 94] width 178 height 30
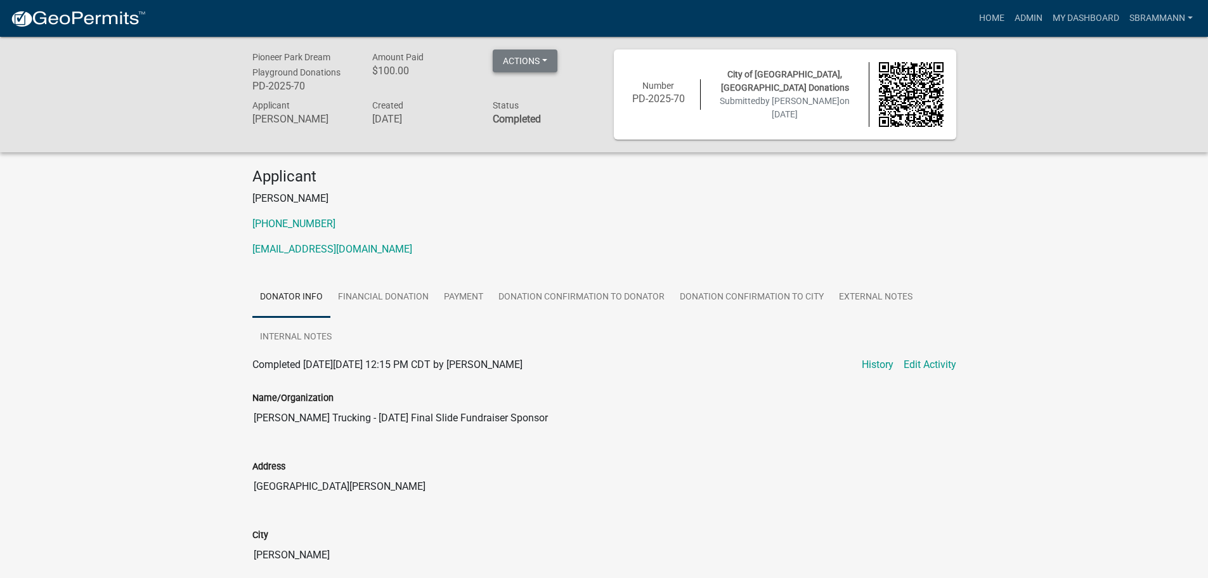
click at [526, 58] on button "Actions" at bounding box center [525, 60] width 65 height 23
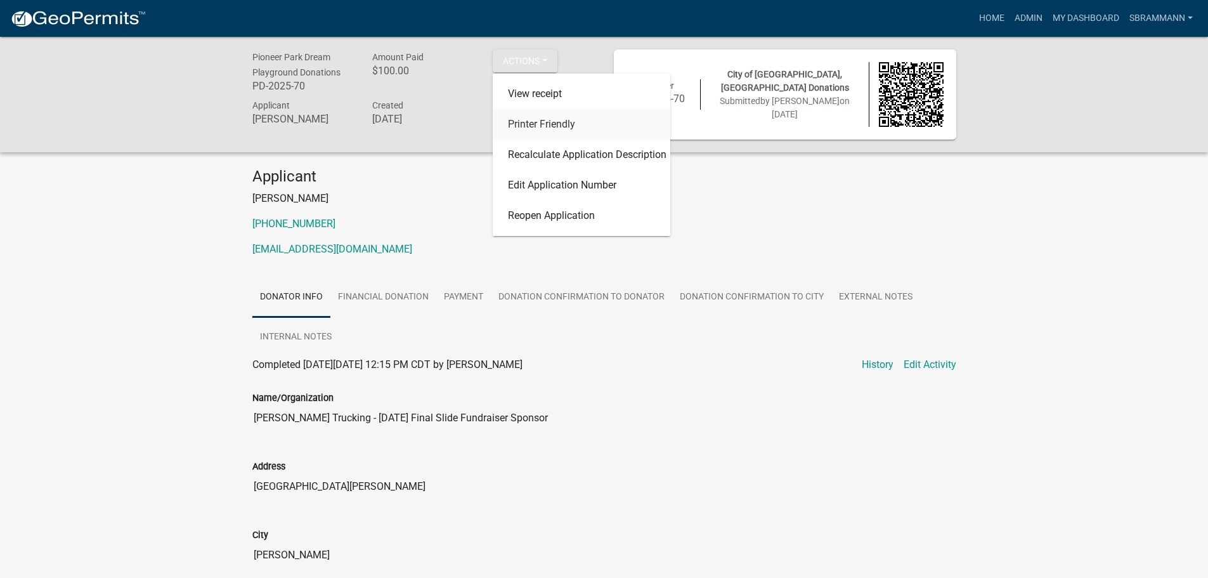
click at [558, 126] on link "Printer Friendly" at bounding box center [582, 124] width 178 height 30
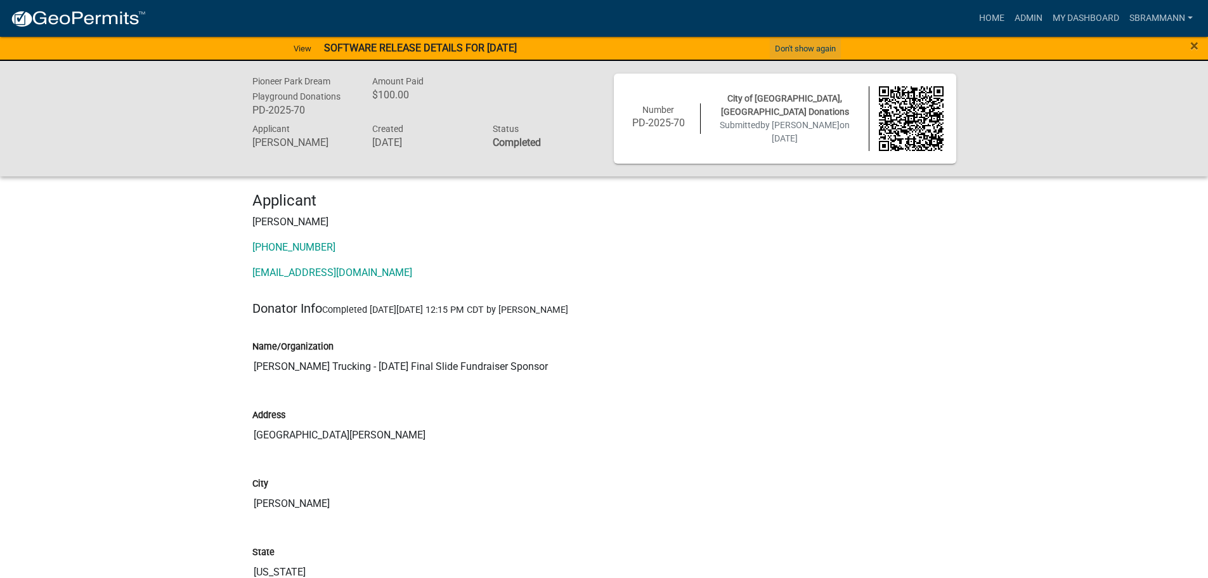
click at [811, 49] on button "Don't show again" at bounding box center [805, 48] width 71 height 21
